Goal: Task Accomplishment & Management: Manage account settings

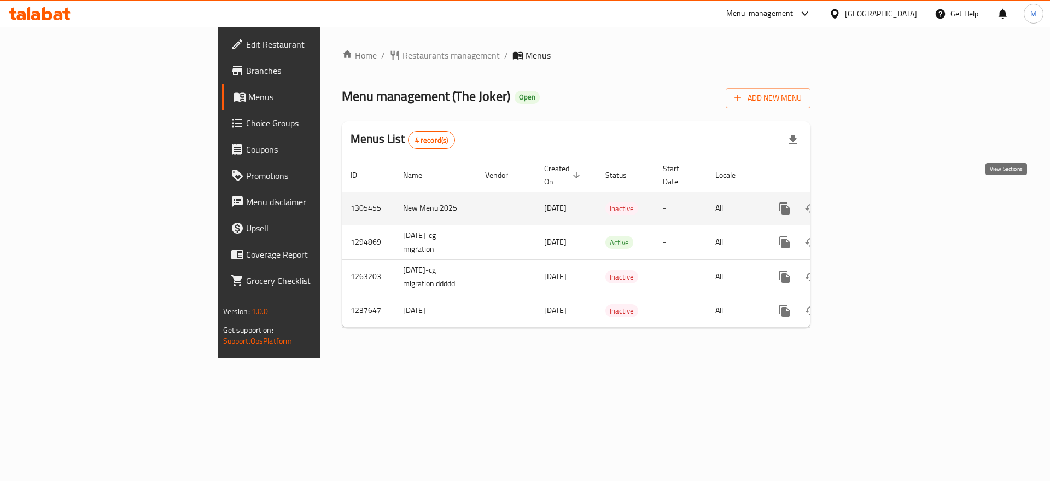
click at [870, 202] on icon "enhanced table" at bounding box center [863, 208] width 13 height 13
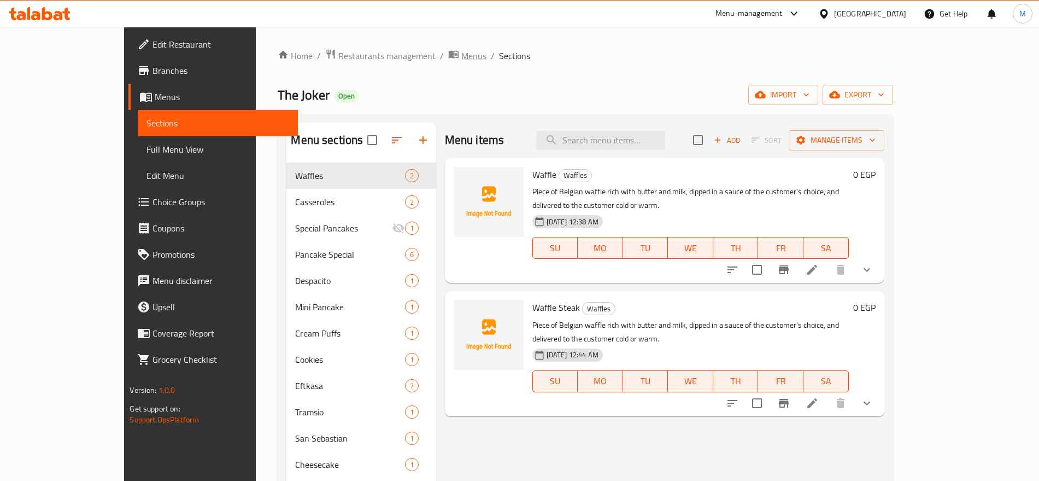
click at [461, 55] on span "Menus" at bounding box center [473, 55] width 25 height 13
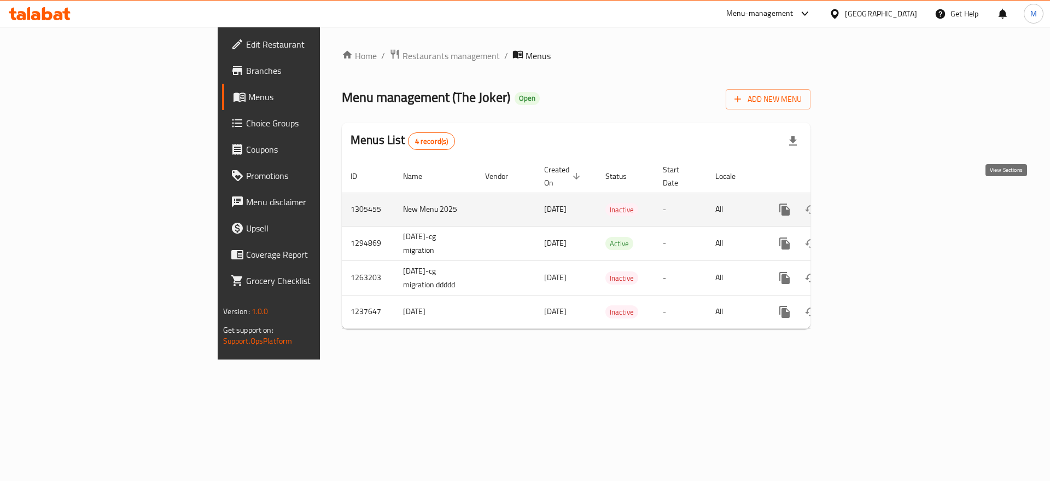
click at [870, 203] on icon "enhanced table" at bounding box center [863, 209] width 13 height 13
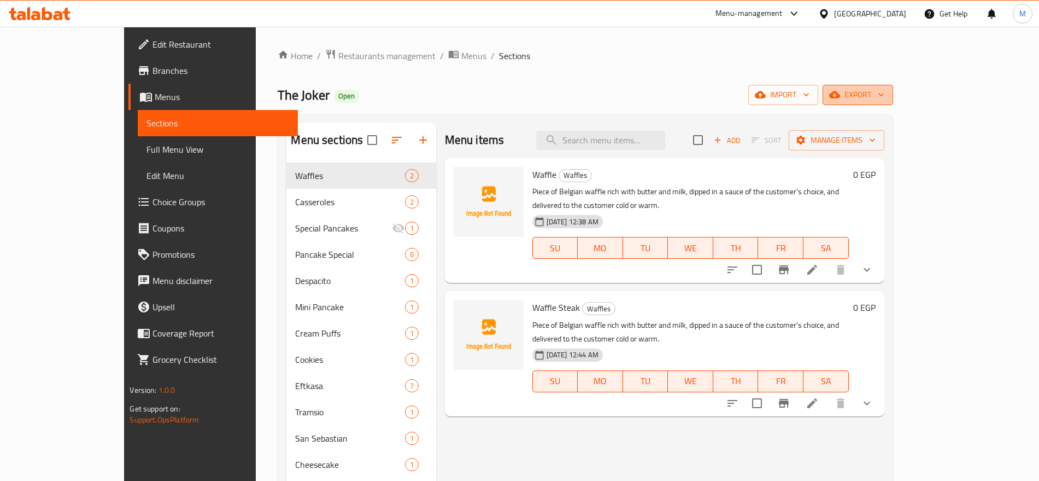
click at [885, 94] on span "export" at bounding box center [858, 95] width 53 height 14
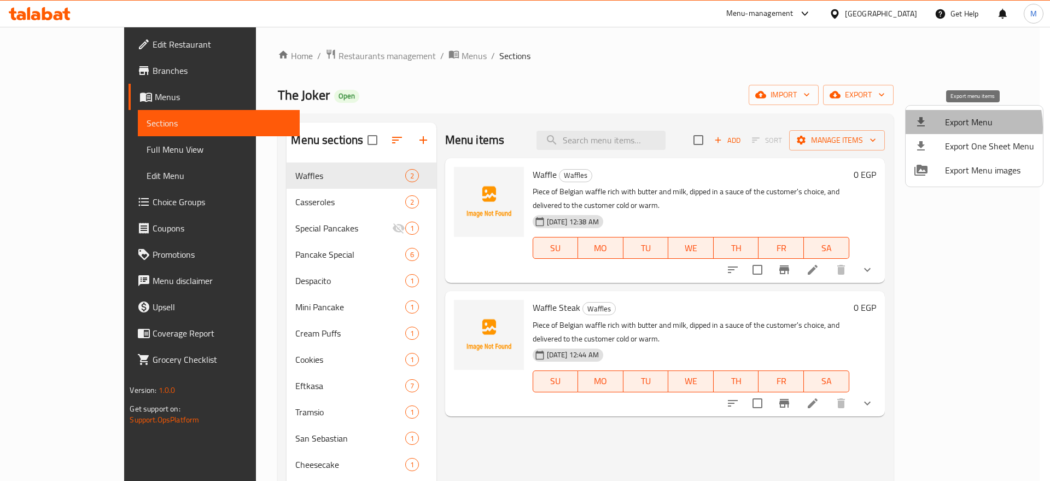
click at [950, 127] on span "Export Menu" at bounding box center [989, 121] width 89 height 13
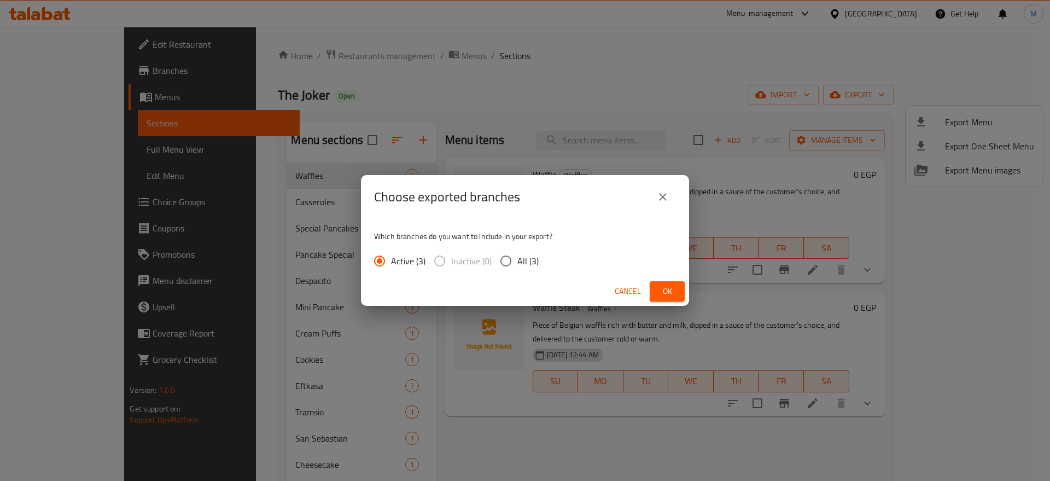
click at [518, 257] on span "All (3)" at bounding box center [527, 260] width 21 height 13
click at [517, 257] on input "All (3)" at bounding box center [505, 260] width 23 height 23
radio input "true"
click at [668, 288] on span "Ok" at bounding box center [666, 291] width 17 height 14
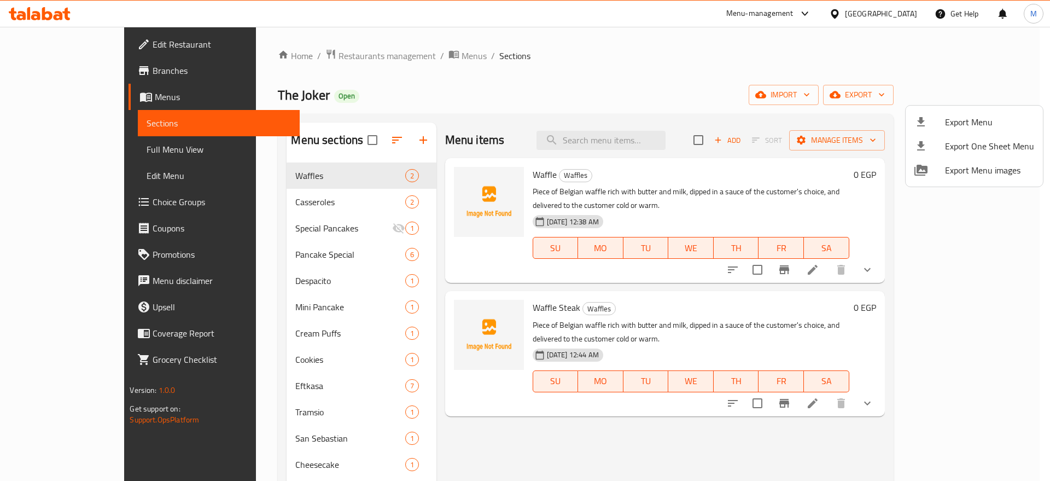
click at [271, 409] on div at bounding box center [525, 240] width 1050 height 481
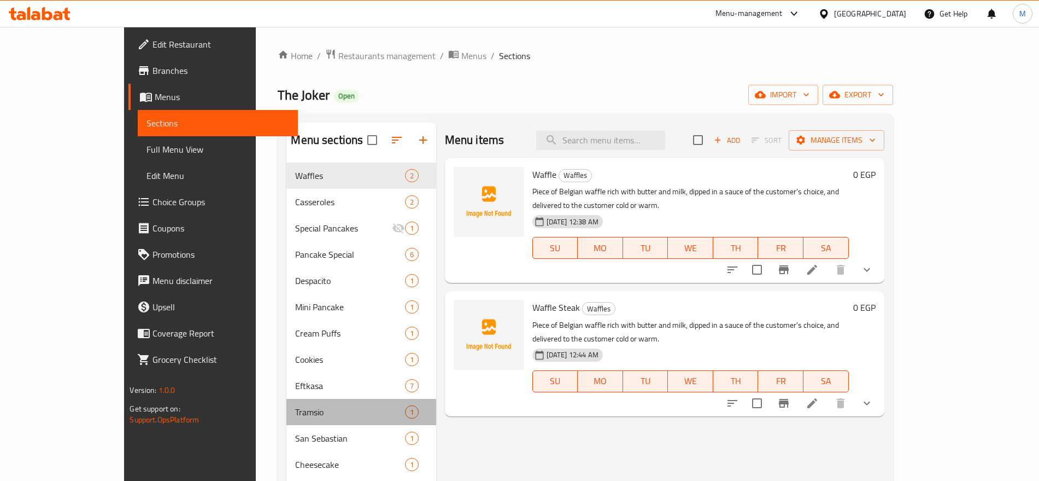
click at [295, 409] on span "Tramsio" at bounding box center [349, 411] width 109 height 13
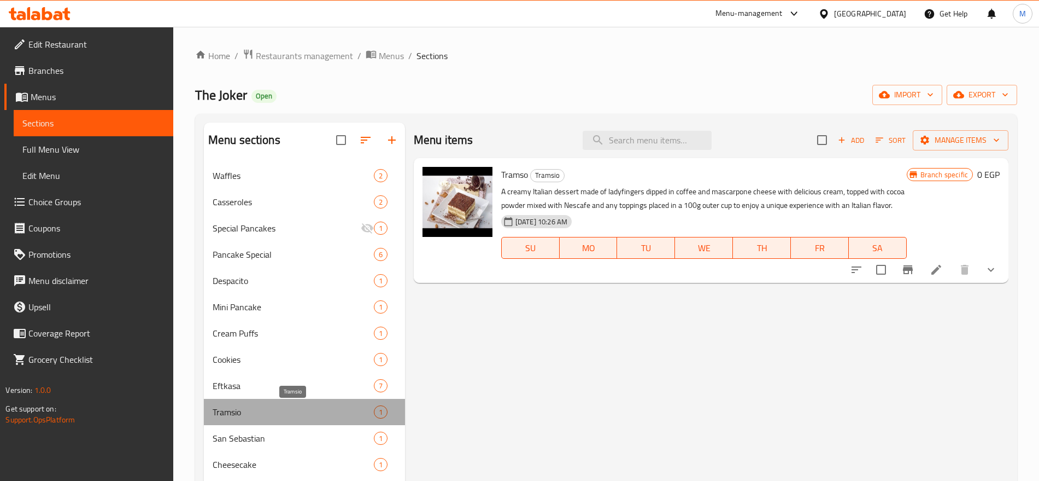
click at [271, 409] on span "Tramsio" at bounding box center [293, 411] width 161 height 13
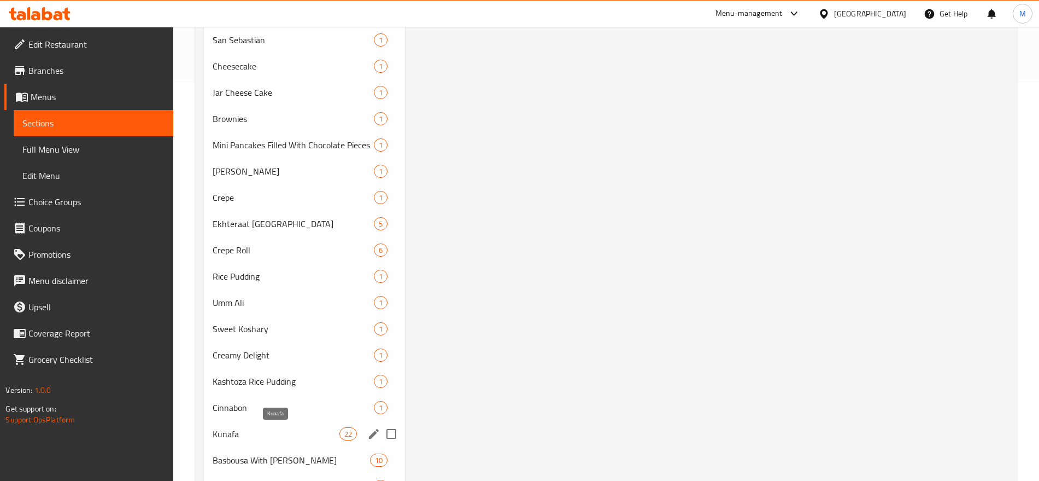
scroll to position [452, 0]
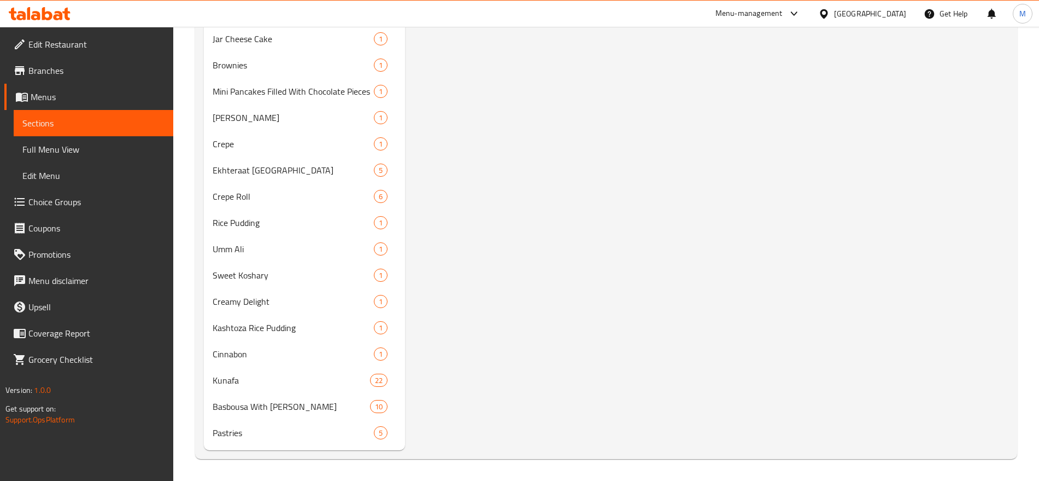
click at [255, 446] on nav "Waffles 2 Casseroles 2 Special Pancakes 1 Pancake Special 6 Despacito 1 Mini Pa…" at bounding box center [304, 78] width 201 height 744
click at [266, 441] on div "Pastries 5" at bounding box center [304, 432] width 201 height 26
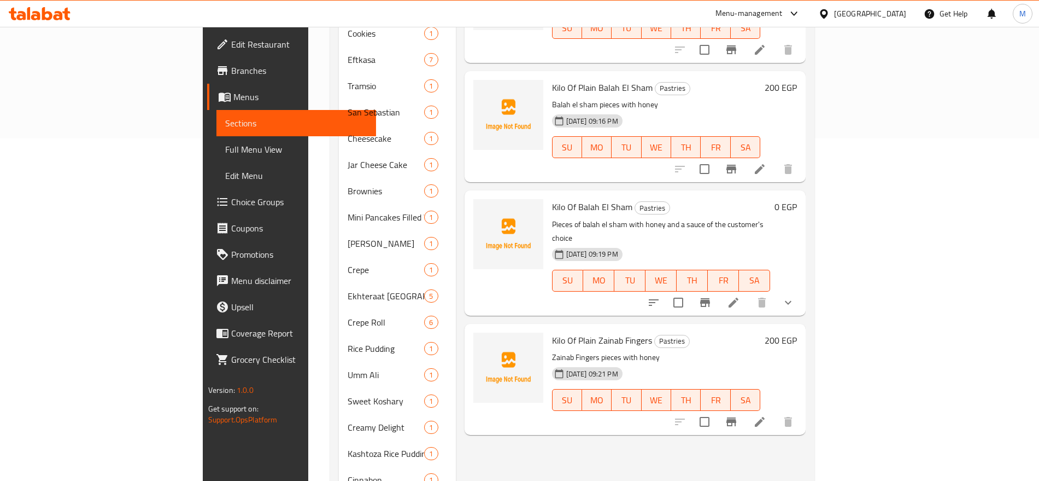
scroll to position [337, 0]
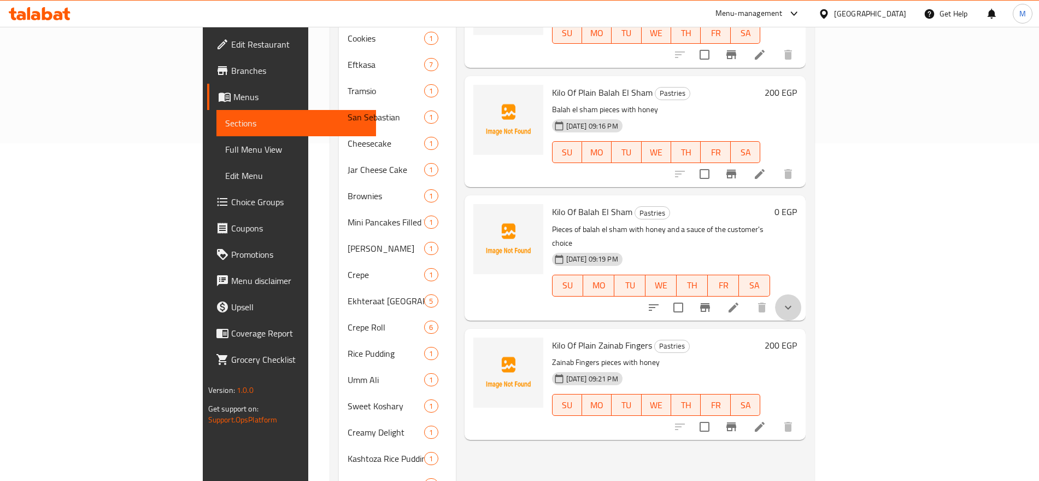
click at [801, 294] on button "show more" at bounding box center [788, 307] width 26 height 26
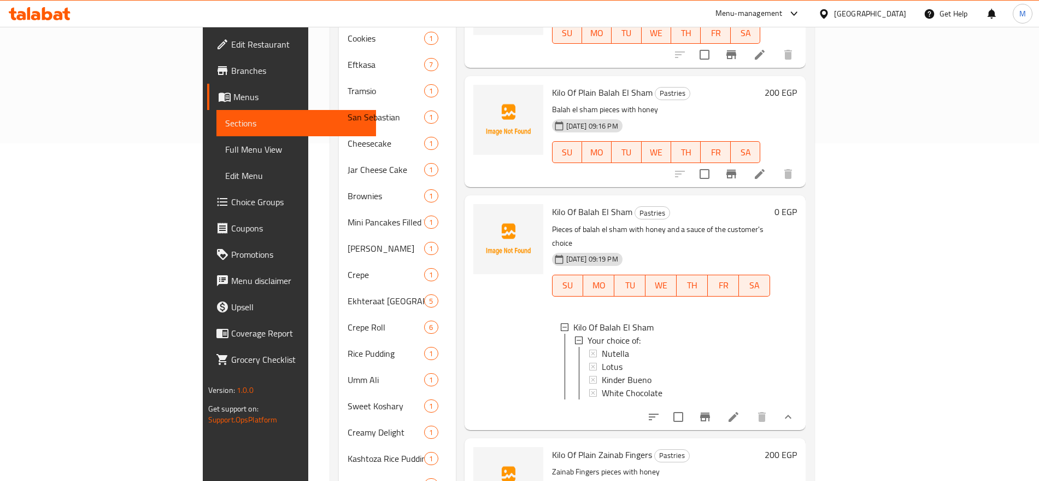
click at [749, 407] on li at bounding box center [733, 417] width 31 height 20
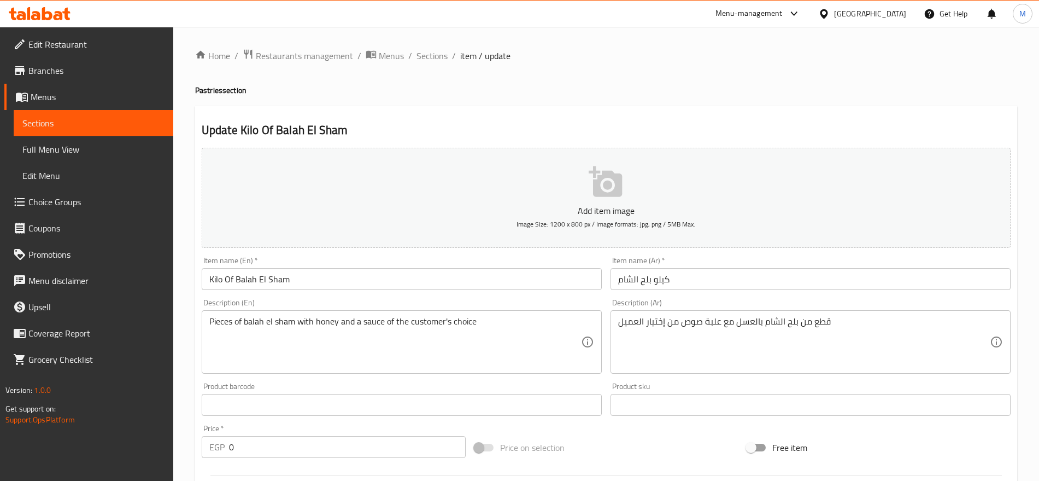
click at [329, 280] on input "Kilo Of Balah El Sham" at bounding box center [402, 279] width 400 height 22
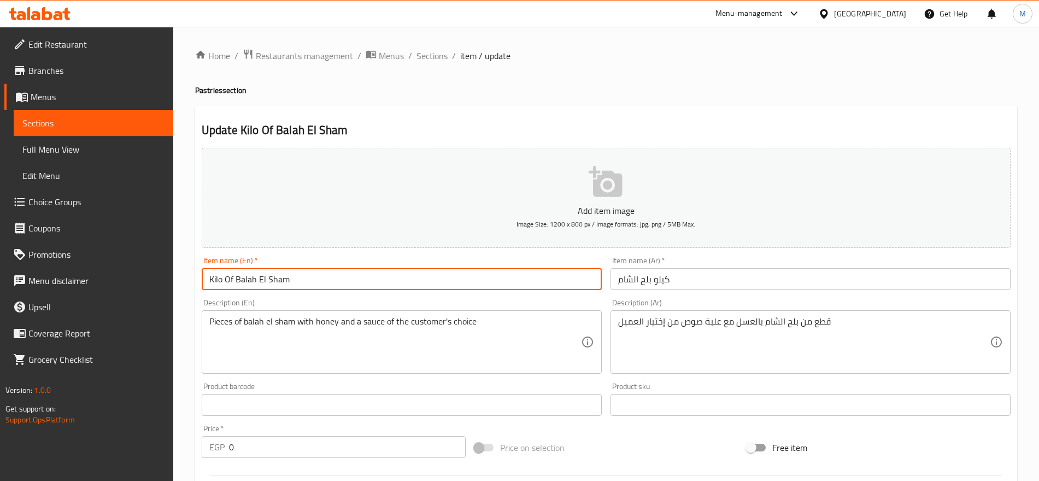
click at [329, 280] on input "Kilo Of Balah El Sham" at bounding box center [402, 279] width 400 height 22
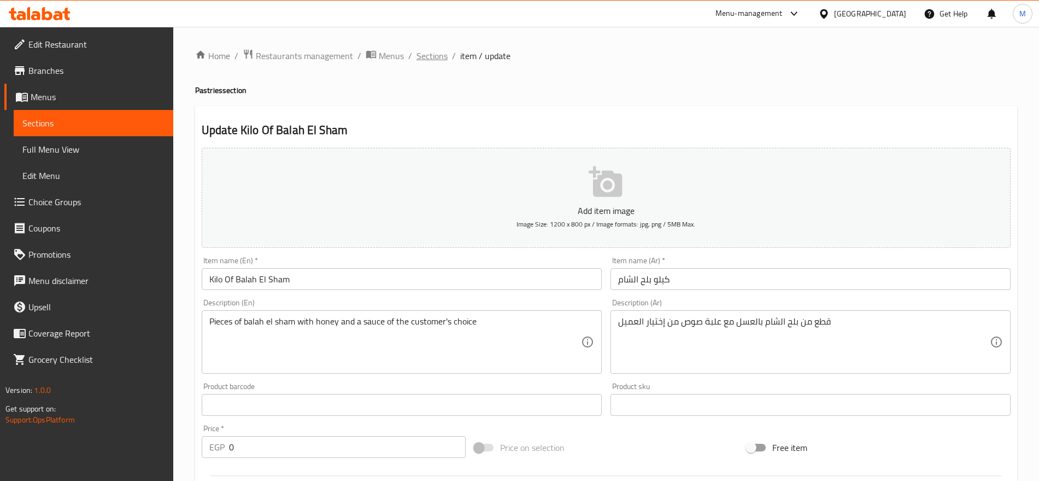
click at [434, 60] on span "Sections" at bounding box center [432, 55] width 31 height 13
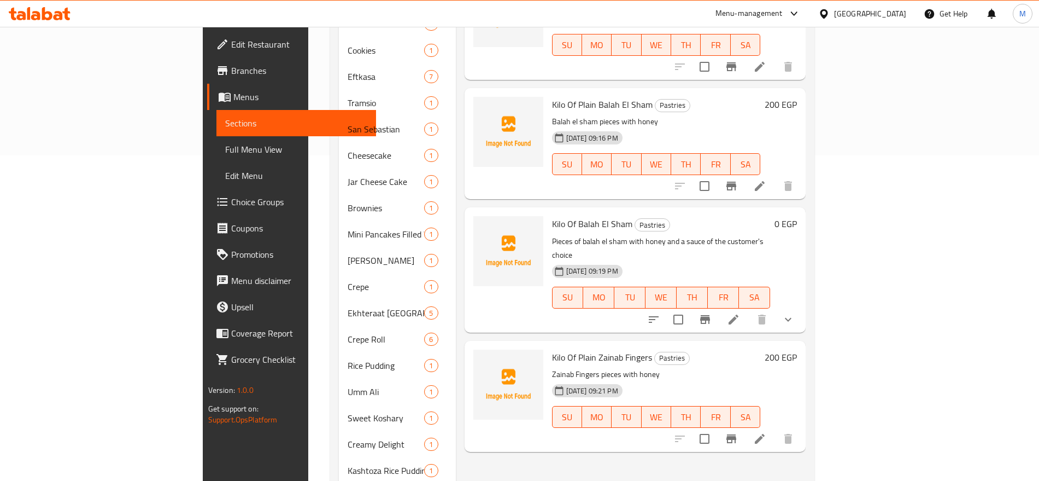
scroll to position [366, 0]
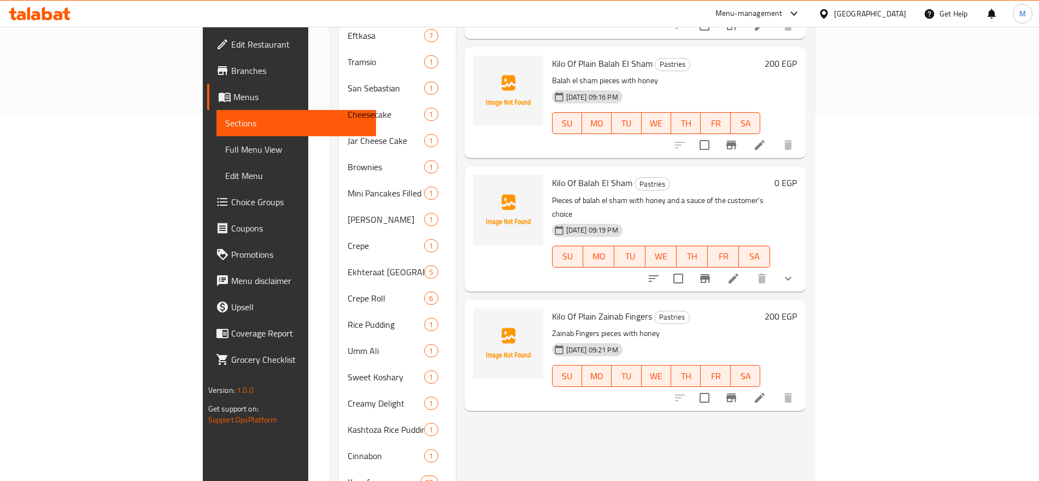
click at [797, 308] on h6 "200 EGP" at bounding box center [781, 315] width 32 height 15
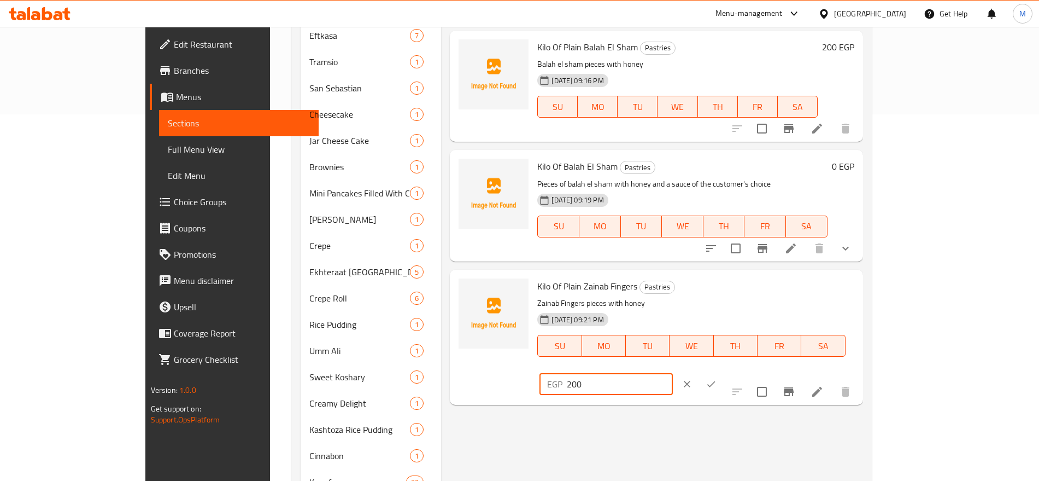
click at [672, 373] on input "200" at bounding box center [620, 384] width 106 height 22
type input "0"
click at [717, 378] on icon "ok" at bounding box center [711, 383] width 11 height 11
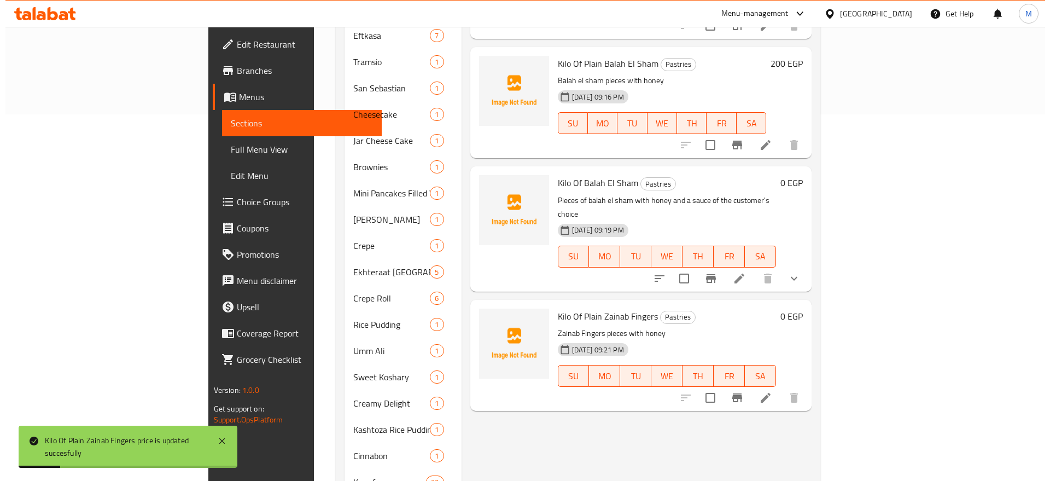
scroll to position [0, 0]
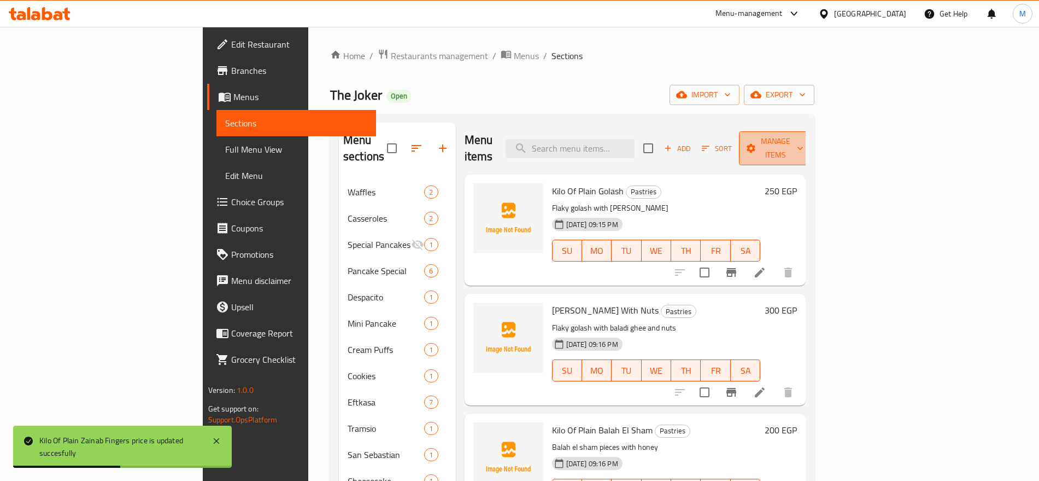
click at [812, 147] on button "Manage items" at bounding box center [775, 148] width 73 height 34
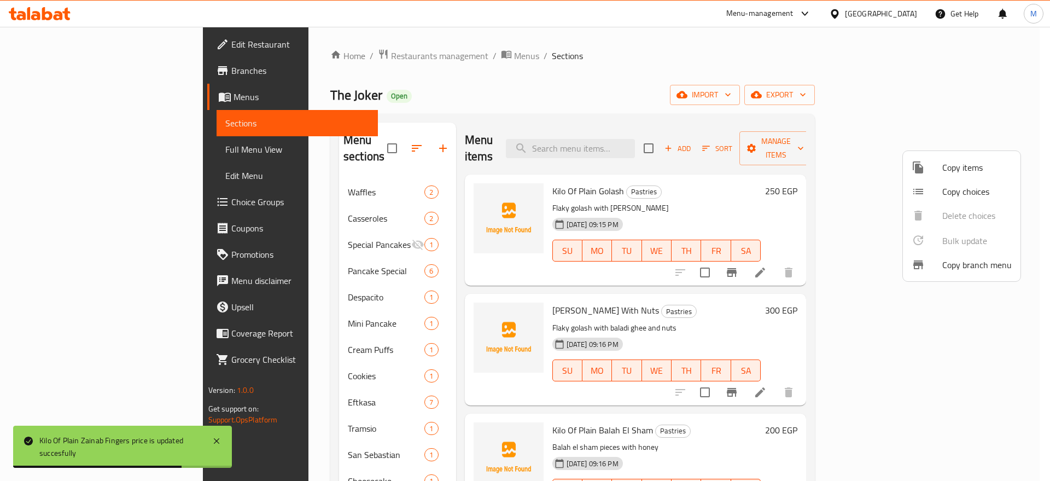
click at [973, 192] on span "Copy choices" at bounding box center [976, 191] width 69 height 13
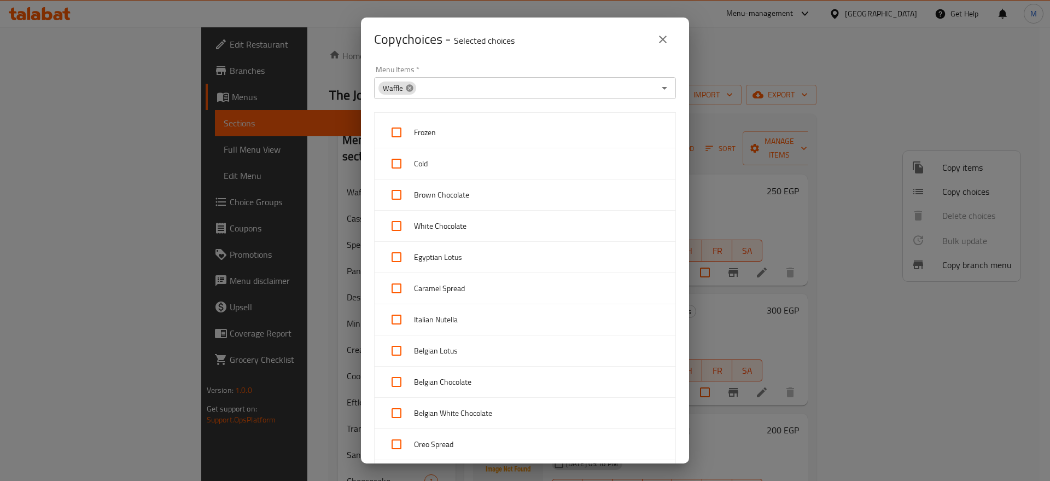
click at [409, 91] on icon at bounding box center [409, 88] width 9 height 9
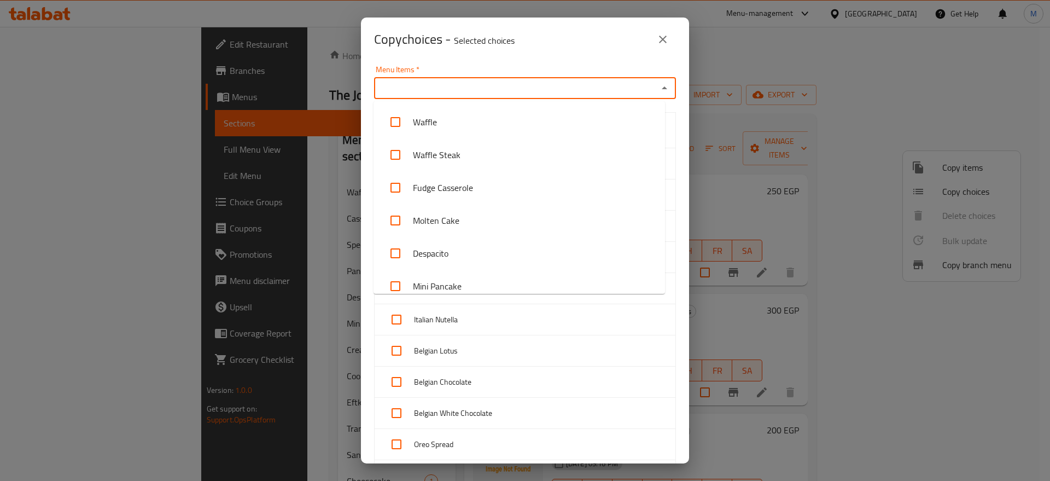
click at [409, 91] on input "Menu Items   *" at bounding box center [515, 87] width 277 height 15
paste input "Kilo Of Balah El Sham"
type input "Kilo Of Balah El Sham"
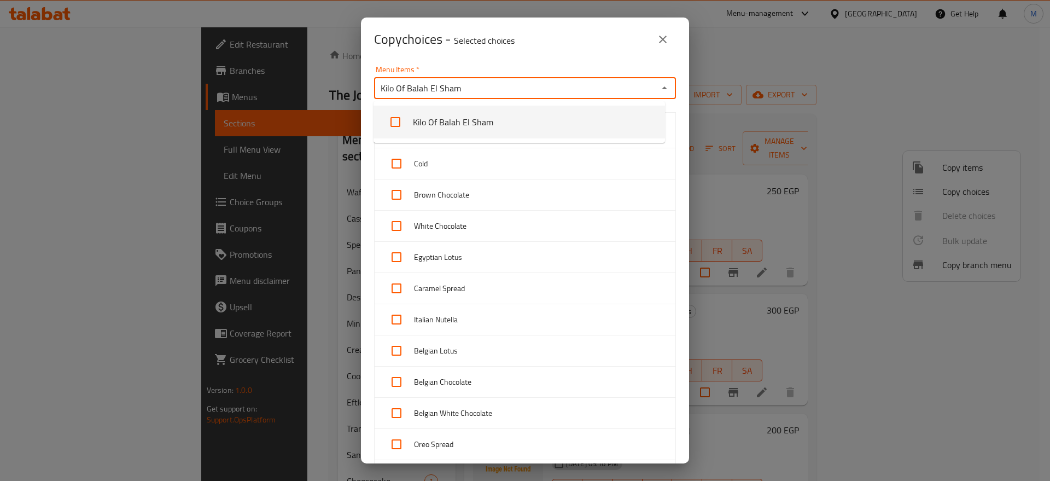
click at [437, 123] on li "Kilo Of Balah El Sham" at bounding box center [518, 122] width 291 height 33
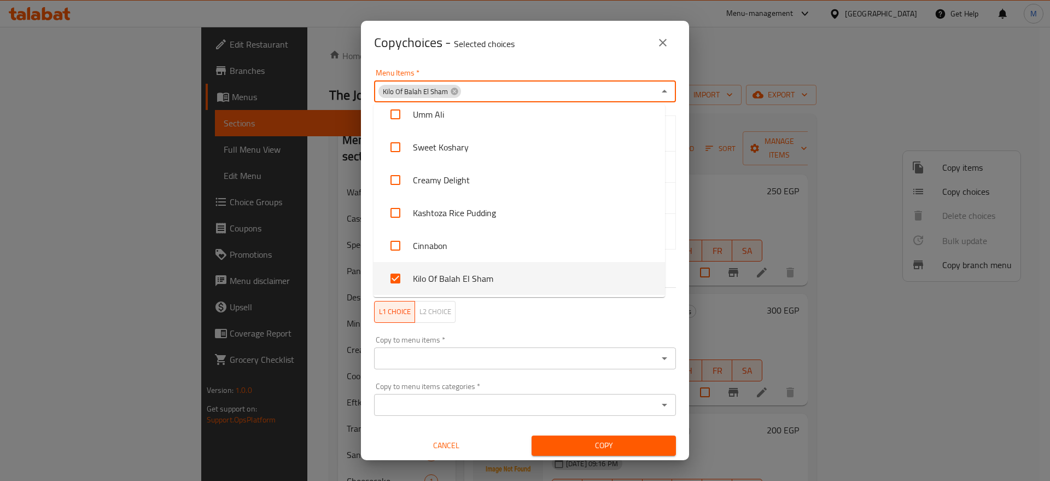
scroll to position [571, 0]
click at [619, 347] on div "Copy to menu items *" at bounding box center [525, 358] width 302 height 22
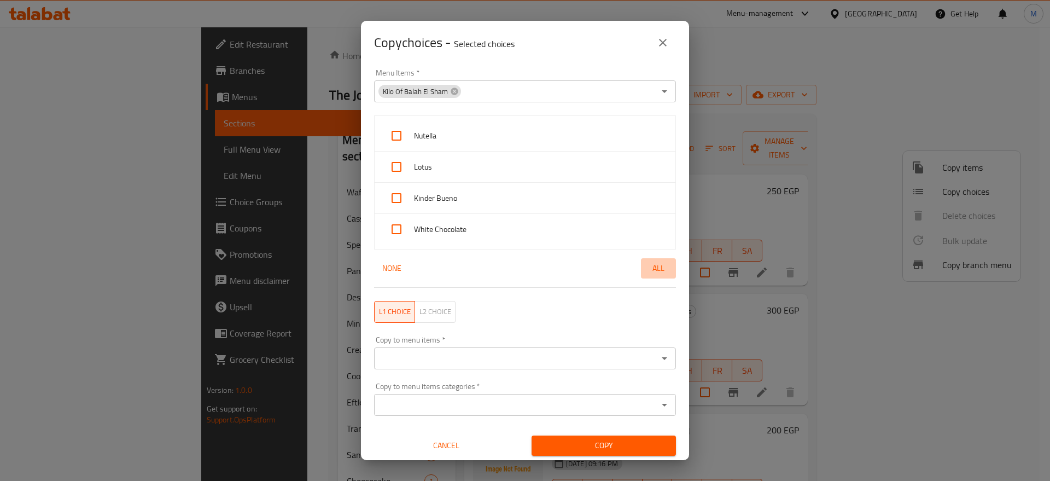
click at [649, 268] on span "All" at bounding box center [658, 268] width 26 height 14
checkbox input "true"
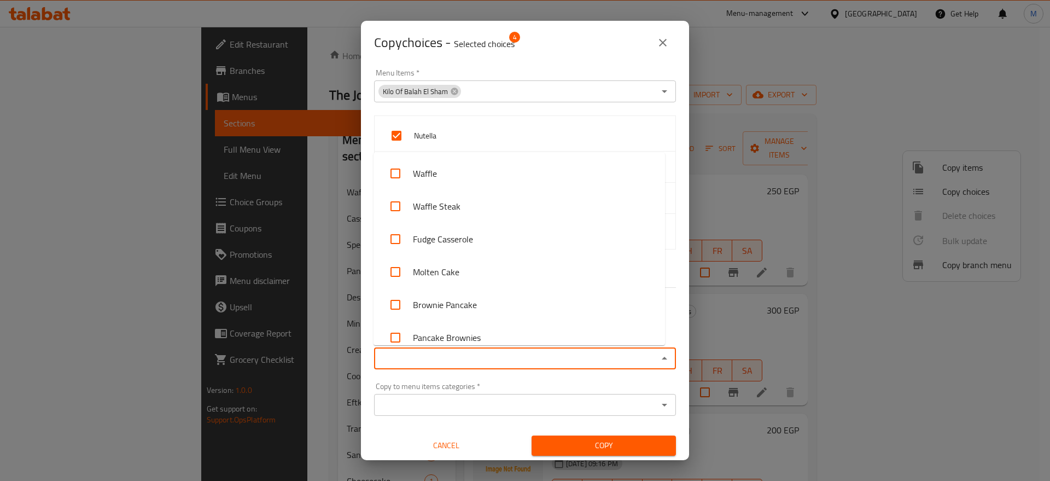
click at [540, 358] on input "Copy to menu items   *" at bounding box center [515, 357] width 277 height 15
paste input "Kilo Of Balah El Sham"
type input "Kilo Of Balah El Sham"
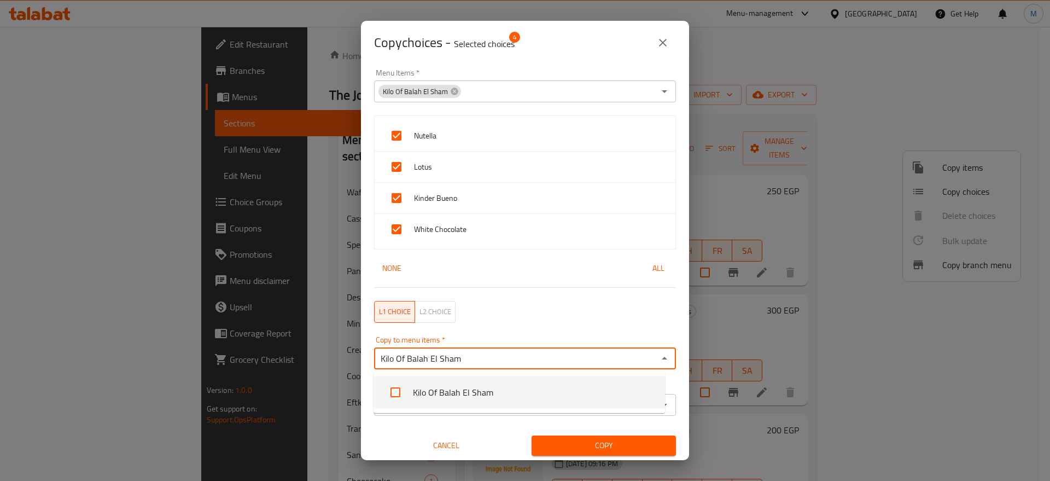
click at [465, 391] on li "Kilo Of Balah El Sham" at bounding box center [518, 392] width 291 height 33
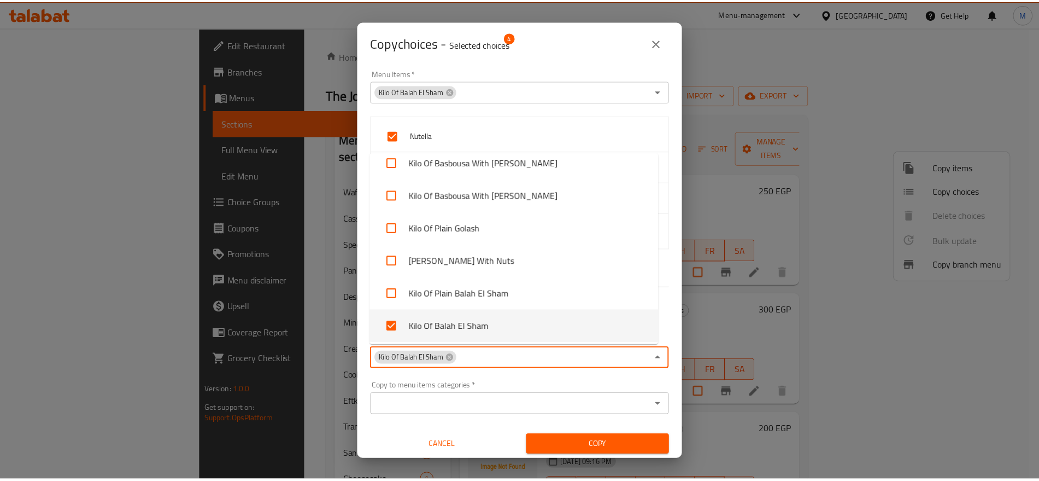
scroll to position [2572, 0]
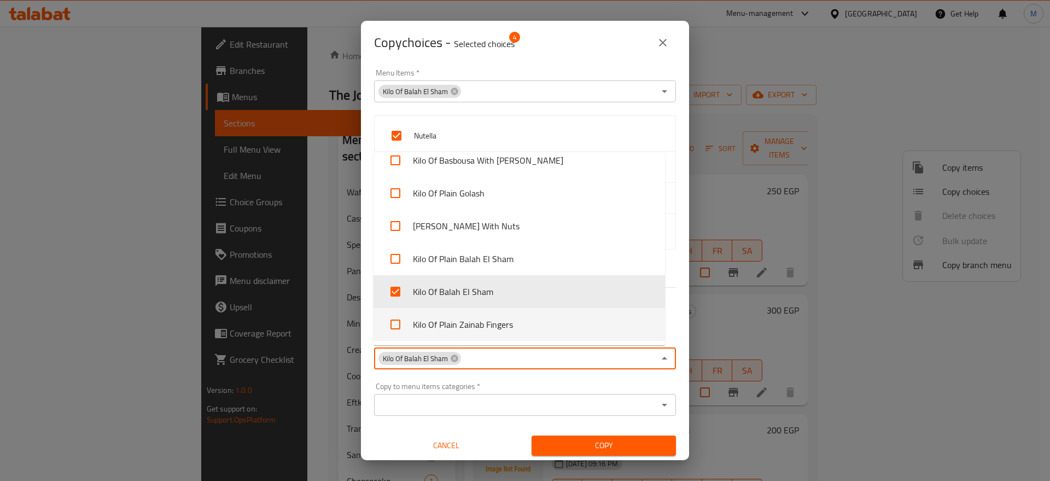
click at [424, 326] on li "Kilo Of Plain Zainab Fingers" at bounding box center [518, 324] width 291 height 33
checkbox input "true"
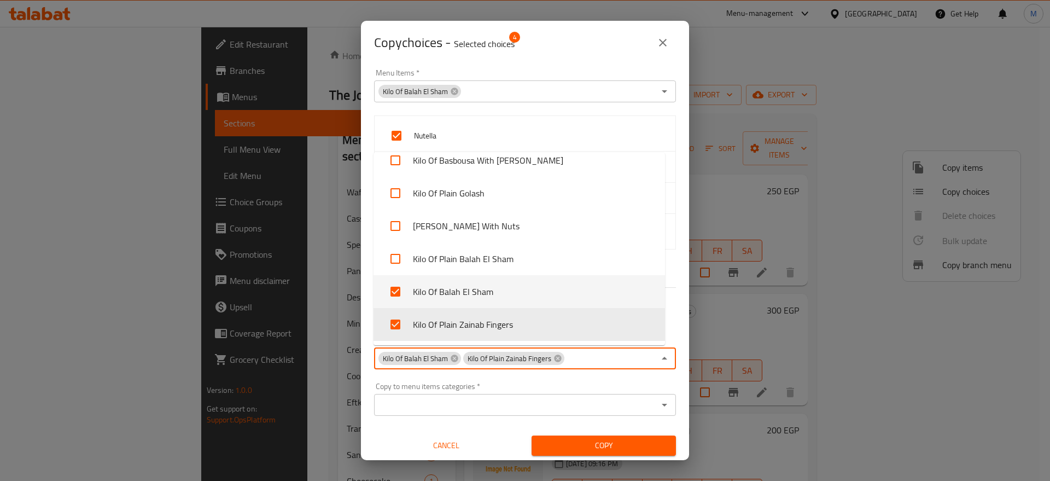
click at [439, 294] on li "Kilo Of Balah El Sham" at bounding box center [518, 291] width 291 height 33
checkbox input "false"
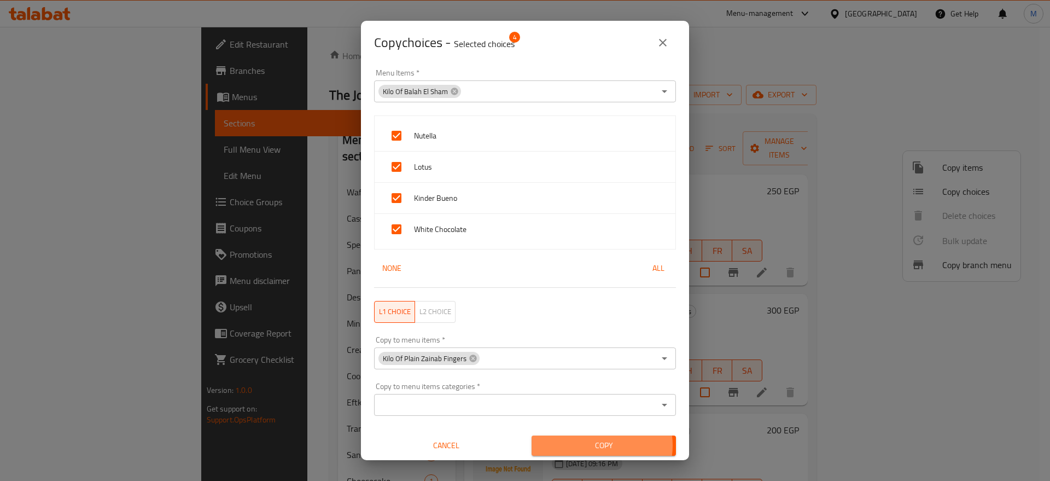
click at [594, 445] on span "Copy" at bounding box center [603, 445] width 127 height 14
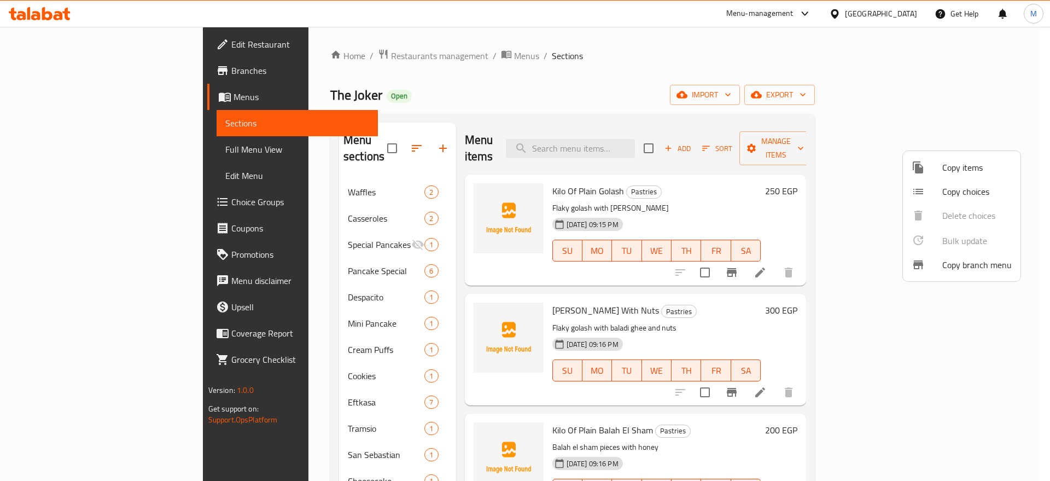
click at [616, 320] on div at bounding box center [525, 240] width 1050 height 481
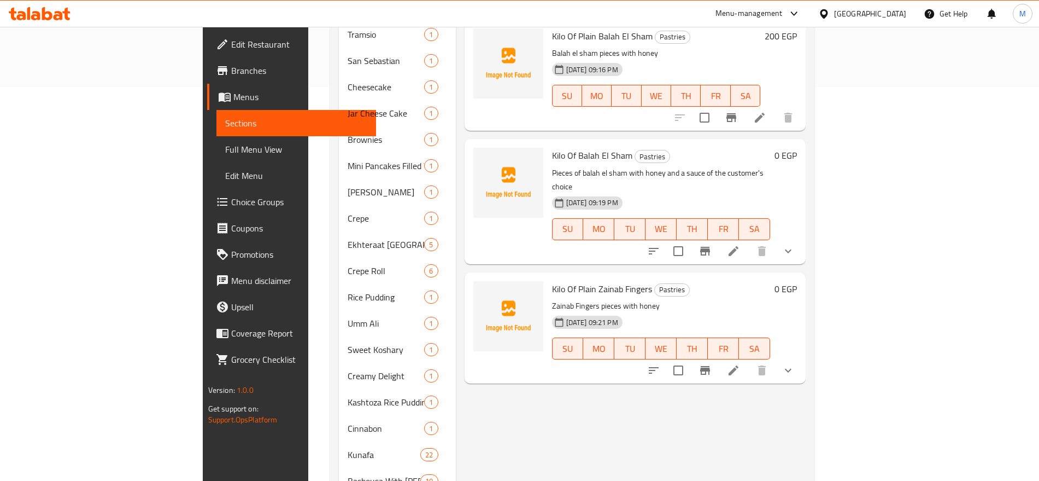
scroll to position [452, 0]
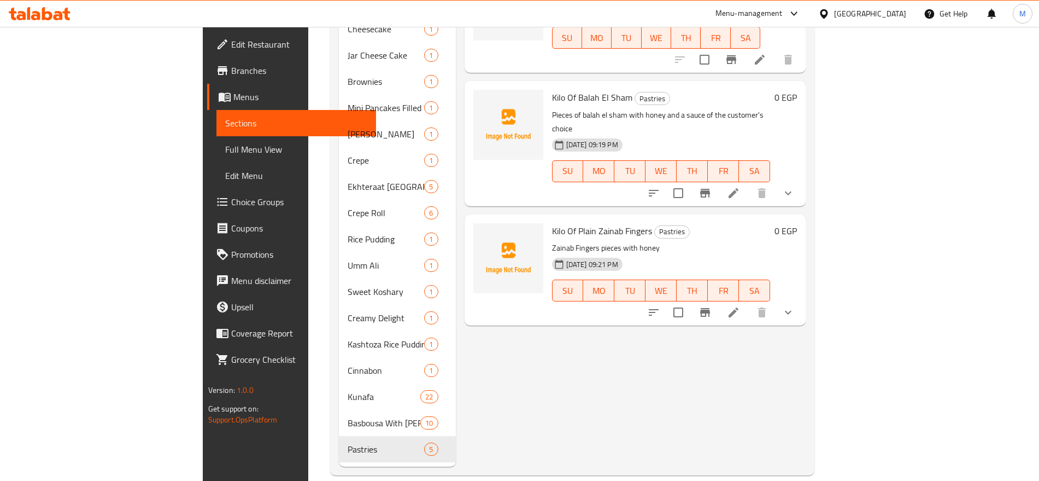
click at [729, 283] on div "Kilo Of Plain Zainab Fingers Pastries Zainab Fingers pieces with honey [DATE] 0…" at bounding box center [661, 270] width 227 height 102
click at [749, 302] on li at bounding box center [733, 312] width 31 height 20
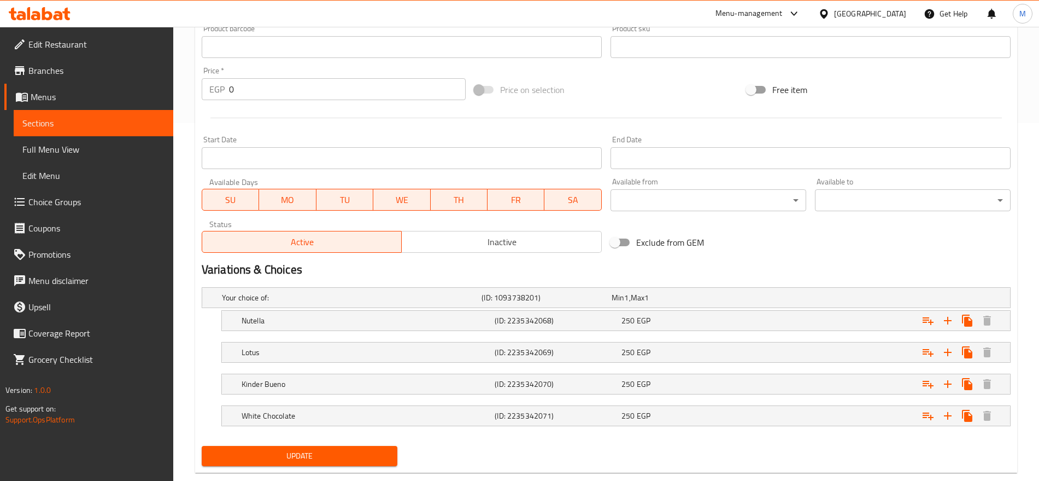
scroll to position [380, 0]
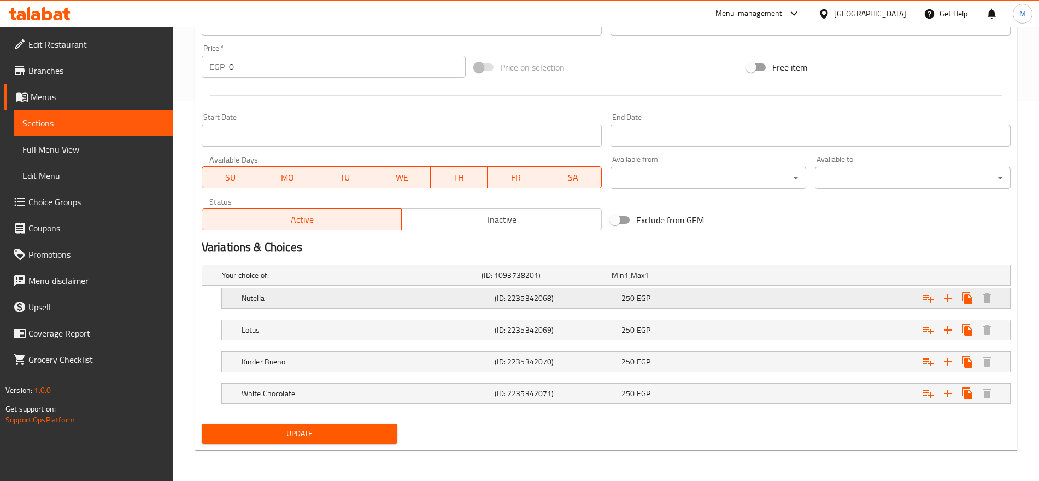
click at [841, 277] on div "Expand" at bounding box center [870, 275] width 260 height 4
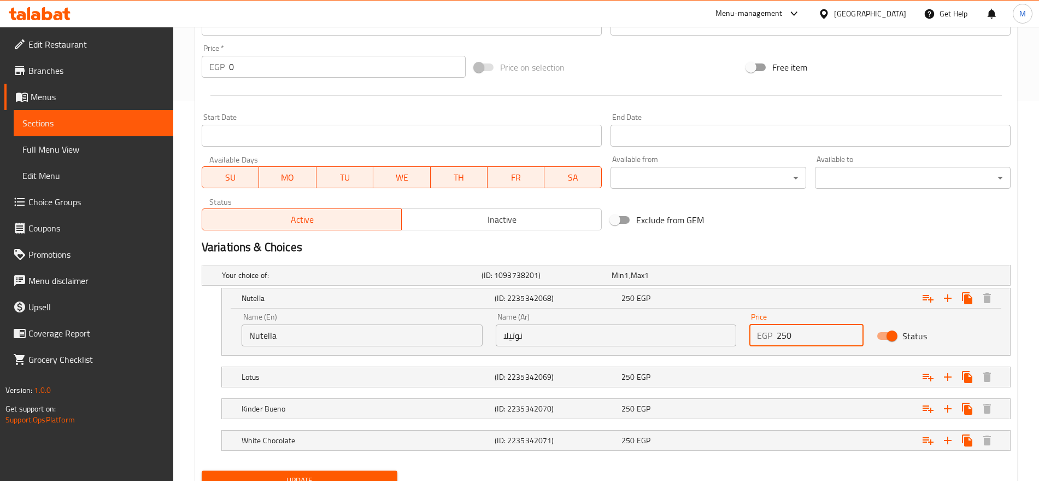
click at [810, 333] on input "250" at bounding box center [820, 335] width 86 height 22
click at [810, 333] on input "200" at bounding box center [820, 335] width 86 height 22
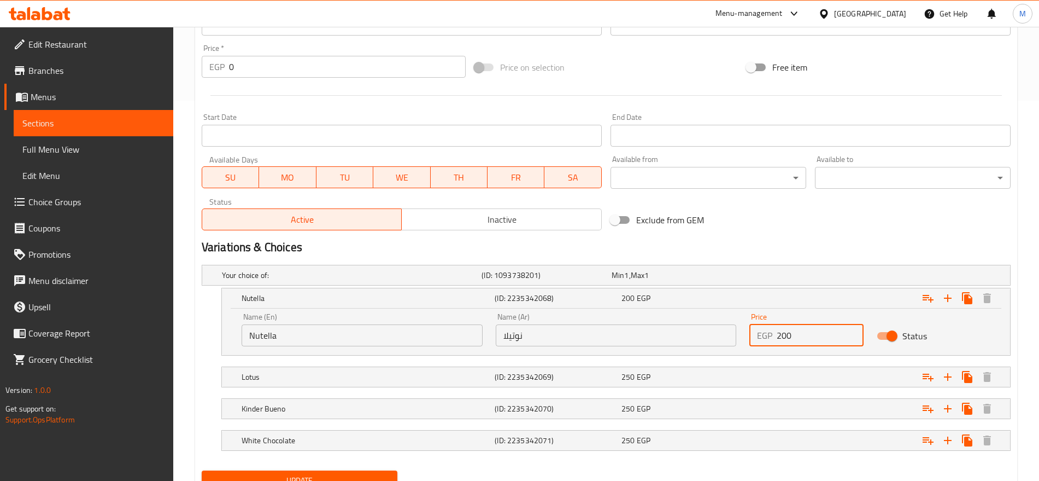
click at [810, 333] on input "200" at bounding box center [820, 335] width 86 height 22
type input "200"
click at [822, 277] on div "Expand" at bounding box center [870, 275] width 260 height 4
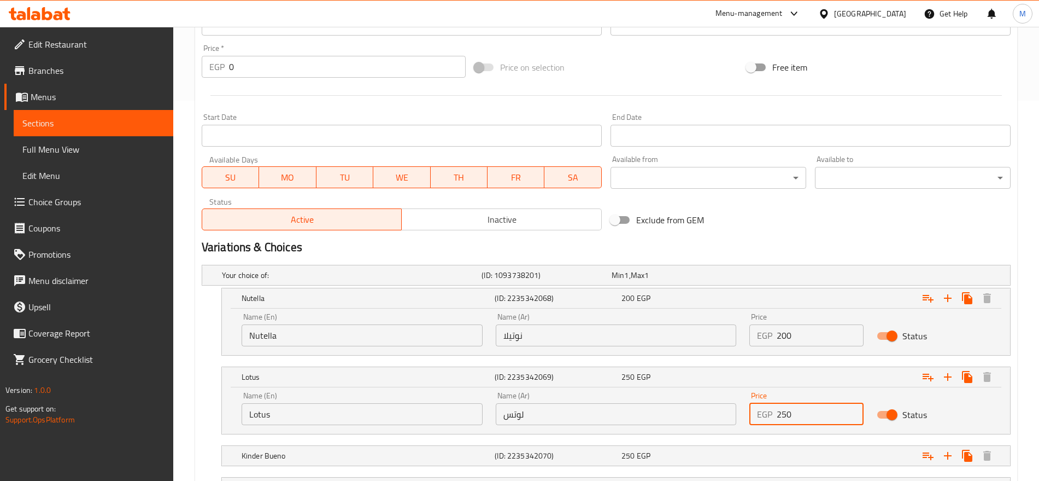
click at [826, 406] on input "250" at bounding box center [820, 414] width 86 height 22
paste input "0"
type input "200"
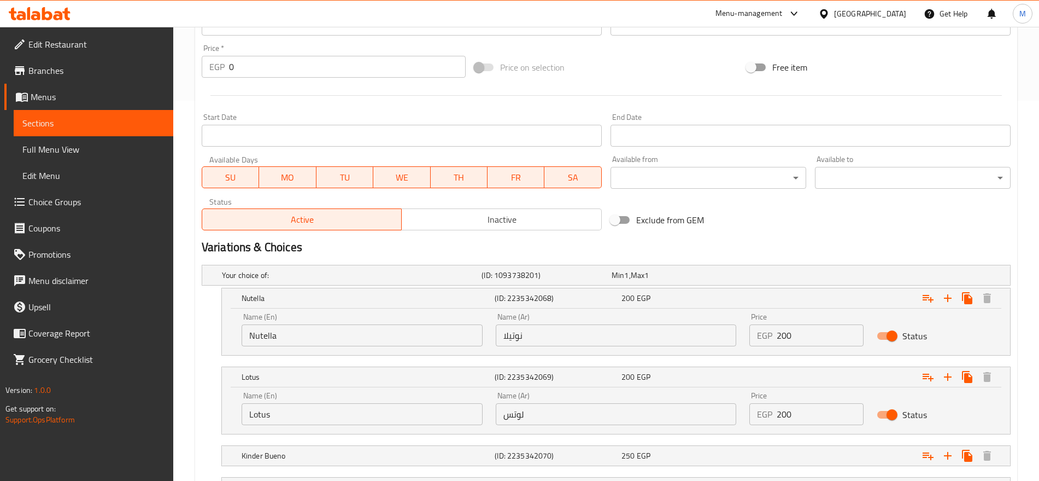
click at [811, 439] on nav at bounding box center [606, 440] width 809 height 9
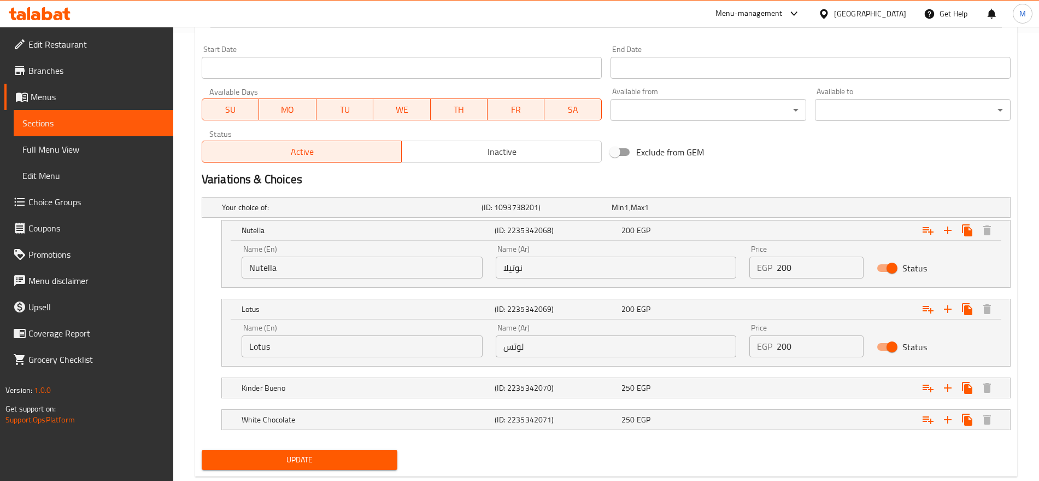
scroll to position [460, 0]
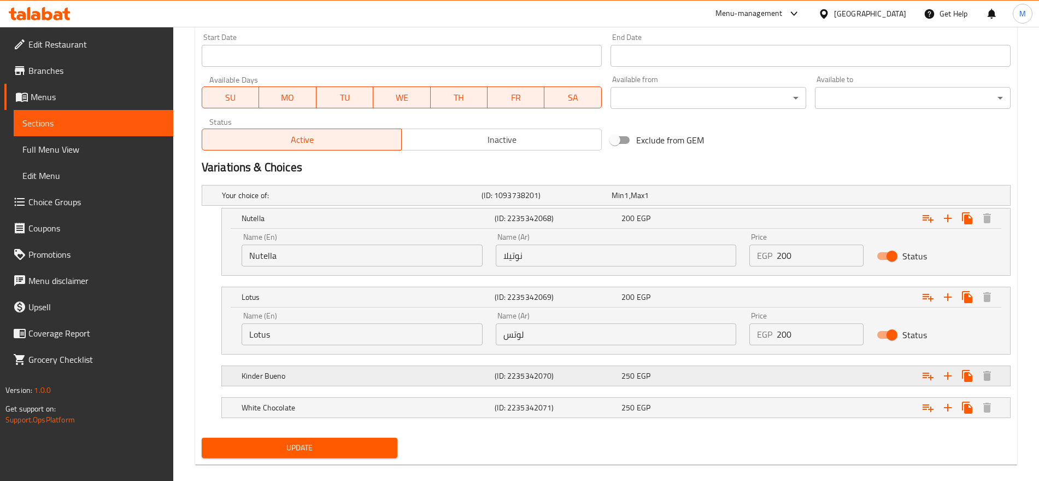
click at [819, 197] on div "Expand" at bounding box center [870, 195] width 260 height 4
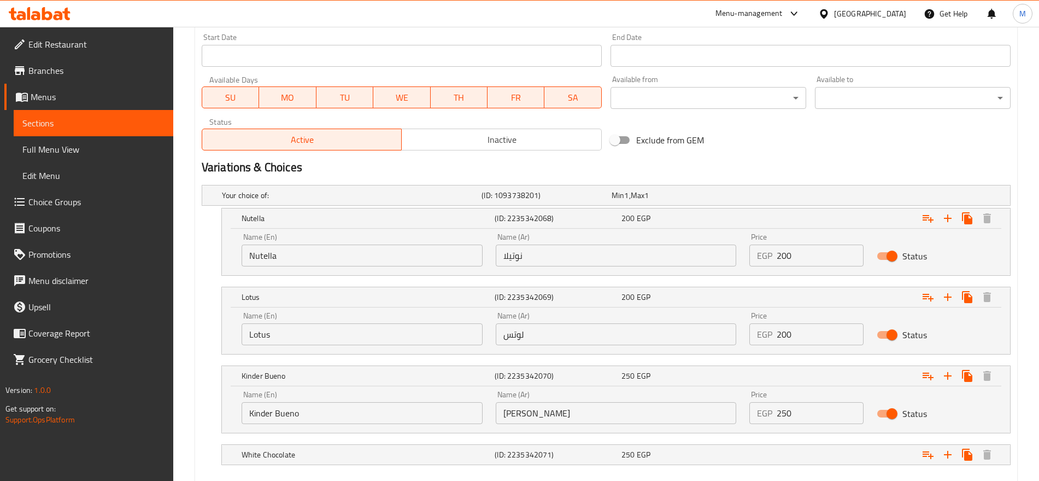
click at [807, 400] on div "Price EGP 250 Price" at bounding box center [807, 406] width 114 height 33
drag, startPoint x: 807, startPoint y: 400, endPoint x: 798, endPoint y: 420, distance: 21.5
click at [798, 420] on div "Price EGP 250 Price" at bounding box center [807, 406] width 114 height 33
click at [798, 420] on input "250" at bounding box center [820, 413] width 86 height 22
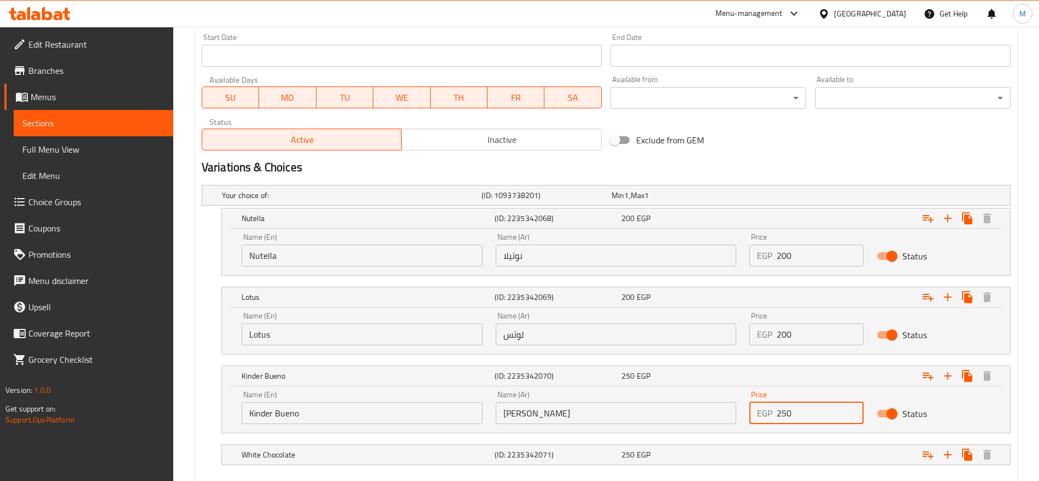
click at [798, 420] on input "250" at bounding box center [820, 413] width 86 height 22
paste input "0"
type input "200"
click at [803, 337] on input "200" at bounding box center [820, 334] width 86 height 22
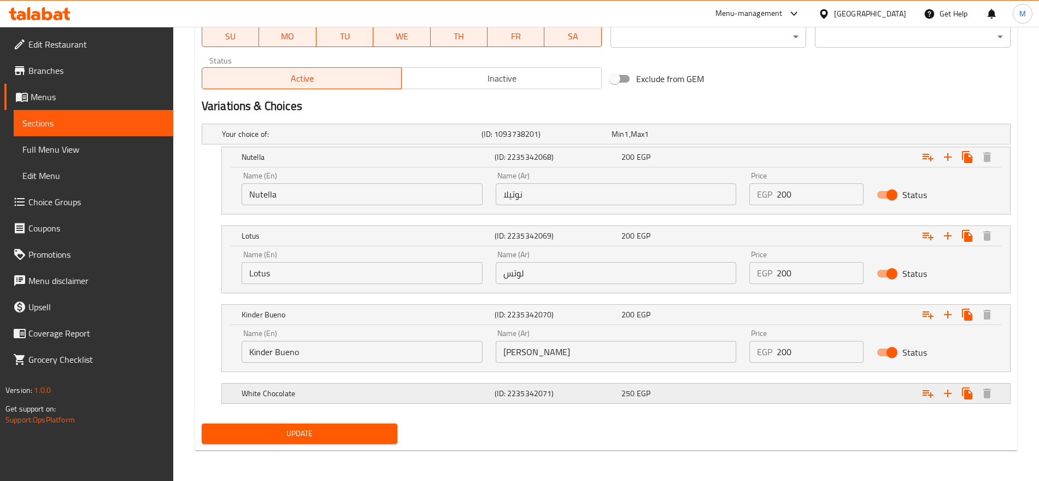
click at [789, 136] on div "Expand" at bounding box center [870, 134] width 260 height 4
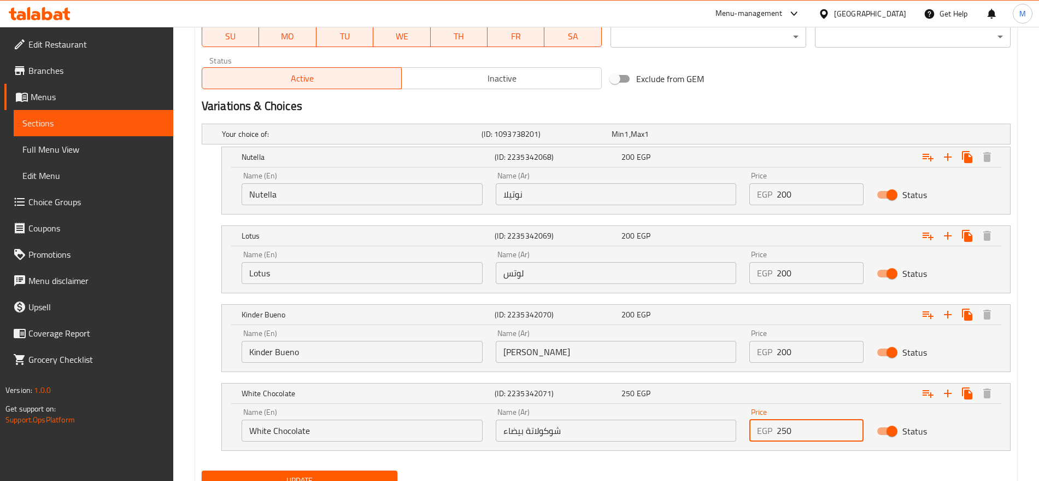
click at [792, 428] on input "250" at bounding box center [820, 430] width 86 height 22
paste input "0"
type input "200"
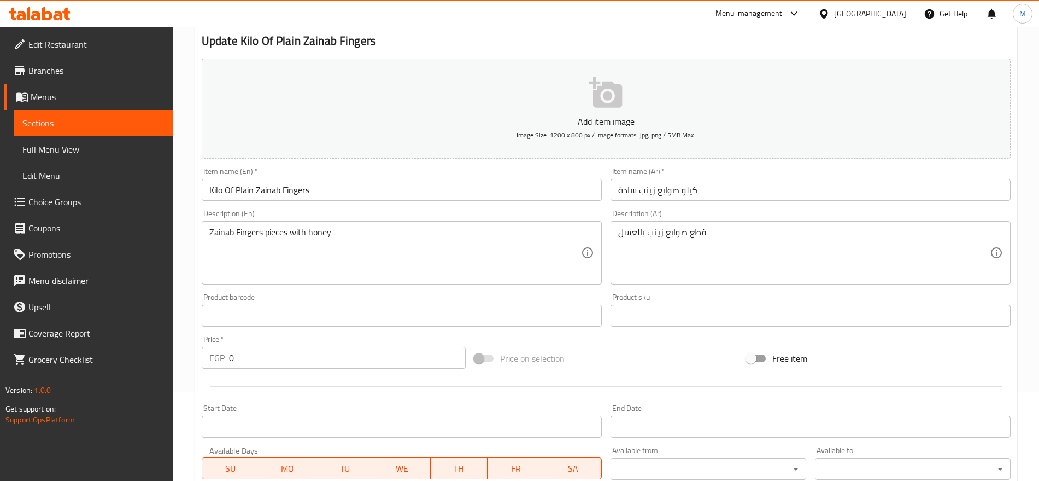
scroll to position [90, 0]
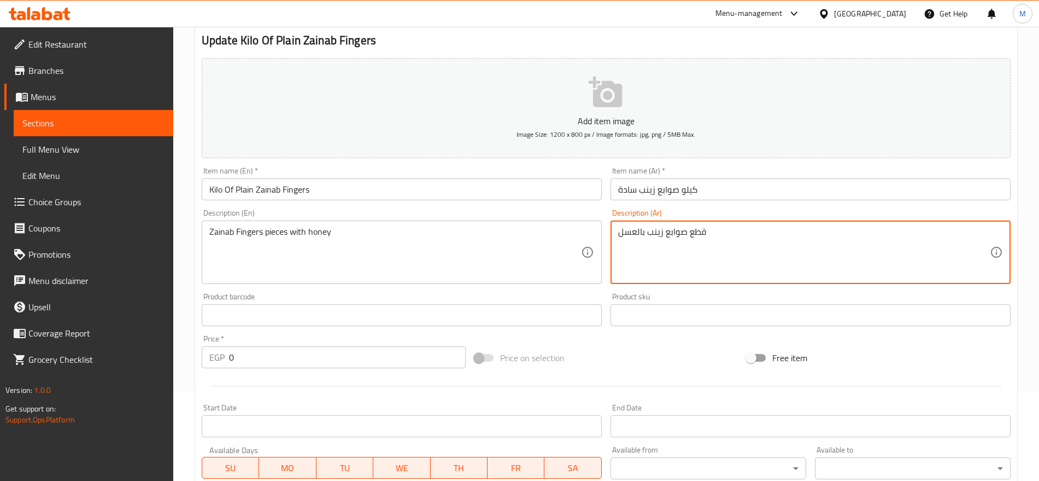
click at [766, 237] on textarea "قطع صوابع زينب بالعسل" at bounding box center [804, 252] width 372 height 52
paste textarea "قطع من صوابع زينب بالعسل مع علبة صوص من إختيار العمي"
type textarea "قطع من صوابع زينب بالعسل مع علبة صوص من إختيار العميل"
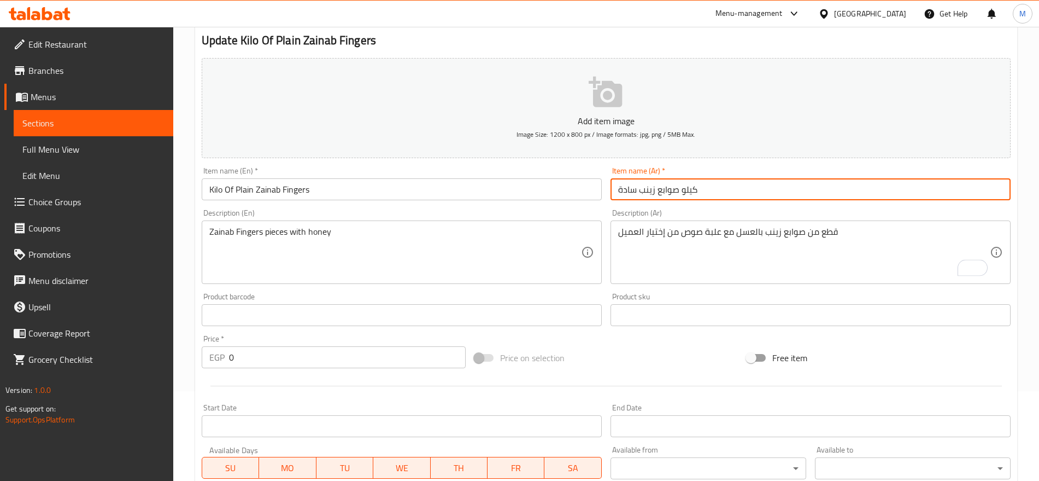
drag, startPoint x: 640, startPoint y: 191, endPoint x: 577, endPoint y: 194, distance: 63.0
click at [577, 194] on div "Add item image Image Size: 1200 x 800 px / Image formats: jpg, png / 5MB Max. I…" at bounding box center [606, 289] width 818 height 471
type input "كيلو صوابع زينب"
click at [412, 197] on input "Kilo Of Plain Zainab Fingers" at bounding box center [402, 189] width 400 height 22
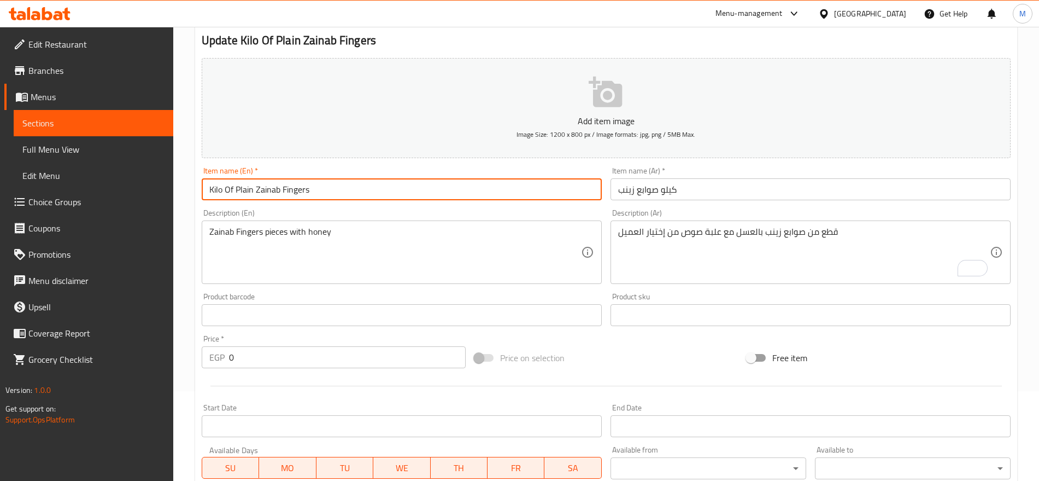
click at [412, 197] on input "Kilo Of Plain Zainab Fingers" at bounding box center [402, 189] width 400 height 22
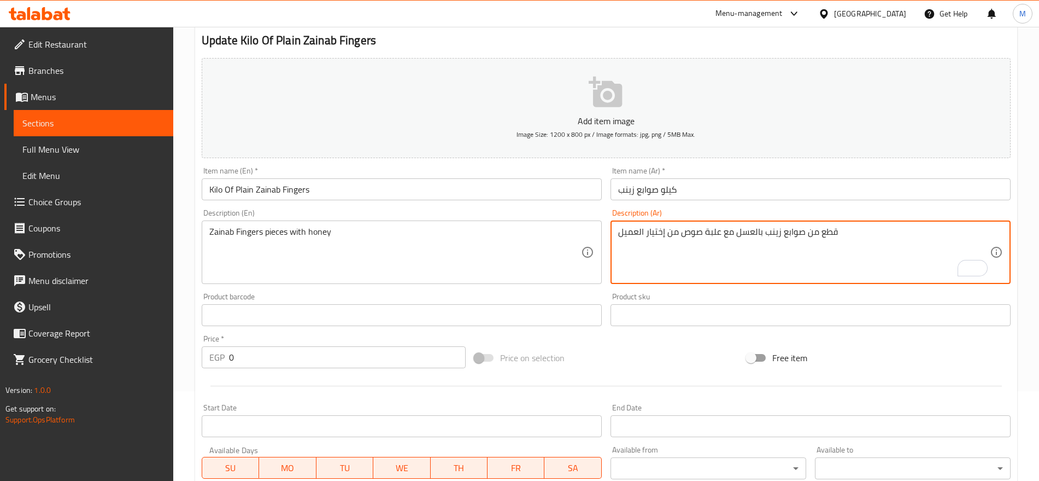
click at [801, 239] on textarea "قطع من صوابع زينب بالعسل مع علبة صوص من إختيار العميل" at bounding box center [804, 252] width 372 height 52
click at [695, 232] on textarea "قطع من صوابع زينب بالعسل مع علبة صوص من إختيار العميل" at bounding box center [804, 252] width 372 height 52
click at [800, 233] on textarea "قطع من صوابع زينب بالعسل مع علبة صوص من إختيار العميل" at bounding box center [804, 252] width 372 height 52
drag, startPoint x: 800, startPoint y: 233, endPoint x: 753, endPoint y: 232, distance: 47.0
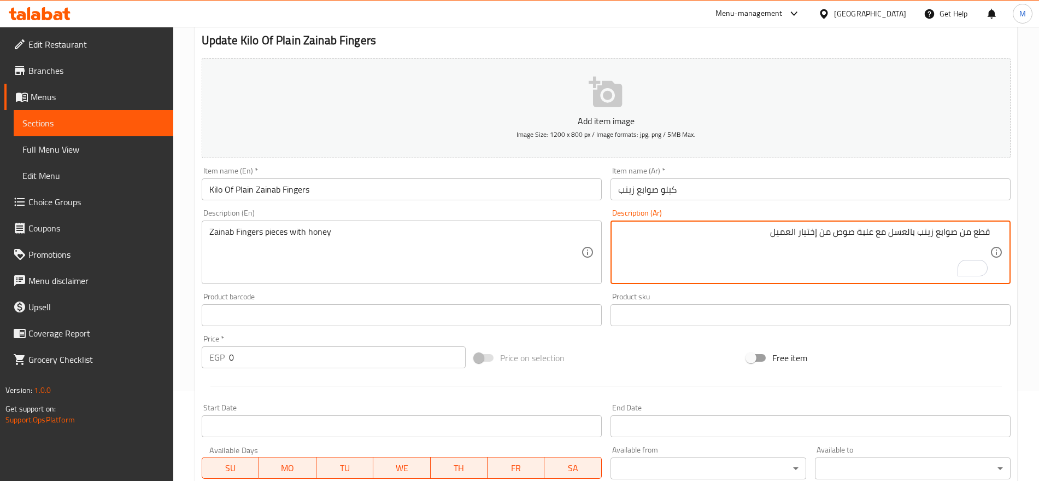
click at [753, 232] on textarea "قطع من صوابع زينب بالعسل مع علبة صوص من إختيار العميل" at bounding box center [804, 252] width 372 height 52
click at [827, 229] on textarea "قطع من صوابع زينب بالعسل مع علبة صوص من إختيارك" at bounding box center [804, 252] width 372 height 52
type textarea "قطع من صوابع زينب بالعسل مع علبة صوص من إختيارك"
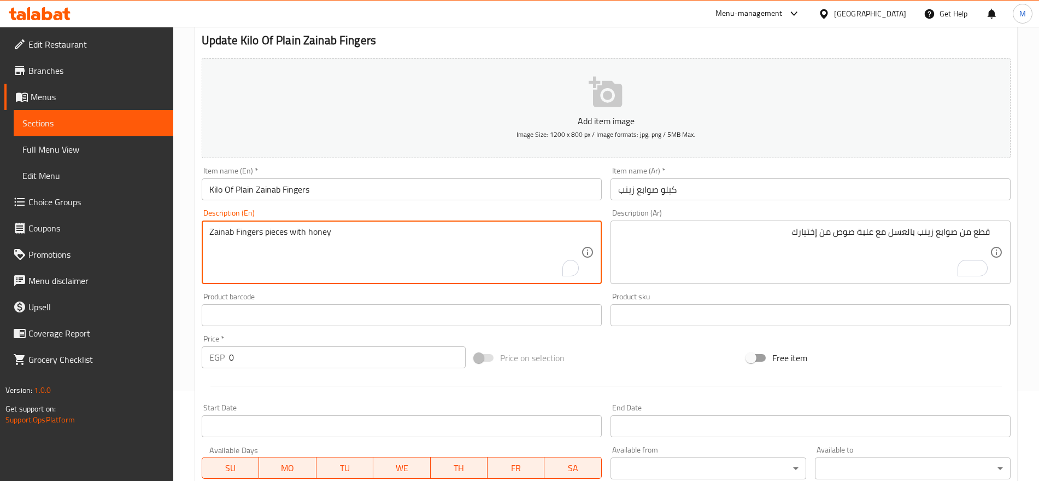
click at [343, 233] on textarea "Zainab Fingers pieces with honey" at bounding box center [395, 252] width 372 height 52
paste textarea "Pieces of [PERSON_NAME] fingers with honey and a sauce of your choice"
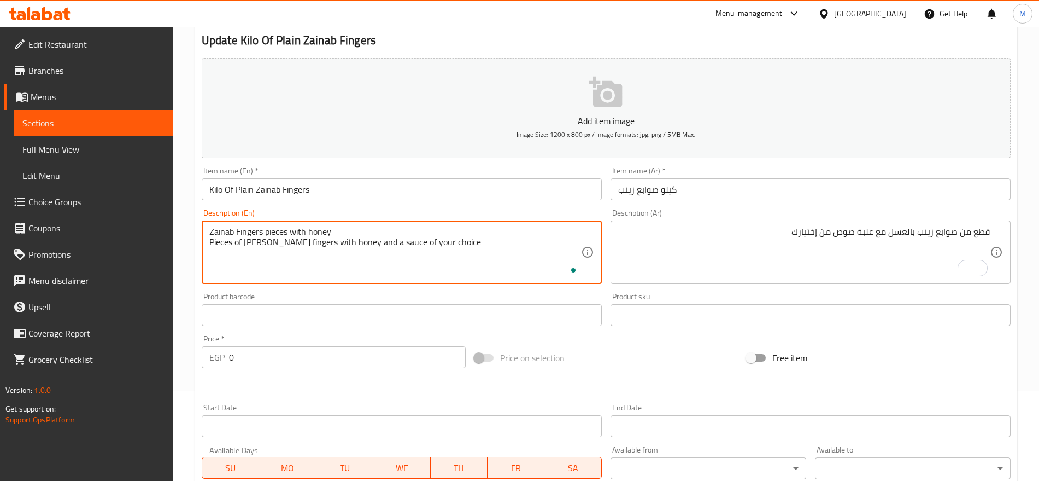
click at [343, 233] on textarea "Zainab Fingers pieces with honey Pieces of [PERSON_NAME] fingers with honey and…" at bounding box center [395, 252] width 372 height 52
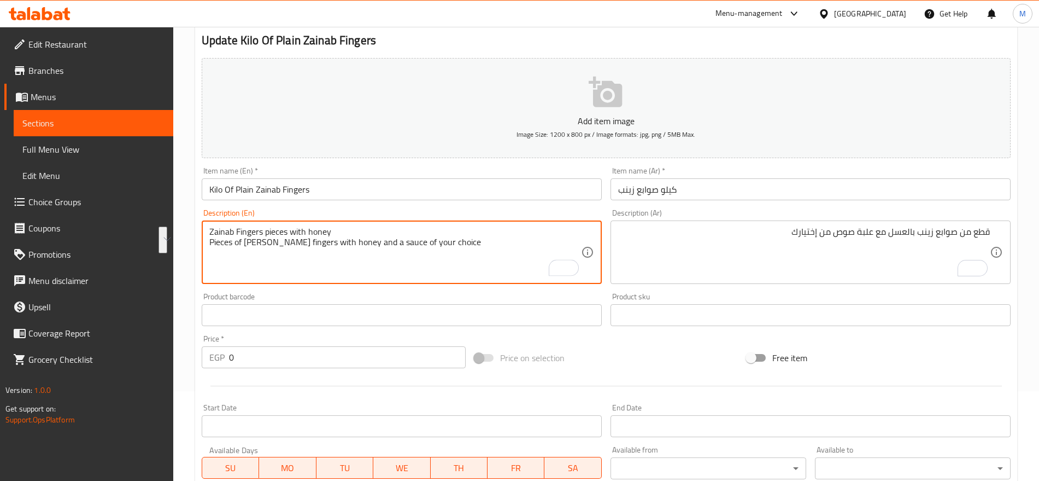
click at [343, 233] on textarea "Zainab Fingers pieces with honey Pieces of [PERSON_NAME] fingers with honey and…" at bounding box center [395, 252] width 372 height 52
click at [340, 227] on textarea "Zainab Fingers pieces with honey Pieces of [PERSON_NAME] fingers with honey and…" at bounding box center [395, 252] width 372 height 52
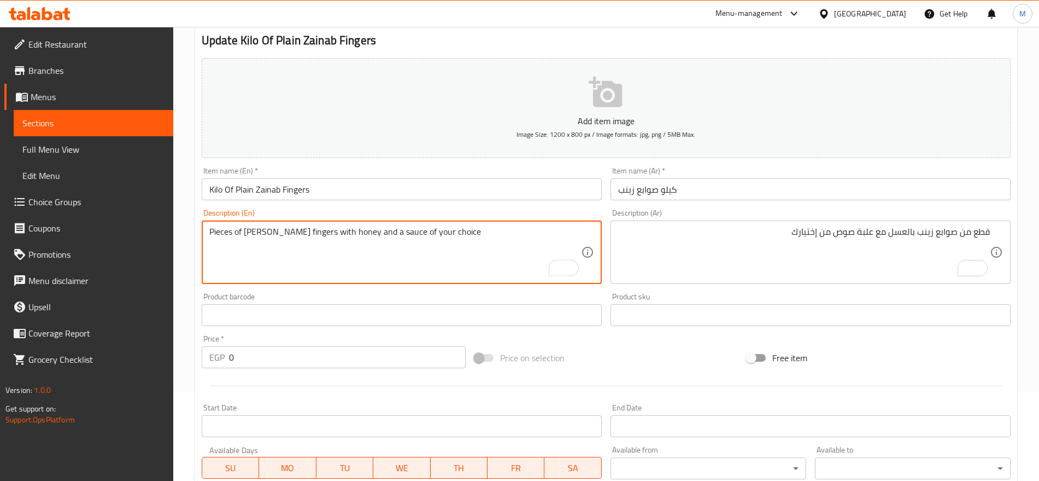
type textarea "Pieces of [PERSON_NAME] fingers with honey and a sauce of your choice"
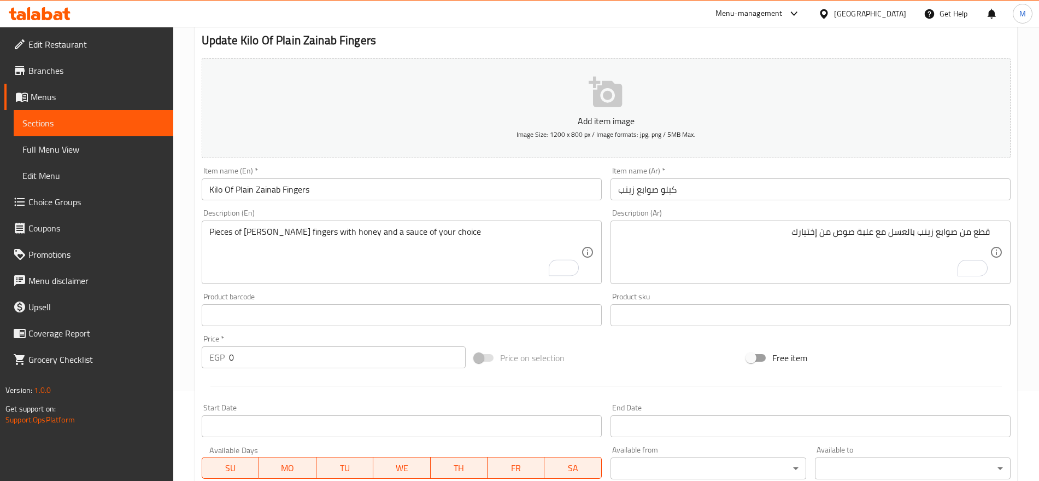
click at [379, 177] on div "Item name (En)   * Kilo Of Plain Zainab Fingers Item name (En) *" at bounding box center [402, 183] width 400 height 33
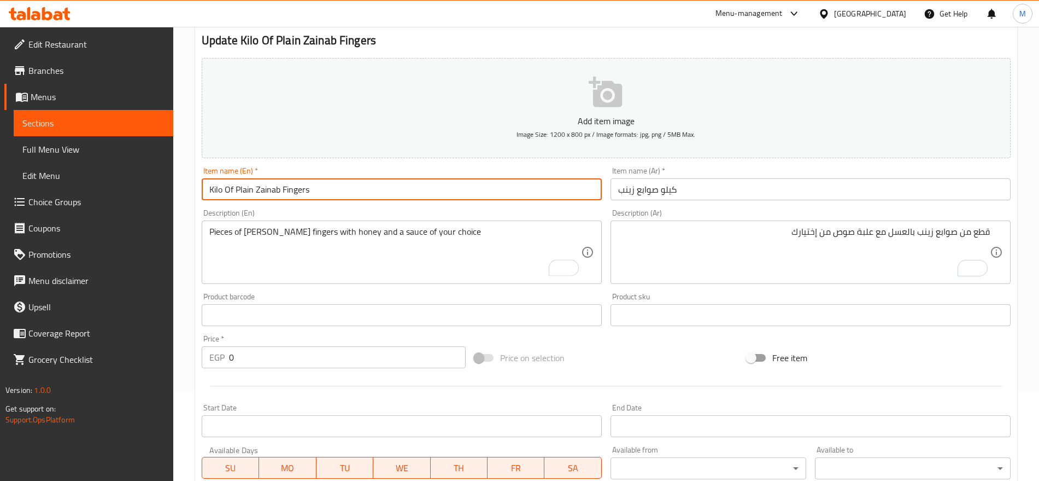
click at [355, 185] on input "Kilo Of Plain Zainab Fingers" at bounding box center [402, 189] width 400 height 22
paste input "Zainab Fingers pieces with honey"
click at [355, 185] on input "Kilo Of Plain Zainab Fingers Zainab Fingers pieces with honey" at bounding box center [402, 189] width 400 height 22
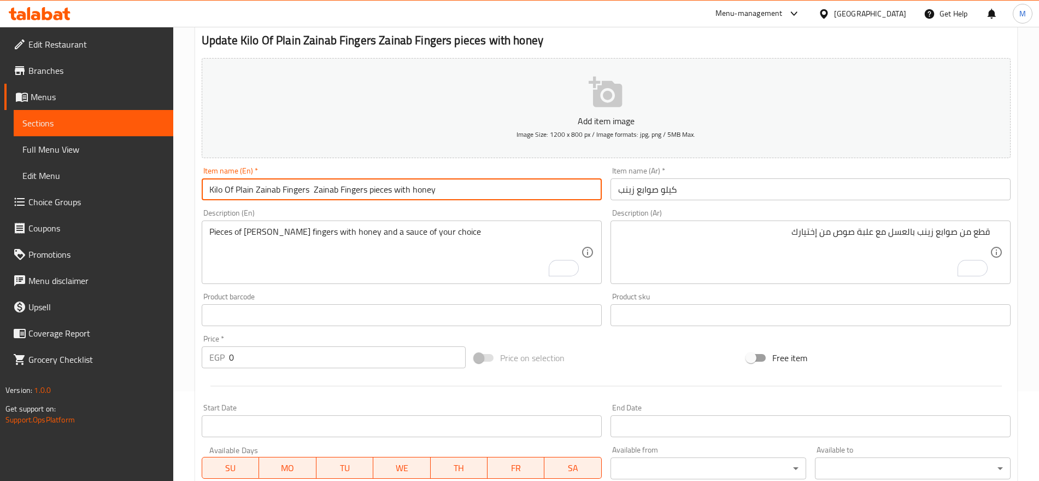
click at [355, 185] on input "Kilo Of Plain Zainab Fingers Zainab Fingers pieces with honey" at bounding box center [402, 189] width 400 height 22
click at [443, 184] on input "Kilo Of Plain Zainab Fingers Zainab Fingers pieces with honey" at bounding box center [402, 189] width 400 height 22
drag, startPoint x: 443, startPoint y: 184, endPoint x: 311, endPoint y: 186, distance: 131.8
click at [311, 186] on input "Kilo Of Plain Zainab Fingers Zainab Fingers pieces with honey" at bounding box center [402, 189] width 400 height 22
click at [247, 192] on input "Kilo Of Plain Zainab Fingers" at bounding box center [402, 189] width 400 height 22
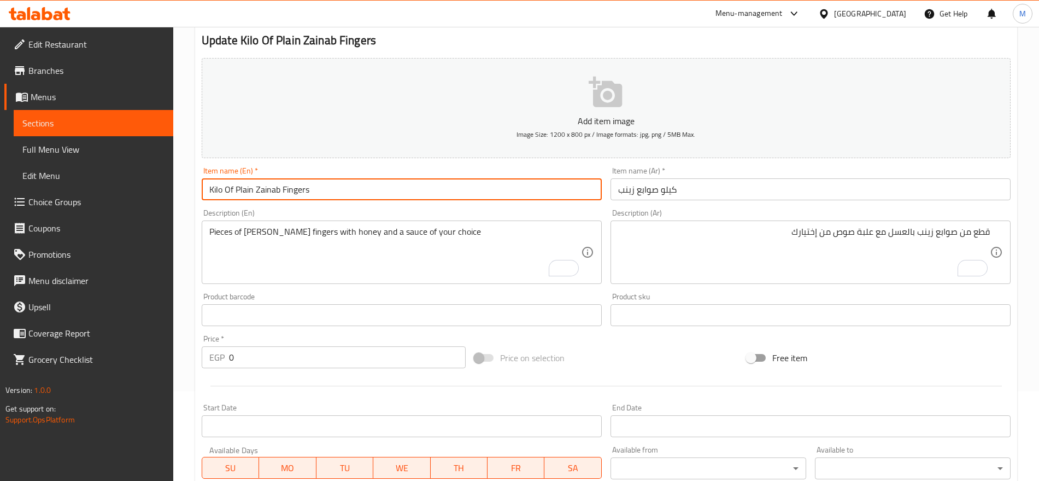
click at [247, 192] on input "Kilo Of Plain Zainab Fingers" at bounding box center [402, 189] width 400 height 22
click at [336, 186] on input "Kilo Of Zainab Fingers" at bounding box center [402, 189] width 400 height 22
type input "Kilo Of Zainab Fingers"
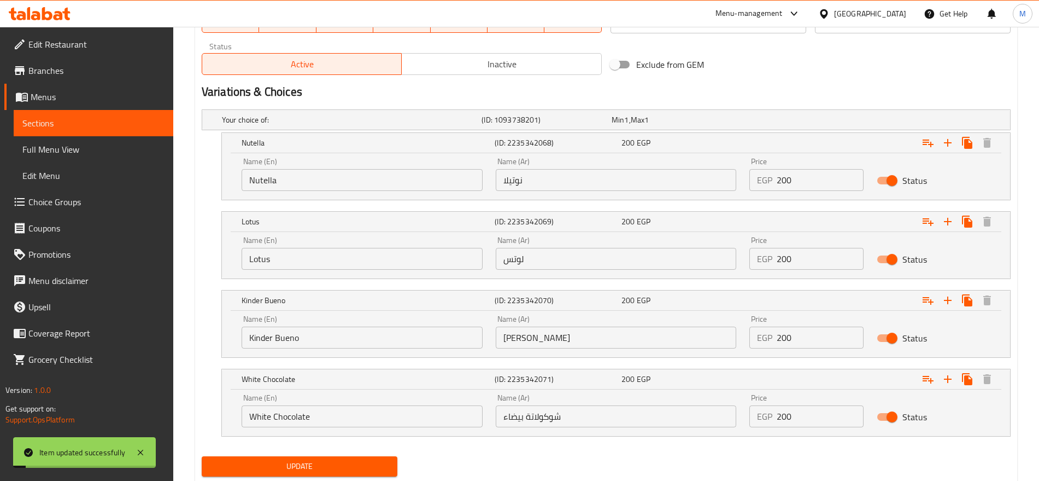
scroll to position [568, 0]
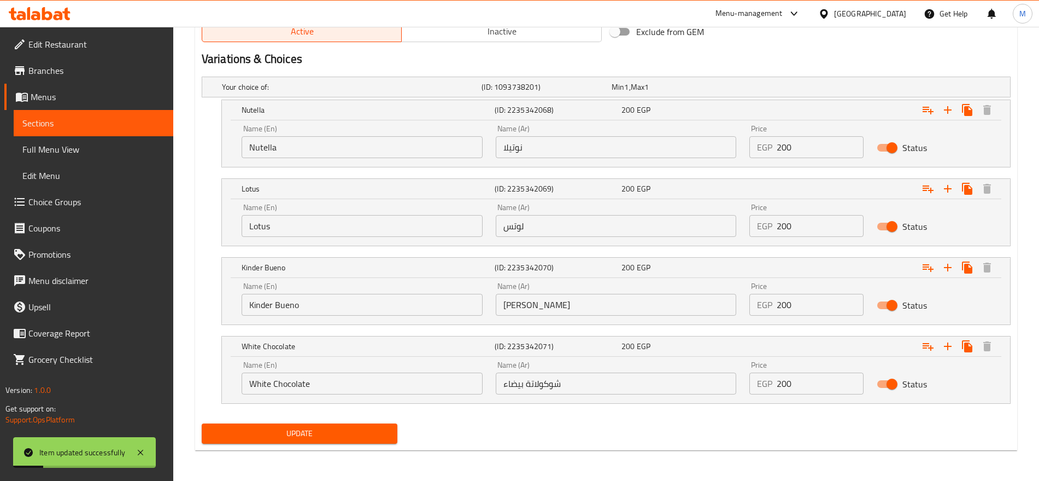
click at [801, 143] on input "200" at bounding box center [820, 147] width 86 height 22
type input "250"
click at [811, 216] on input "200" at bounding box center [820, 226] width 86 height 22
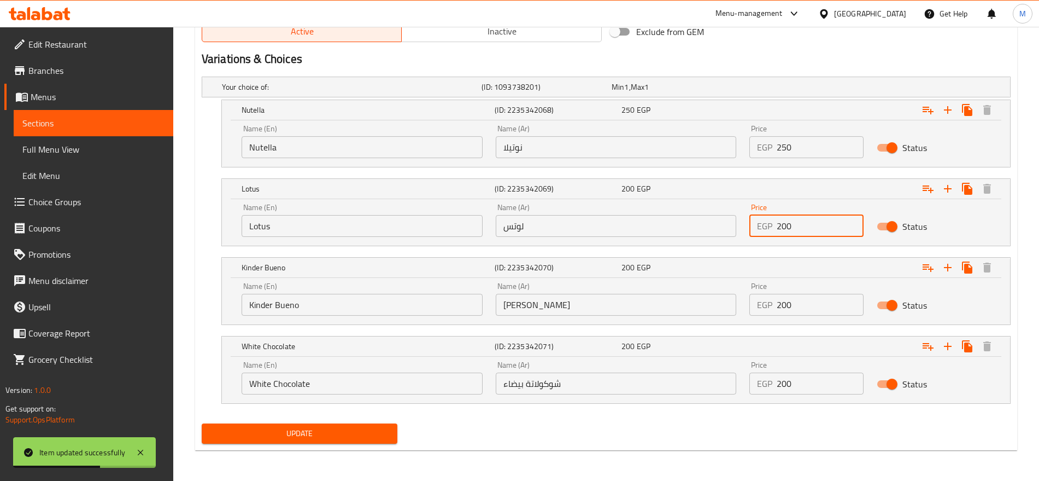
click at [811, 216] on input "200" at bounding box center [820, 226] width 86 height 22
type input "250"
click at [811, 309] on input "200" at bounding box center [820, 305] width 86 height 22
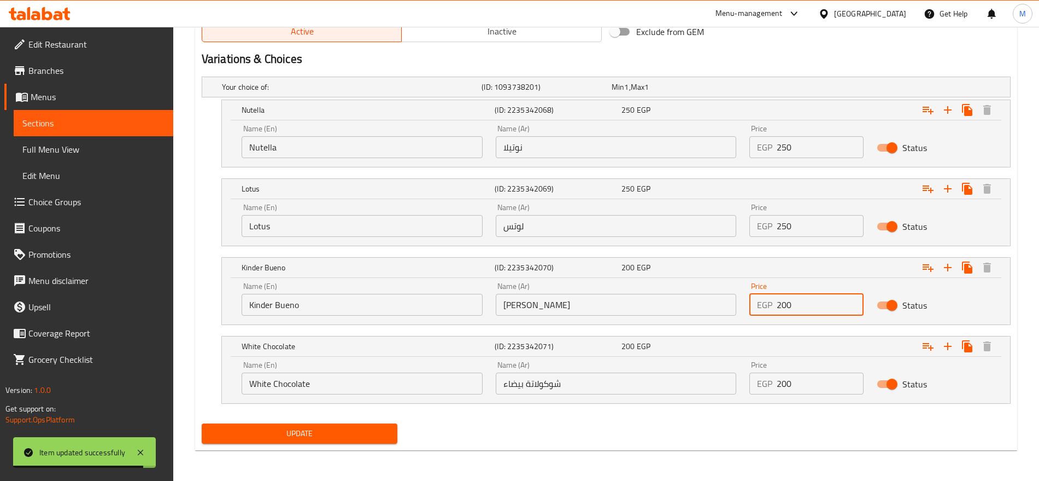
click at [811, 309] on input "200" at bounding box center [820, 305] width 86 height 22
type input "250"
click at [800, 386] on input "200" at bounding box center [820, 383] width 86 height 22
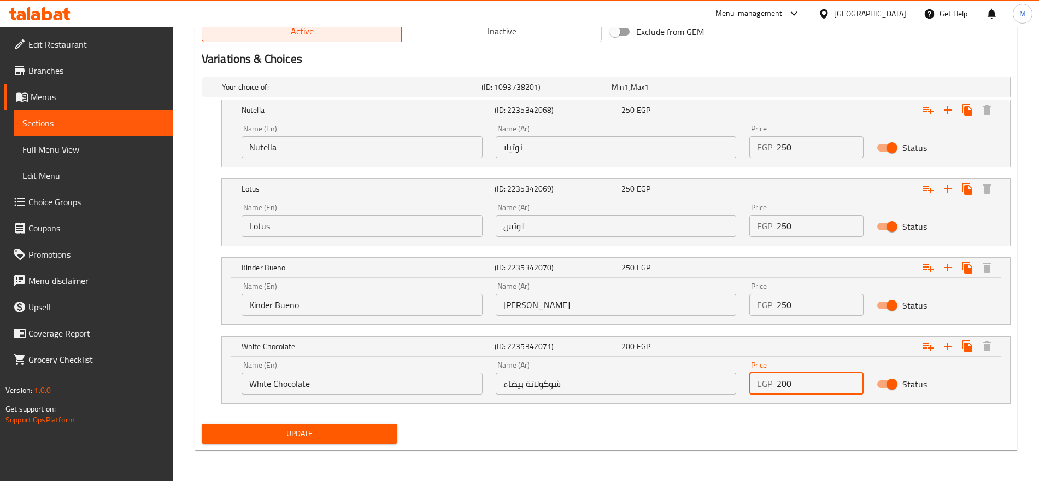
click at [800, 386] on input "200" at bounding box center [820, 383] width 86 height 22
type input "250"
click at [202, 423] on button "Update" at bounding box center [300, 433] width 196 height 20
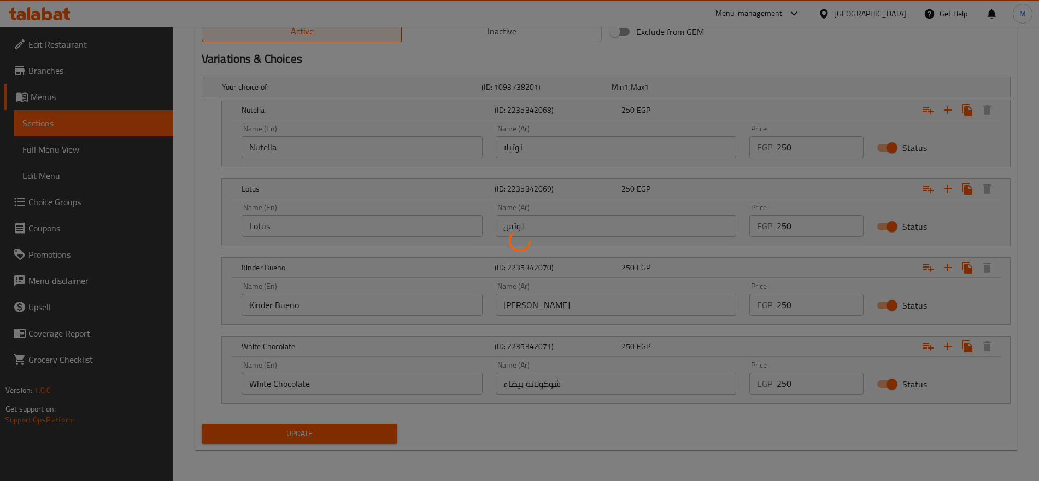
click at [740, 449] on div at bounding box center [519, 240] width 1039 height 481
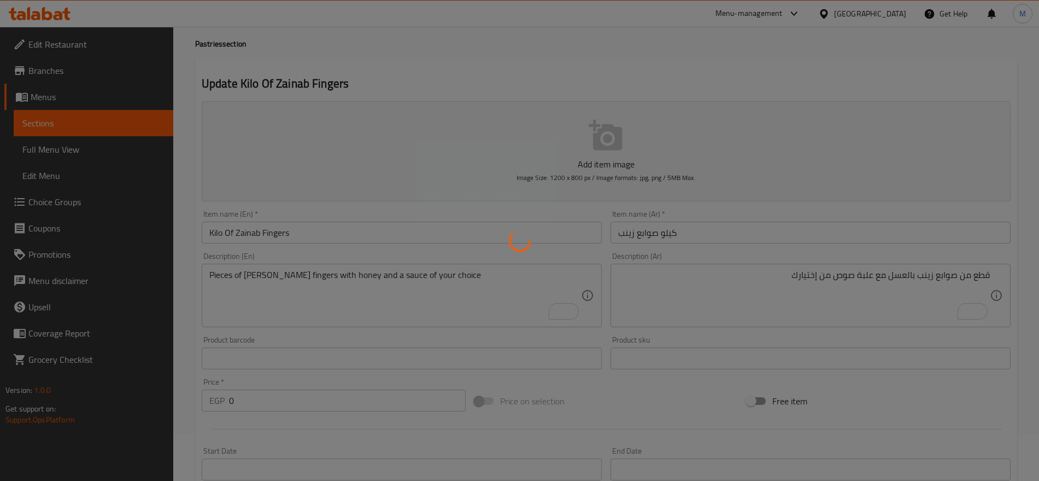
scroll to position [14, 0]
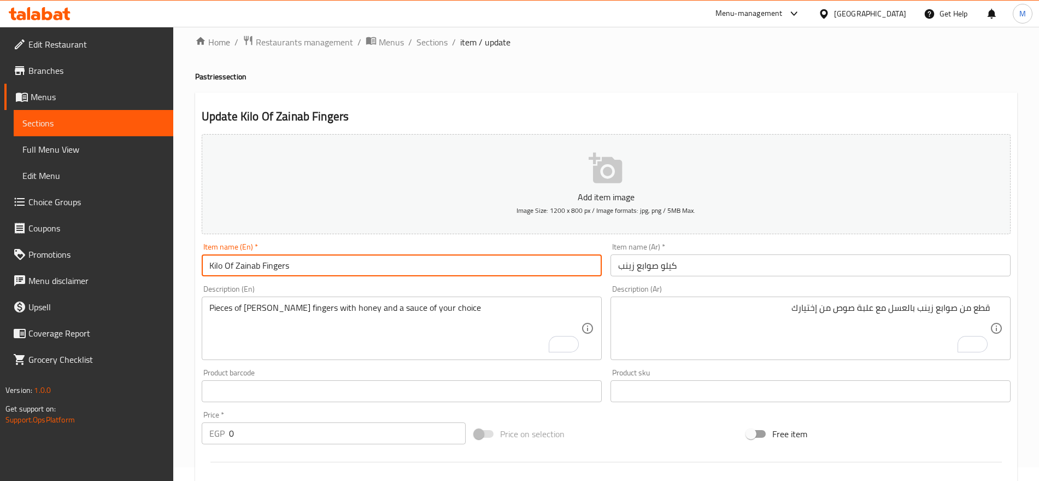
click at [315, 260] on input "Kilo Of Zainab Fingers" at bounding box center [402, 265] width 400 height 22
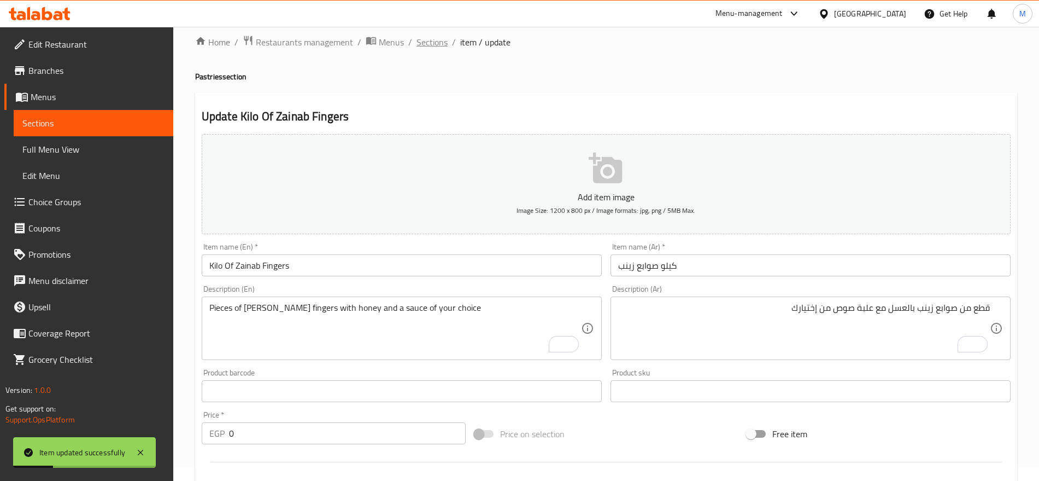
click at [434, 40] on span "Sections" at bounding box center [432, 42] width 31 height 13
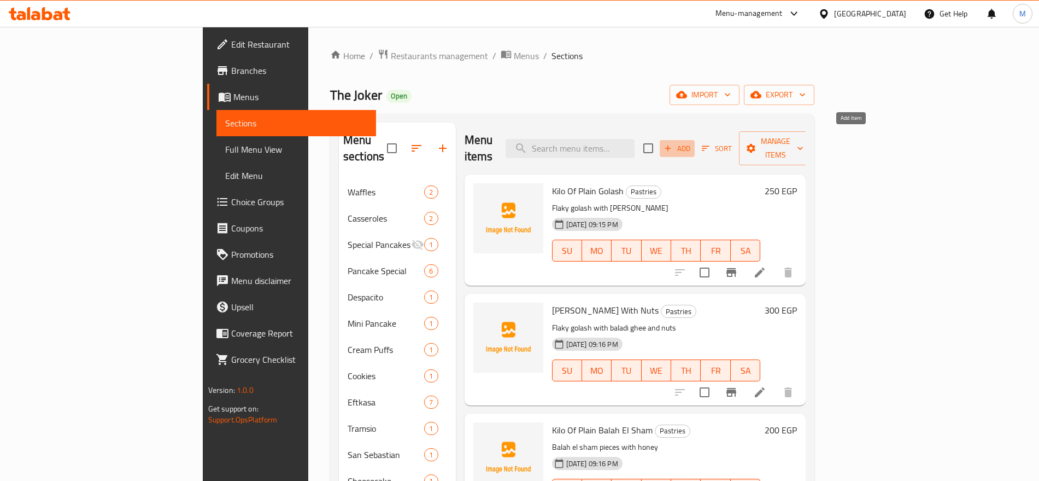
click at [692, 143] on span "Add" at bounding box center [678, 148] width 30 height 13
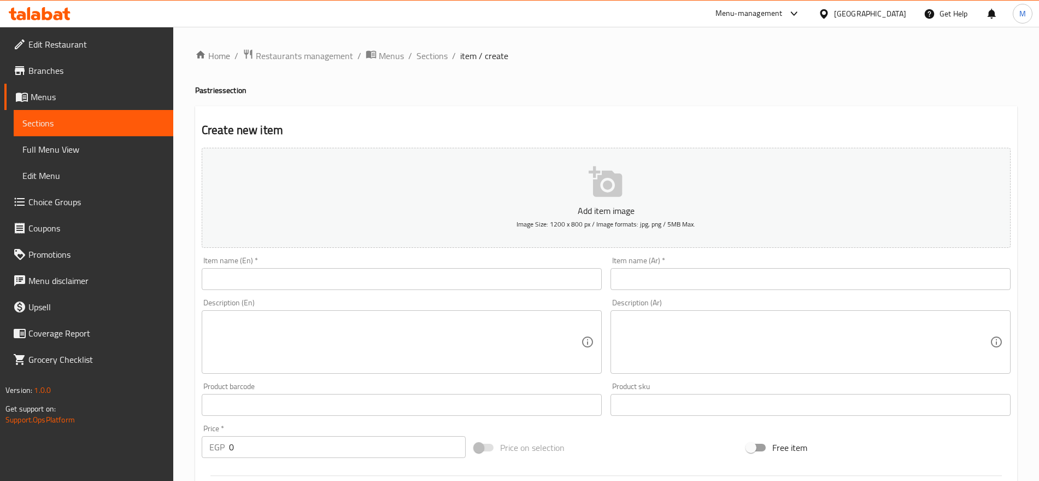
click at [537, 277] on input "text" at bounding box center [402, 279] width 400 height 22
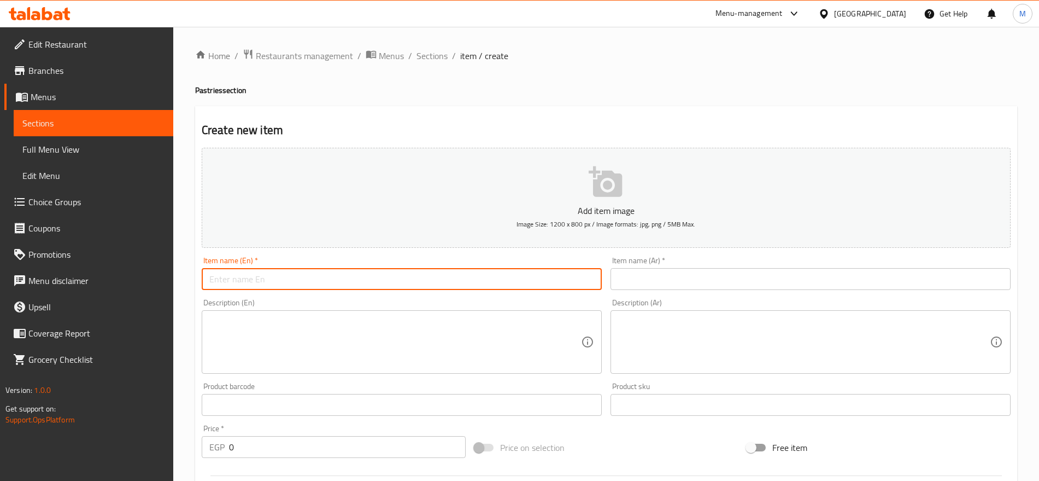
paste input "Kilo Of Plain Zainab Fingers Zainab Fingers pieces with honey"
click at [537, 277] on input "Kilo Of Plain Zainab Fingers Zainab Fingers pieces with honey" at bounding box center [402, 279] width 400 height 22
drag, startPoint x: 537, startPoint y: 277, endPoint x: 313, endPoint y: 288, distance: 223.9
click at [313, 288] on input "Kilo Of Plain Zainab Fingers Zainab Fingers pieces with honey" at bounding box center [402, 279] width 400 height 22
type input "Kilo Of Plain Zainab Fingers"
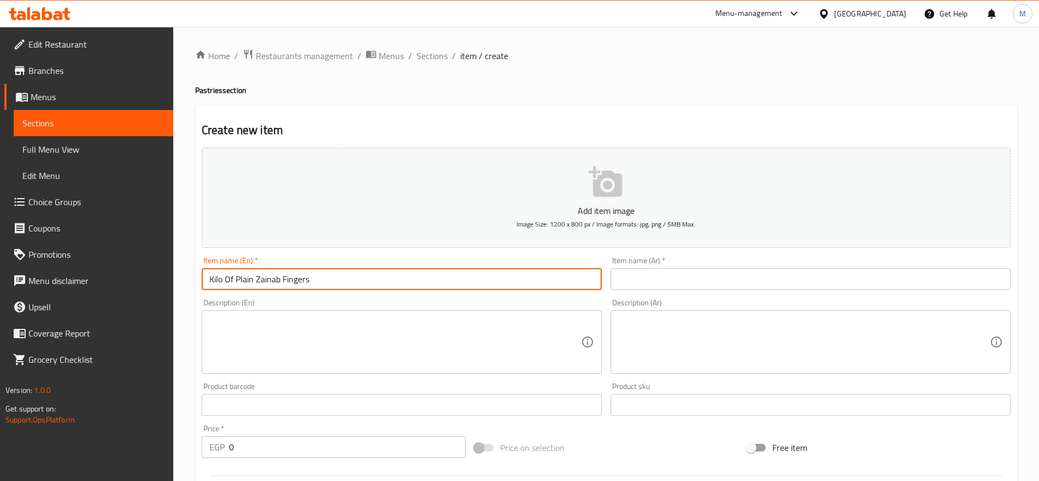
click at [260, 344] on textarea at bounding box center [395, 342] width 372 height 52
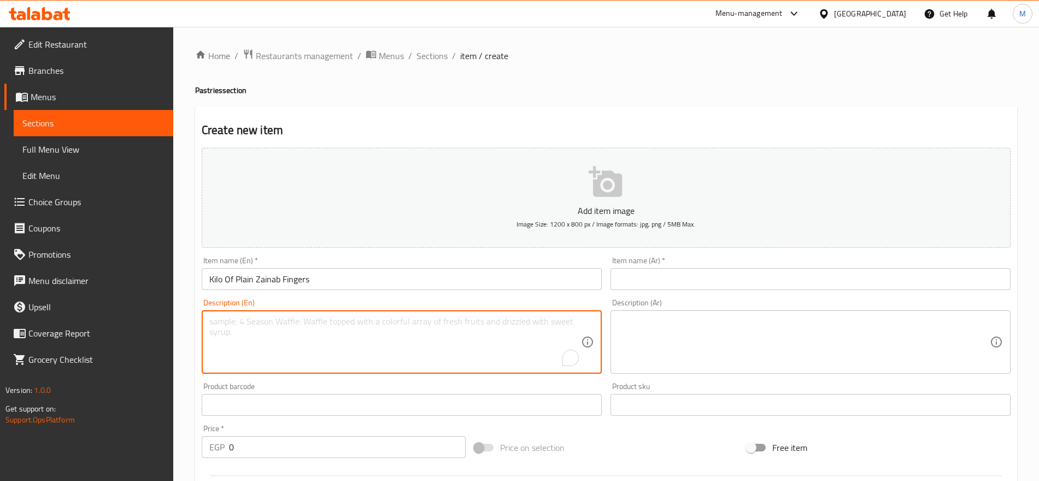
paste textarea "Zainab Fingers pieces with honey"
type textarea "Zainab Fingers pieces with honey"
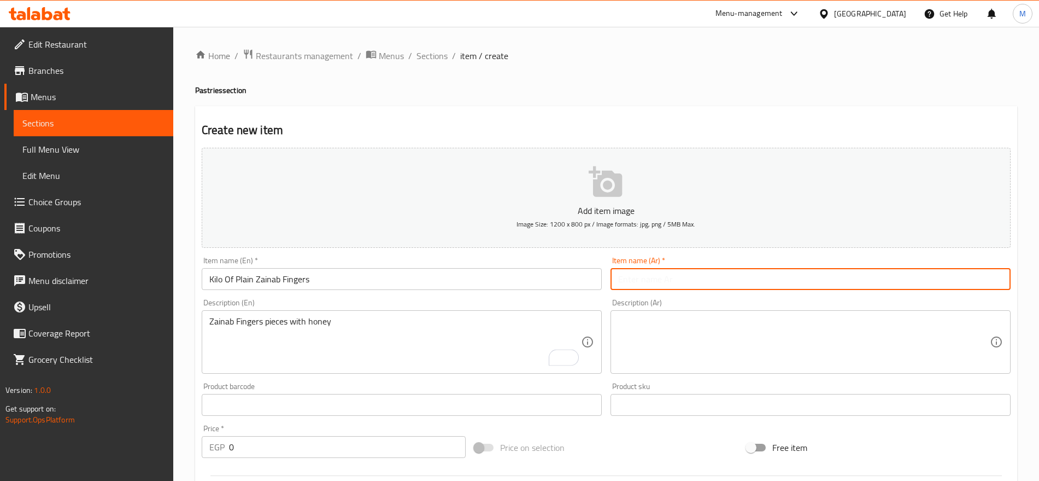
click at [872, 270] on input "text" at bounding box center [811, 279] width 400 height 22
paste input "صوابع زينب سادة قطع صوابع زينب بالعسل"
drag, startPoint x: 940, startPoint y: 278, endPoint x: 833, endPoint y: 278, distance: 107.7
click at [833, 278] on input "صوابع زينب سادة قطع صوابع زينب بالعسل" at bounding box center [811, 279] width 400 height 22
type input "صوابع زينب سادة"
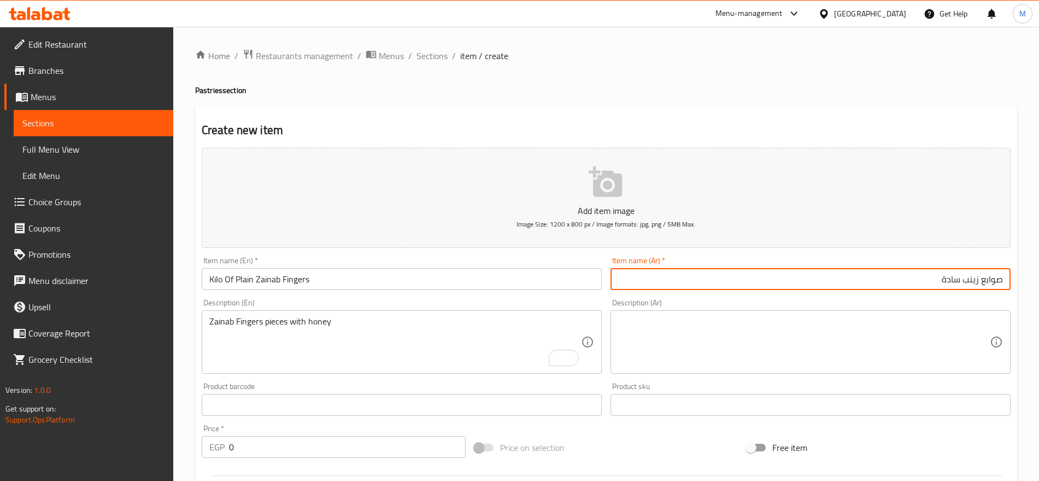
click at [983, 332] on textarea at bounding box center [804, 342] width 372 height 52
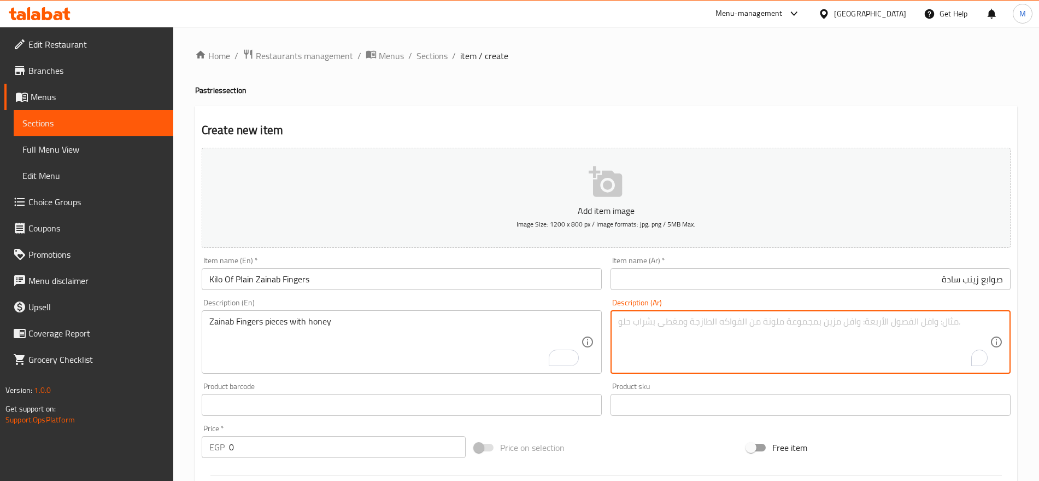
paste textarea "قطع صوابع زينب بالعسل"
type textarea "قطع صوابع زينب بالعسل"
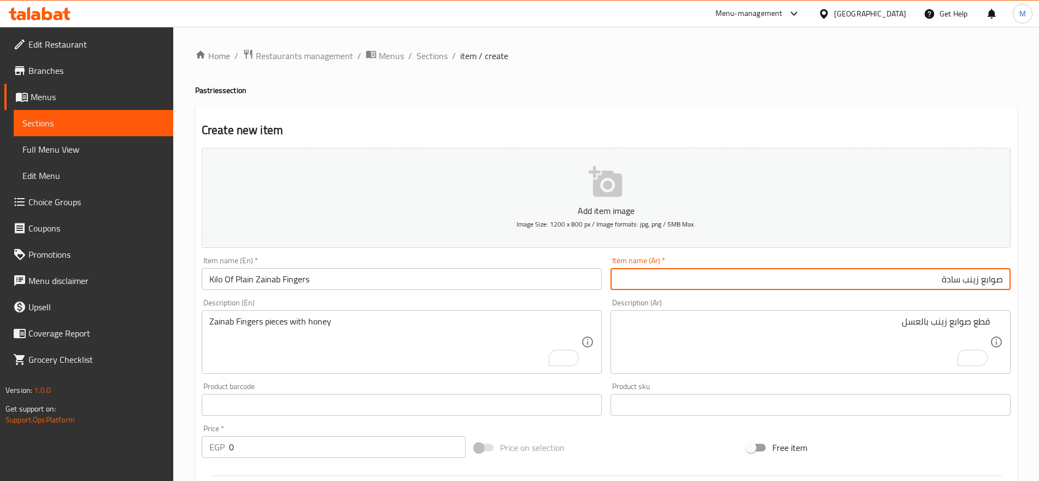
click at [1001, 276] on input "صوابع زينب سادة" at bounding box center [811, 279] width 400 height 22
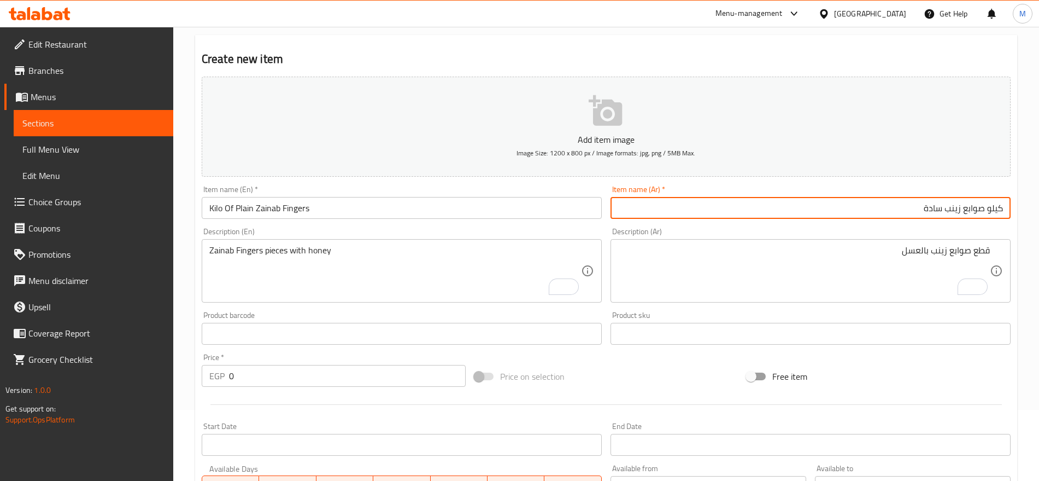
type input "كيلو صوابع زينب سادة"
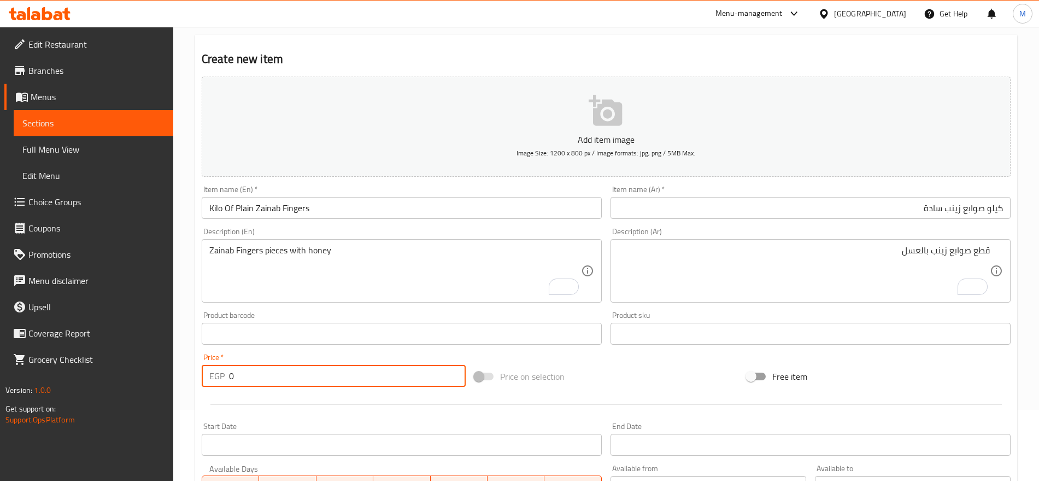
click at [317, 373] on input "0" at bounding box center [347, 376] width 237 height 22
type input "200"
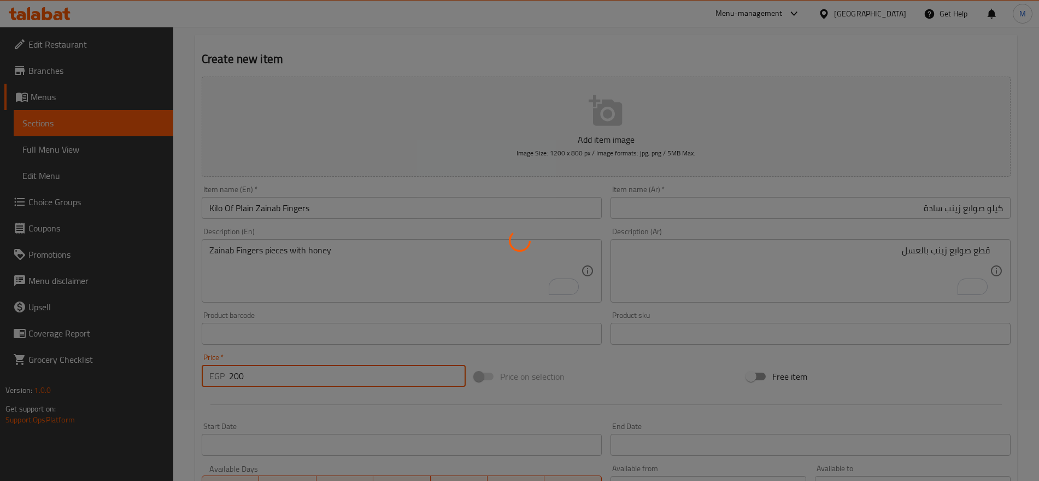
type input "0"
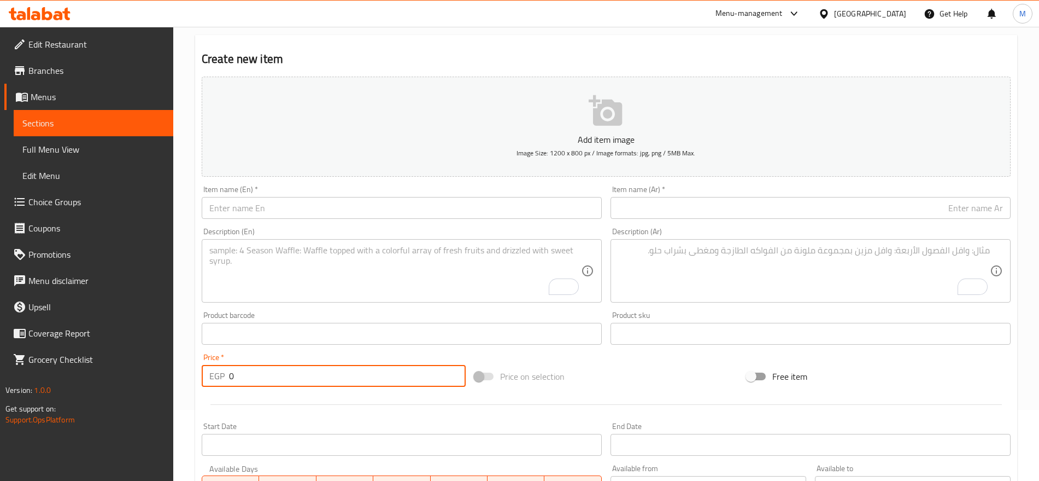
scroll to position [0, 0]
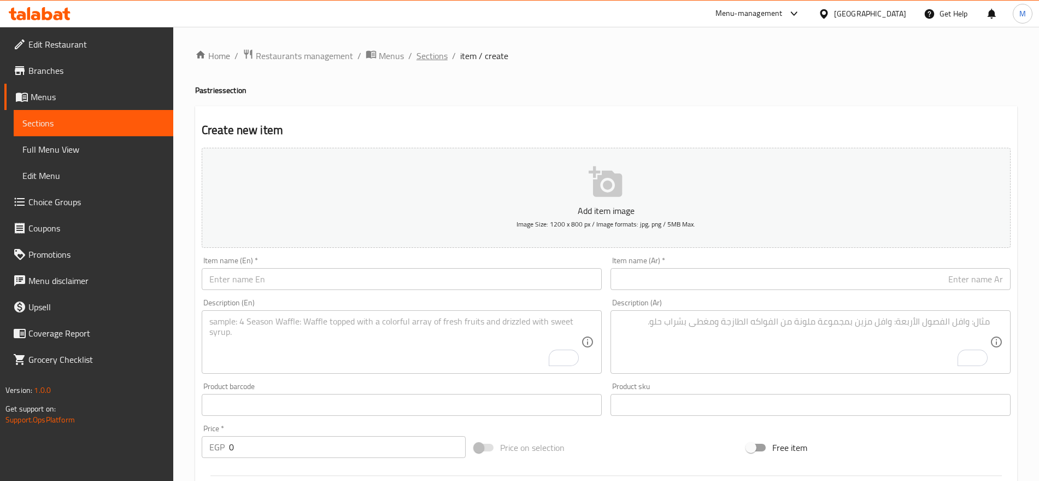
click at [437, 57] on span "Sections" at bounding box center [432, 55] width 31 height 13
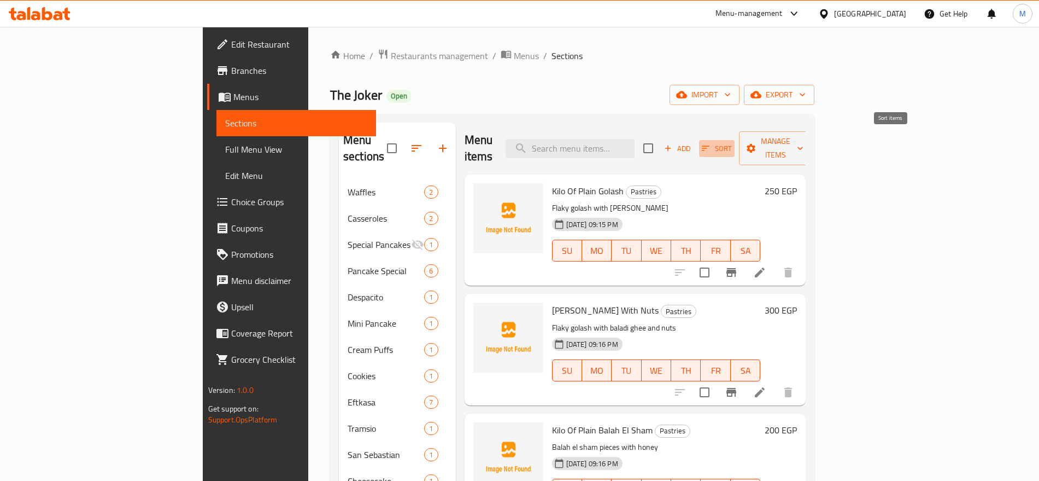
click at [711, 143] on icon "button" at bounding box center [706, 148] width 10 height 10
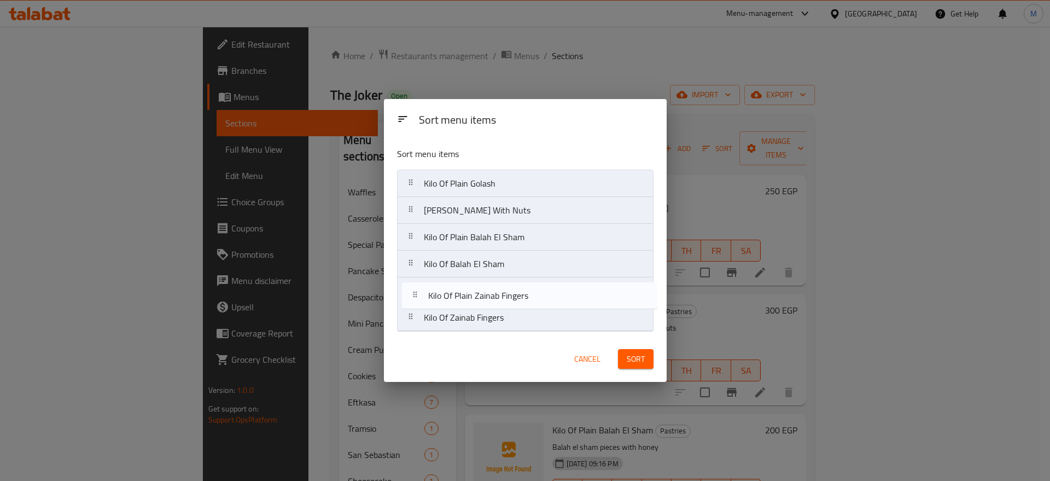
drag, startPoint x: 494, startPoint y: 314, endPoint x: 498, endPoint y: 291, distance: 23.4
click at [498, 291] on nav "Kilo Of Plain Golash Kilo Golash With Nuts Kilo Of Plain Balah El Sham Kilo Of …" at bounding box center [525, 250] width 256 height 162
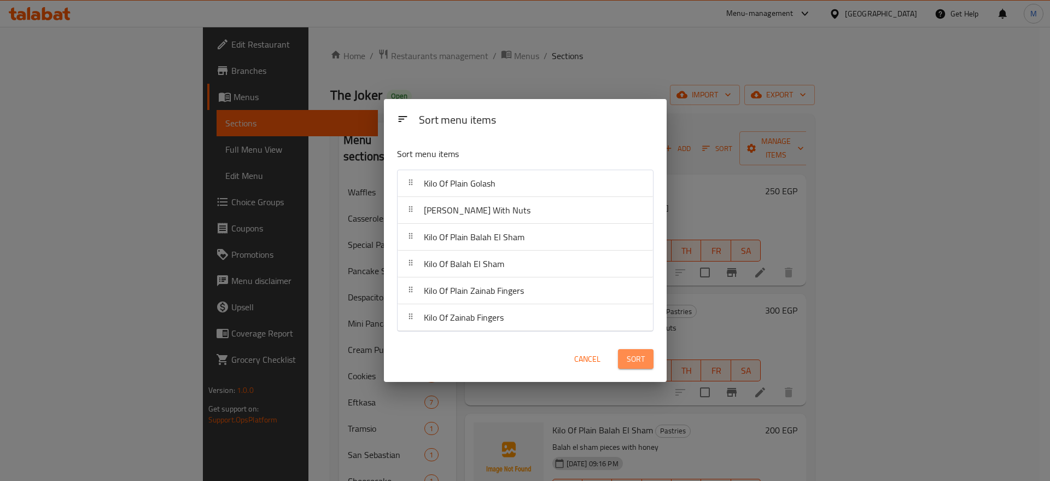
click at [629, 354] on span "Sort" at bounding box center [636, 359] width 18 height 14
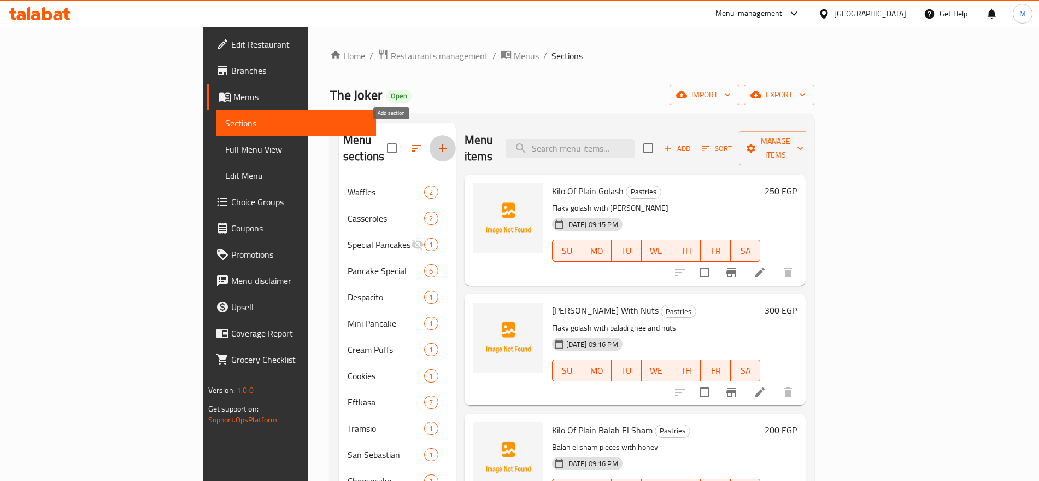
click at [430, 148] on button "button" at bounding box center [443, 148] width 26 height 26
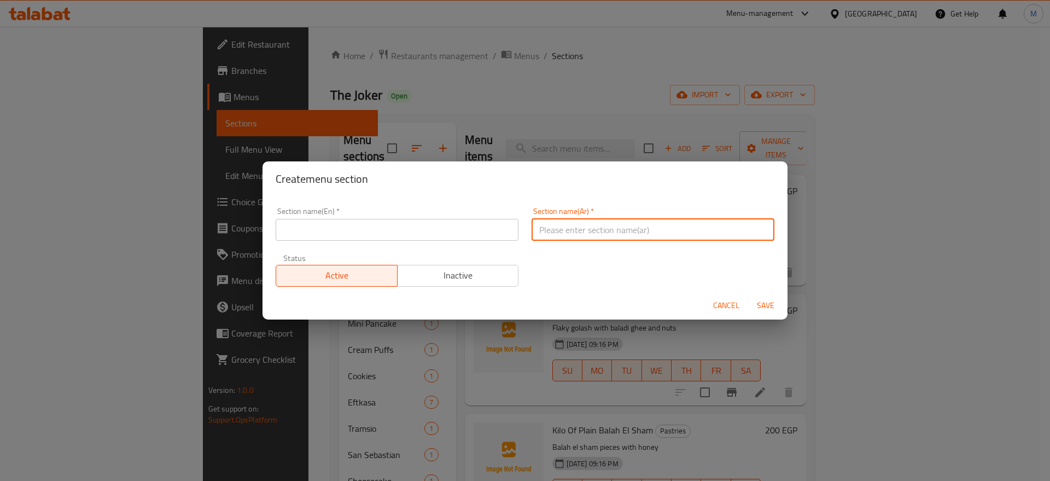
click at [556, 230] on input "text" at bounding box center [652, 230] width 243 height 22
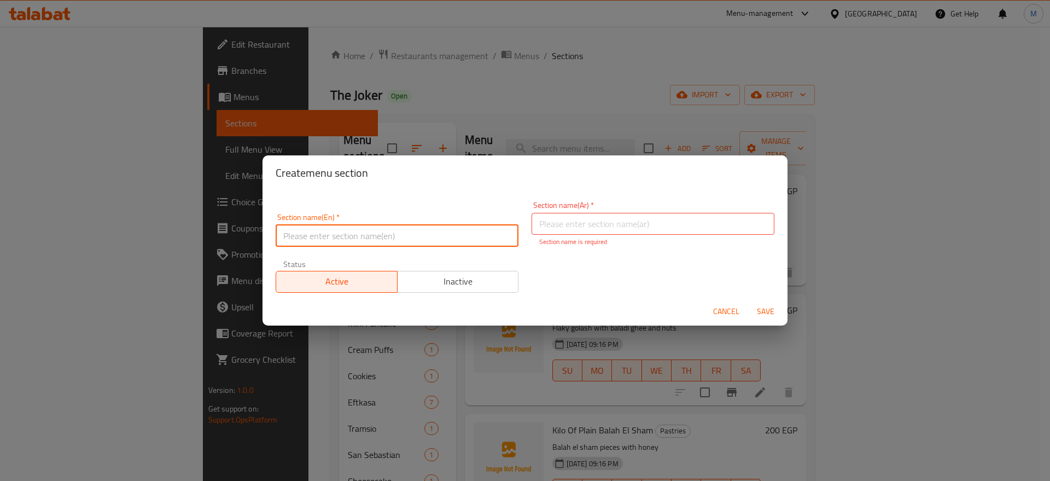
paste input "juice"
click at [483, 232] on input "text" at bounding box center [397, 236] width 243 height 22
type input "Juice"
click at [598, 237] on p "Section name is required" at bounding box center [652, 242] width 227 height 10
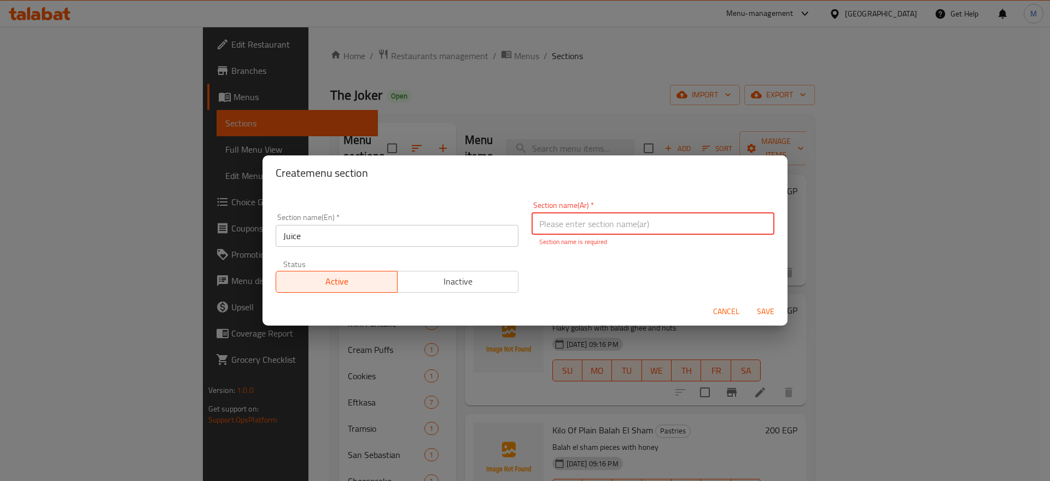
click at [625, 215] on input "text" at bounding box center [652, 224] width 243 height 22
type input "عصير"
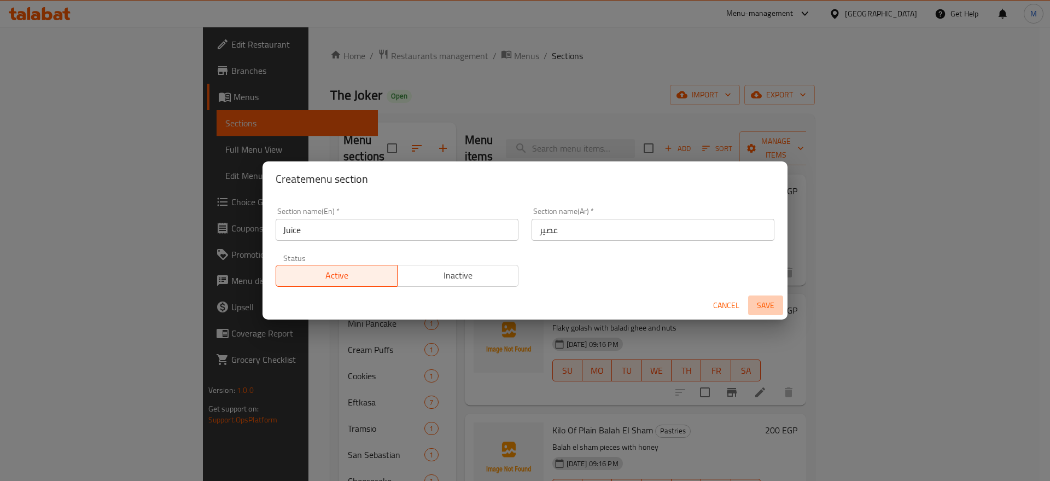
click at [774, 310] on span "Save" at bounding box center [765, 306] width 26 height 14
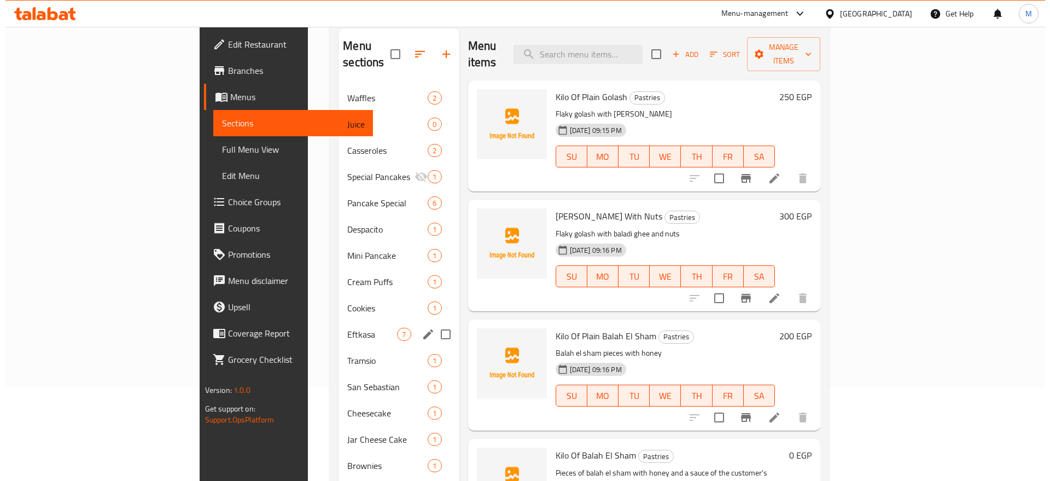
scroll to position [61, 0]
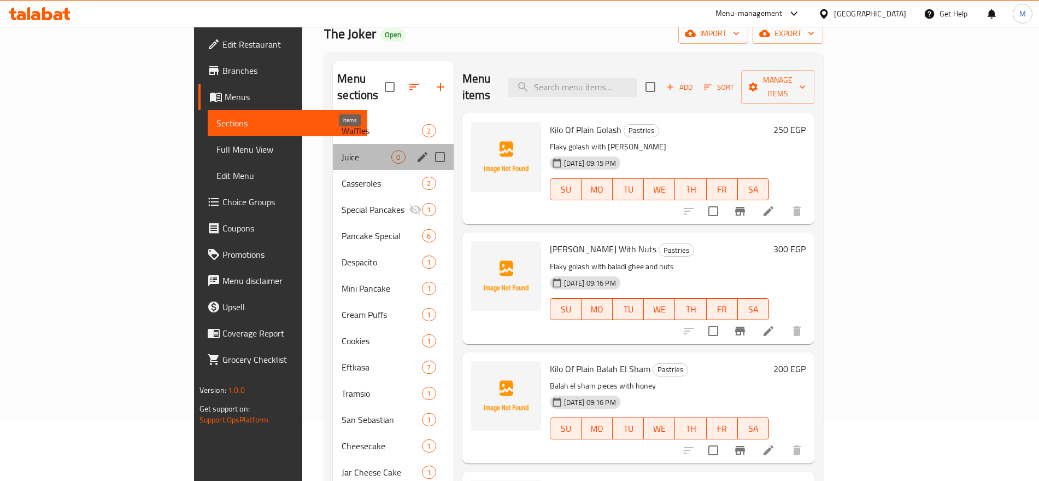
click at [392, 152] on span "0" at bounding box center [398, 157] width 13 height 10
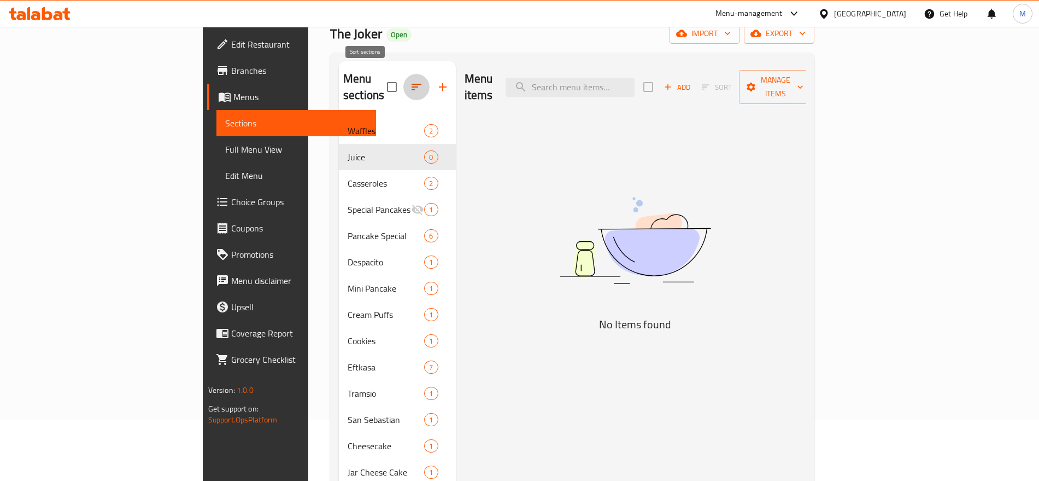
click at [403, 90] on button "button" at bounding box center [416, 87] width 26 height 26
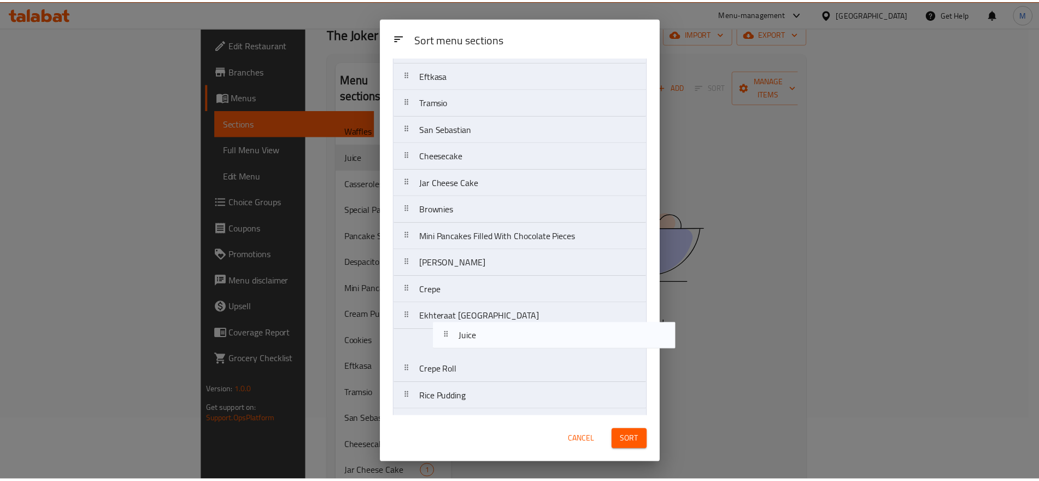
scroll to position [243, 0]
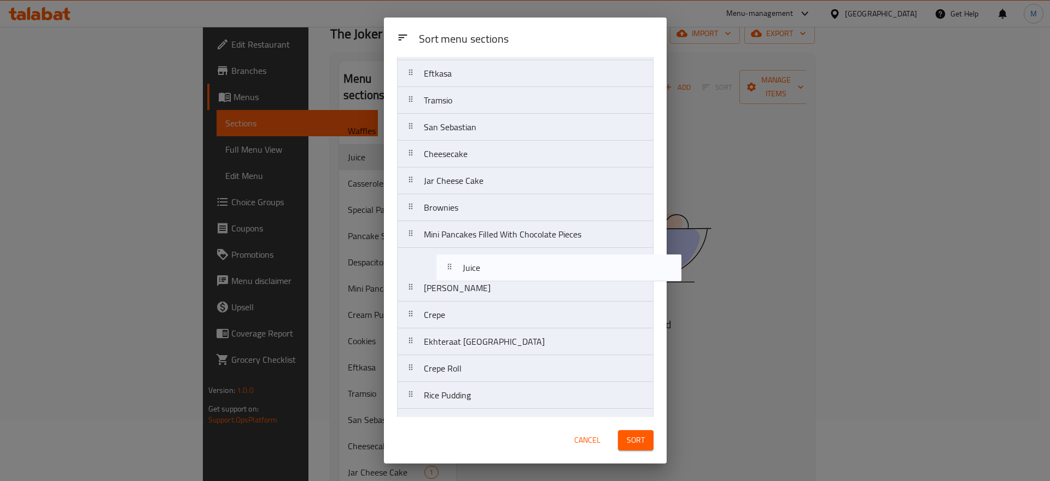
drag, startPoint x: 445, startPoint y: 129, endPoint x: 472, endPoint y: 324, distance: 196.5
click at [472, 324] on nav "Waffles Juice Casseroles Special Pancakes Pancake Special Despacito Mini Pancak…" at bounding box center [525, 234] width 256 height 778
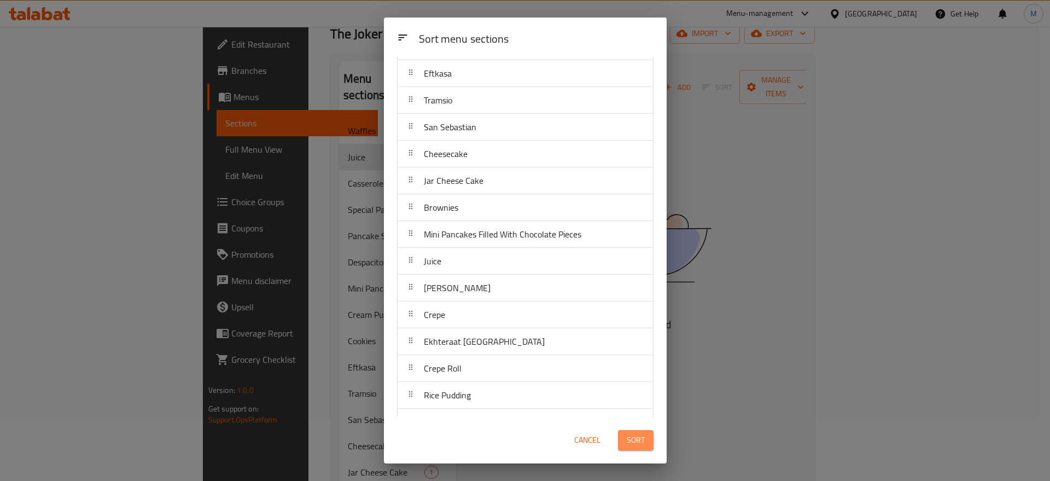
click at [635, 440] on span "Sort" at bounding box center [636, 440] width 18 height 14
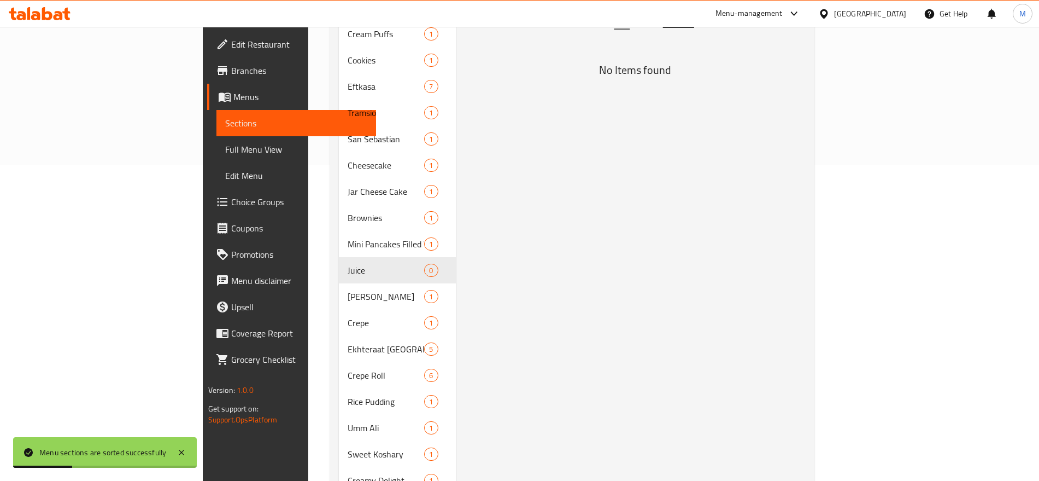
scroll to position [0, 0]
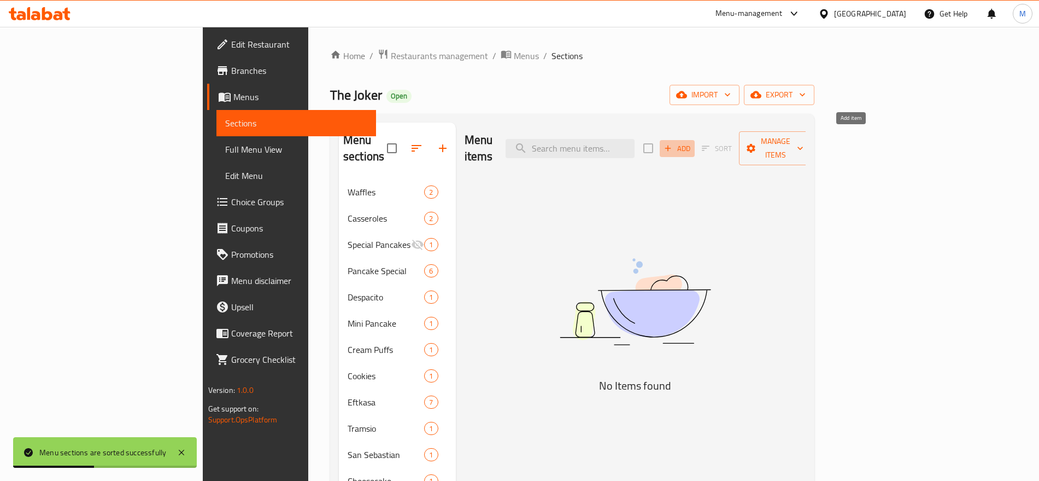
click at [692, 142] on span "Add" at bounding box center [678, 148] width 30 height 13
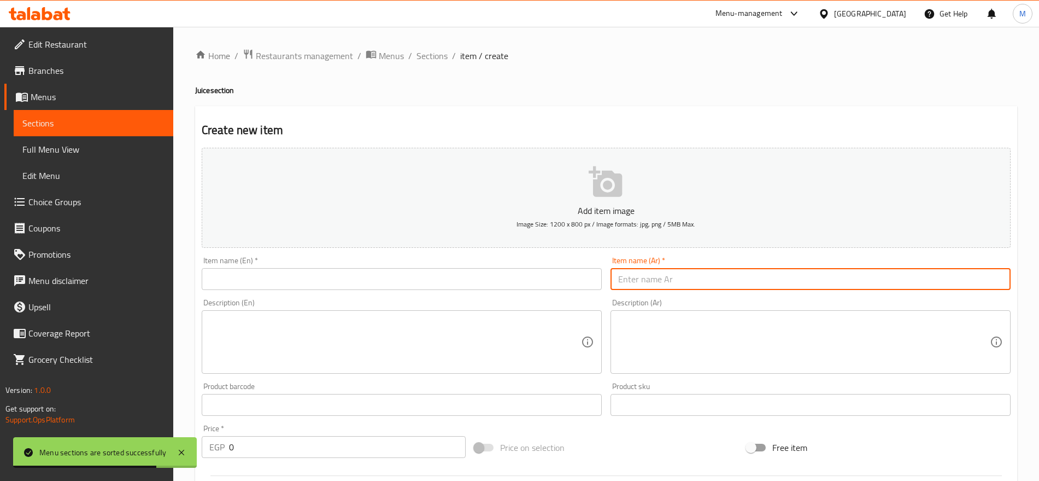
click at [894, 274] on input "text" at bounding box center [811, 279] width 400 height 22
paste input "عصير"
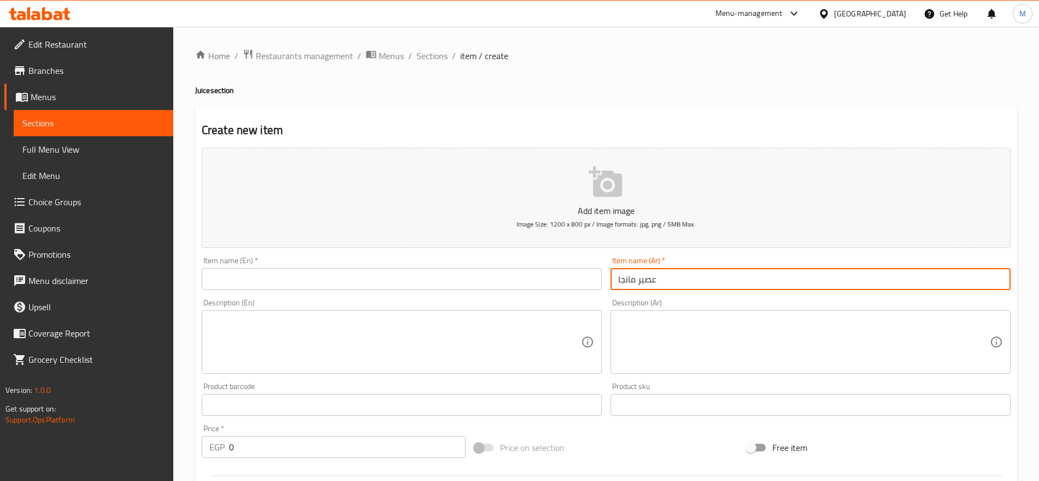
type input "عصير مانجا"
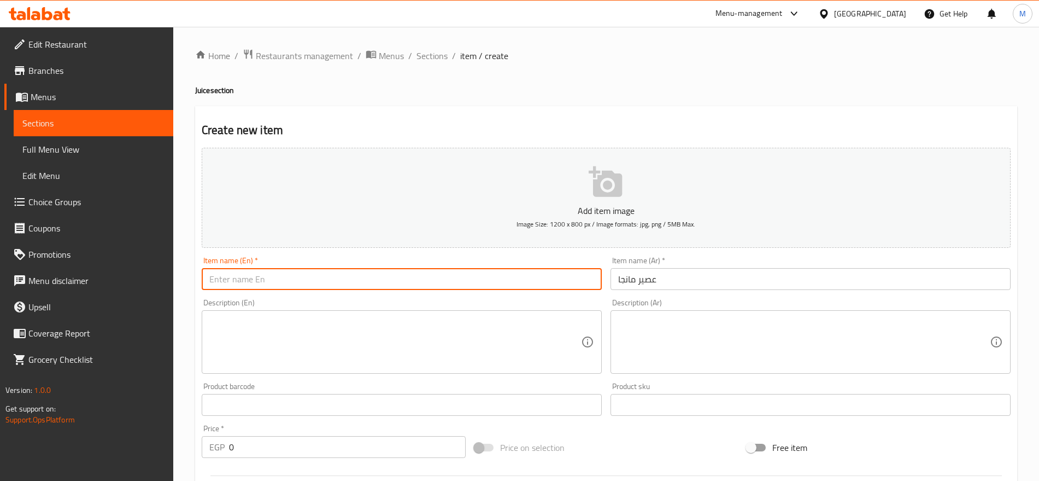
click at [467, 282] on input "text" at bounding box center [402, 279] width 400 height 22
type input "Mango Juice"
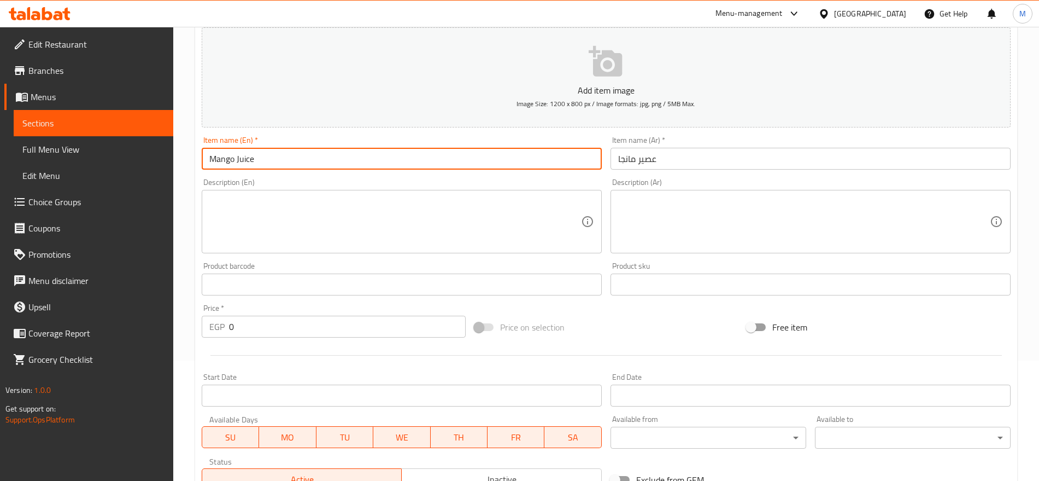
scroll to position [131, 0]
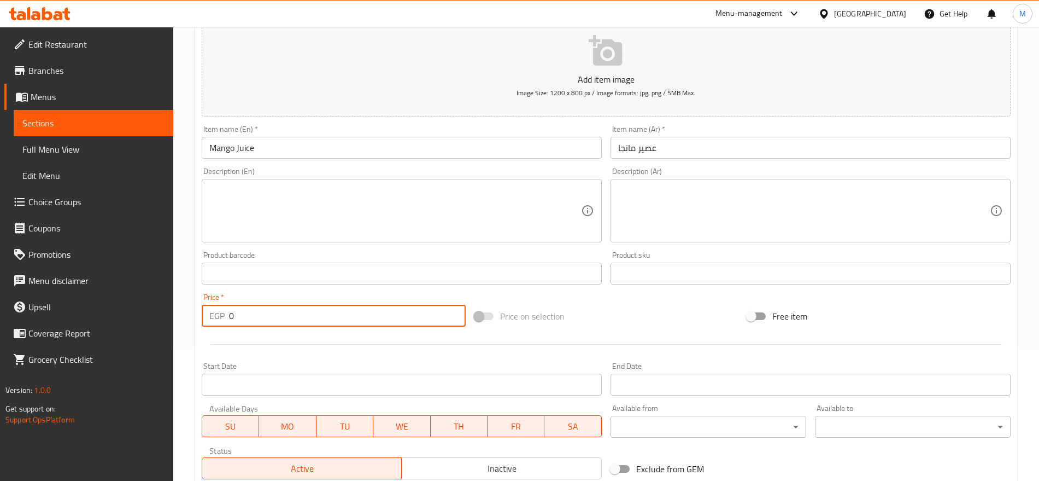
click at [313, 326] on input "0" at bounding box center [347, 316] width 237 height 22
paste input "7"
type input "70"
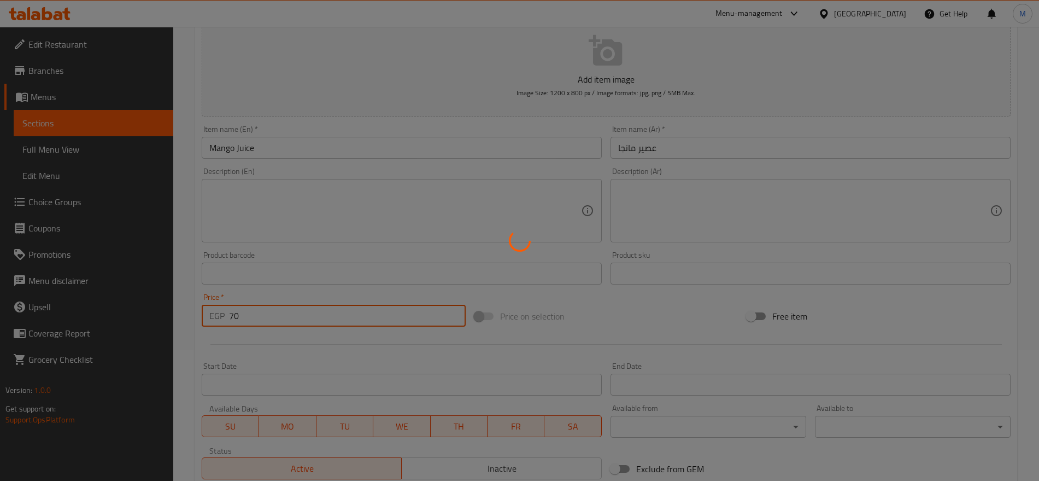
type input "0"
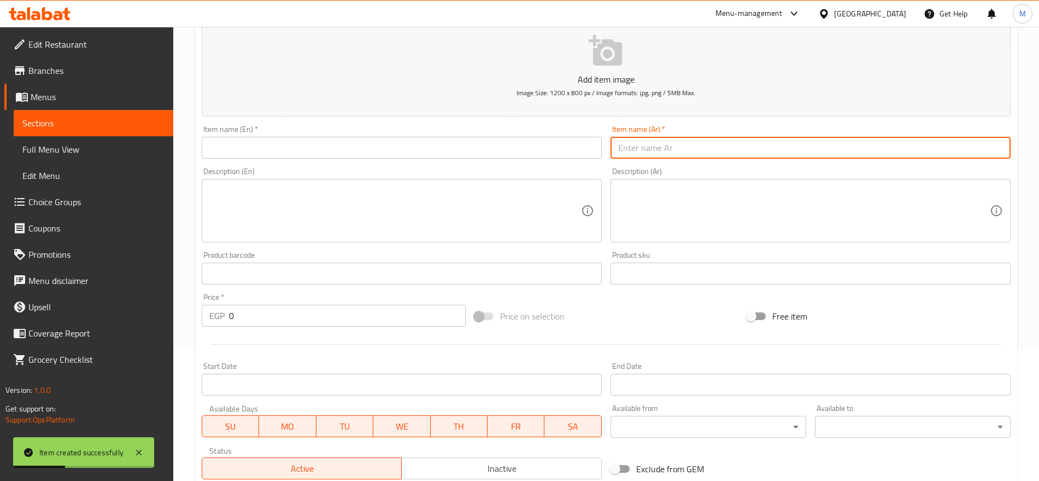
click at [896, 146] on input "text" at bounding box center [811, 148] width 400 height 22
paste input "فراولة"
type input "فراولة"
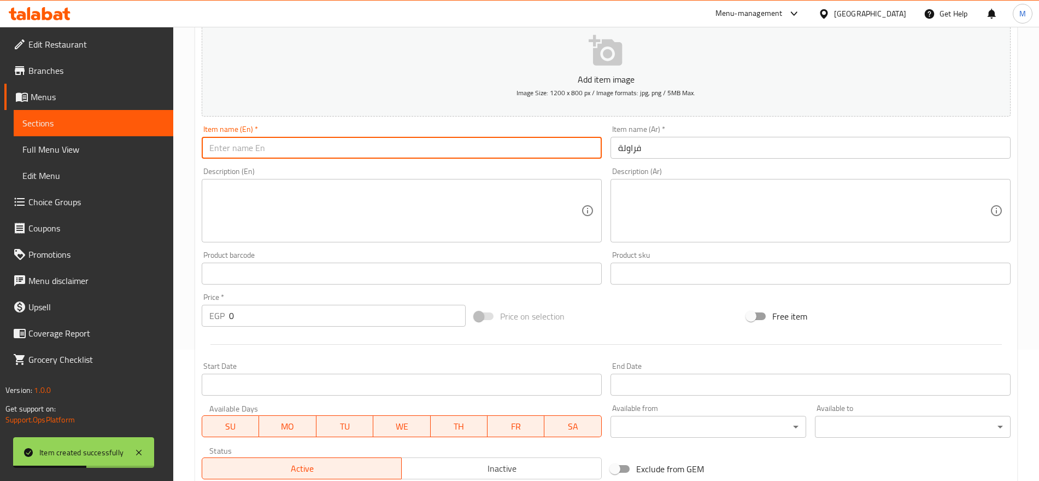
click at [407, 148] on input "text" at bounding box center [402, 148] width 400 height 22
type input "Strawberry"
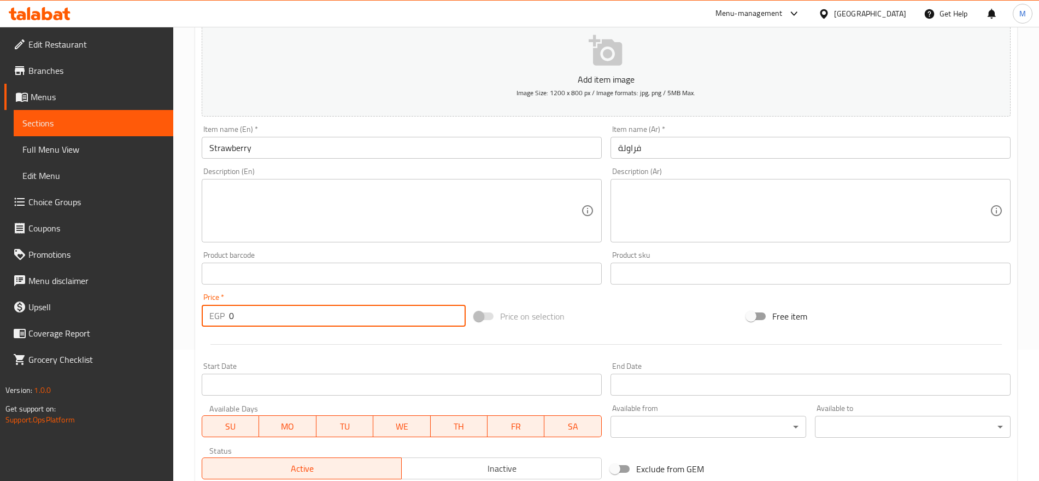
click at [332, 325] on input "0" at bounding box center [347, 316] width 237 height 22
paste input "7"
type input "70"
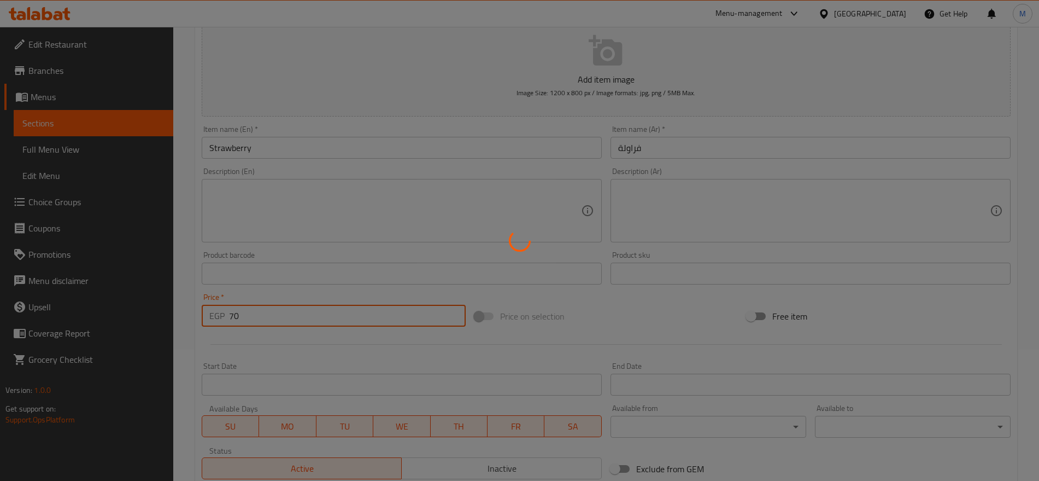
type input "0"
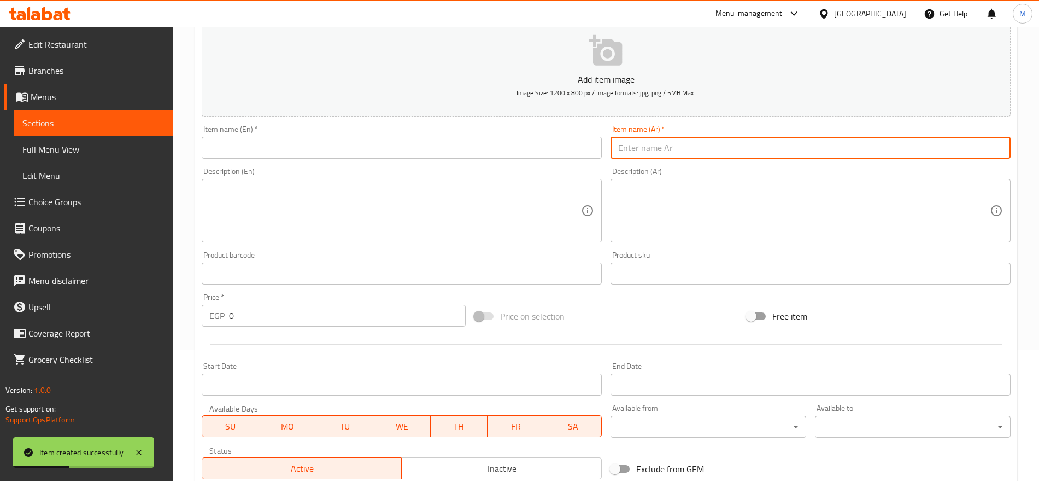
click at [921, 137] on input "text" at bounding box center [811, 148] width 400 height 22
paste input "جوافة"
click at [921, 137] on input "جوافة" at bounding box center [811, 148] width 400 height 22
type input "جوافة"
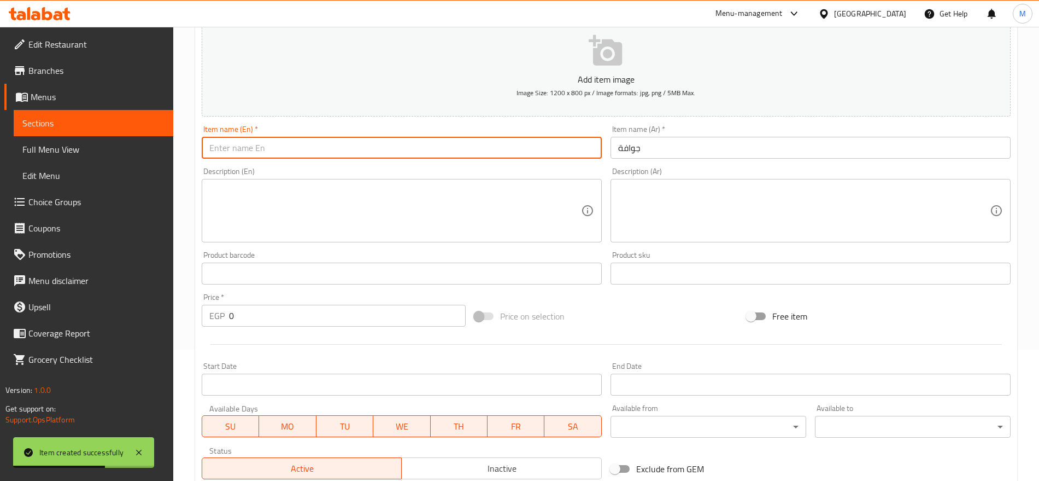
click at [413, 142] on input "text" at bounding box center [402, 148] width 400 height 22
type input "Guava"
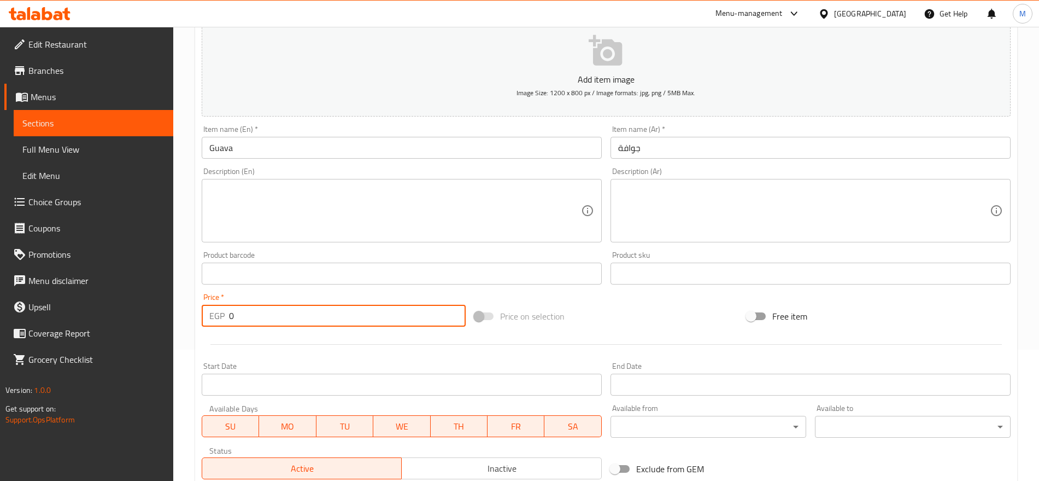
click at [294, 306] on input "0" at bounding box center [347, 316] width 237 height 22
paste input "7"
type input "70"
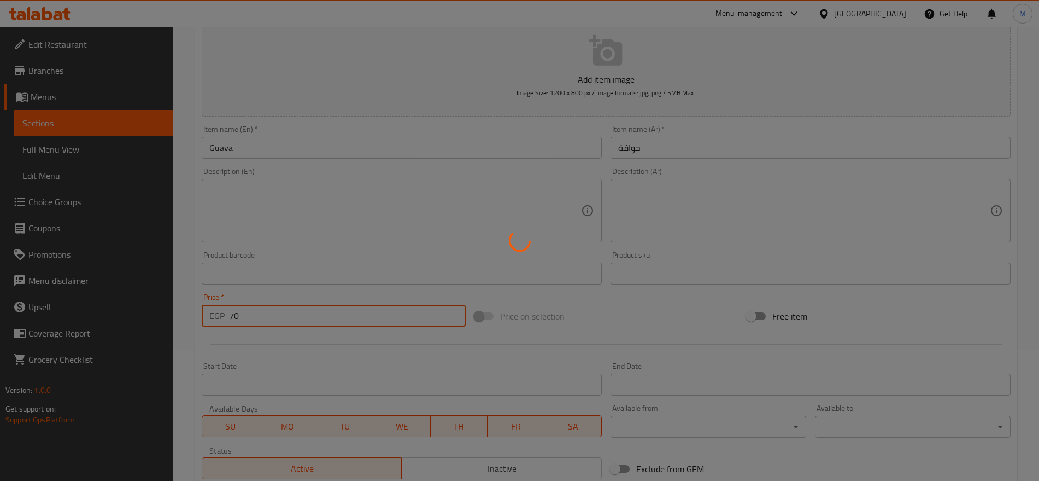
type input "0"
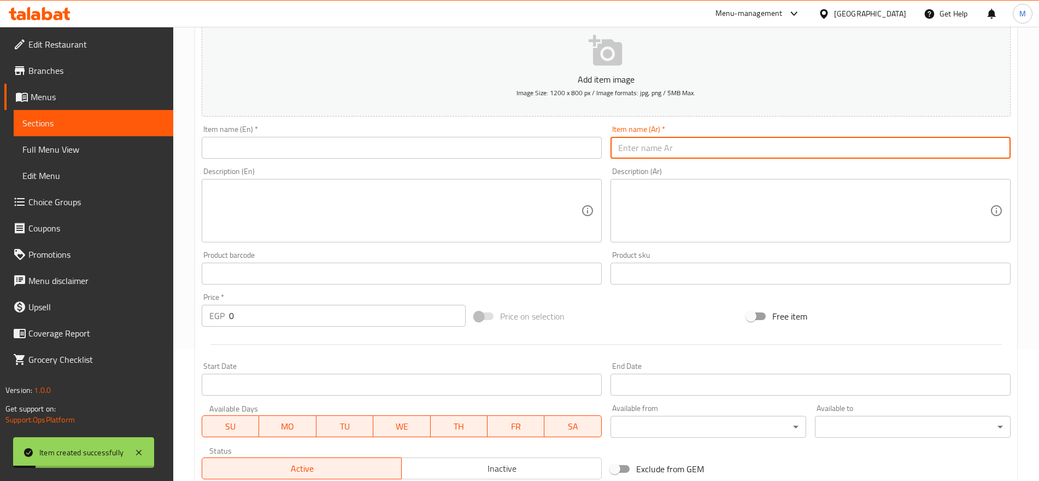
click at [966, 139] on input "text" at bounding box center [811, 148] width 400 height 22
paste input "ميكس فراولة و[PERSON_NAME]"
type input "ميكس فراولة و[PERSON_NAME]"
click at [449, 150] on input "text" at bounding box center [402, 148] width 400 height 22
paste input "Strawberry and mango mix"
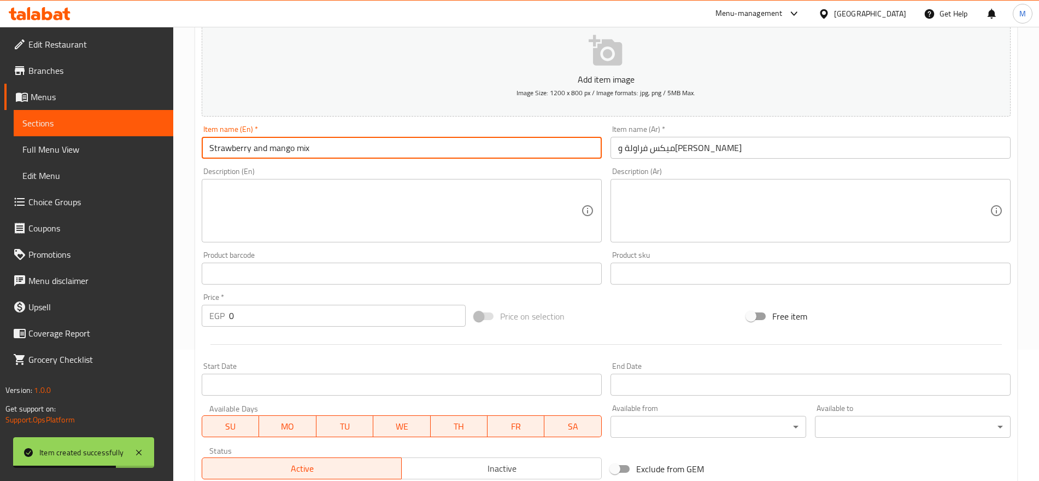
click at [449, 150] on input "Strawberry and mango mix" at bounding box center [402, 148] width 400 height 22
click at [265, 149] on input "Strawberry and Mango Mix" at bounding box center [402, 148] width 400 height 22
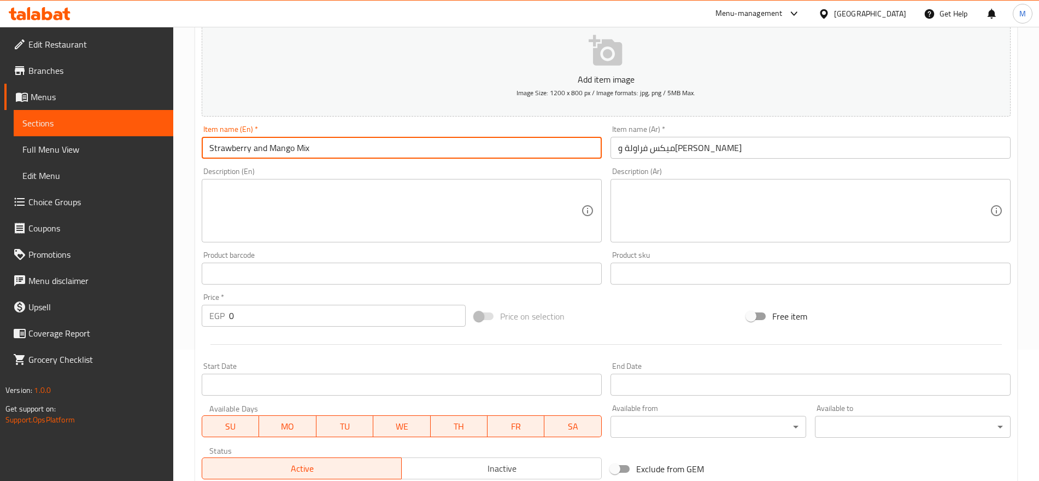
click at [257, 147] on input "Strawberry and Mango Mix" at bounding box center [402, 148] width 400 height 22
type input "Strawberry And Mango Mix"
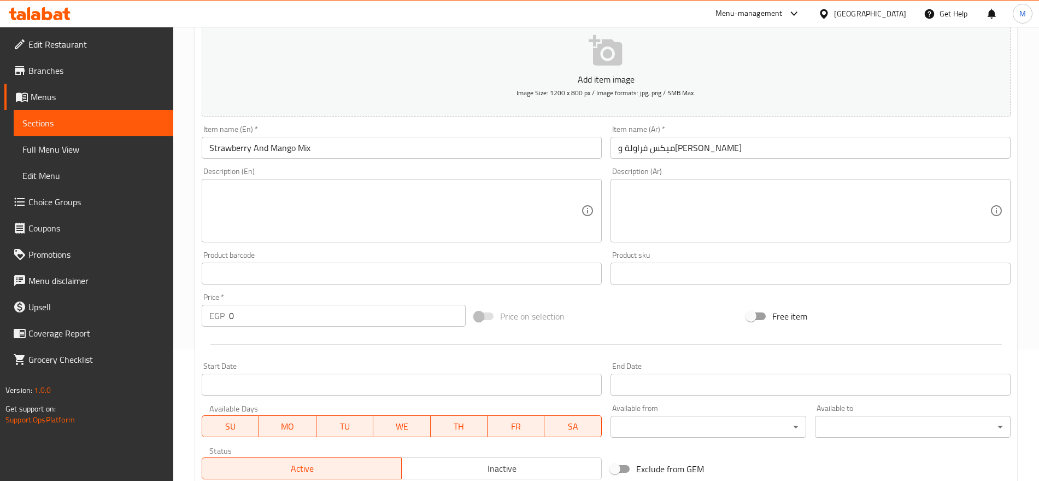
click at [270, 243] on div "Description (En) Description (En)" at bounding box center [401, 205] width 409 height 84
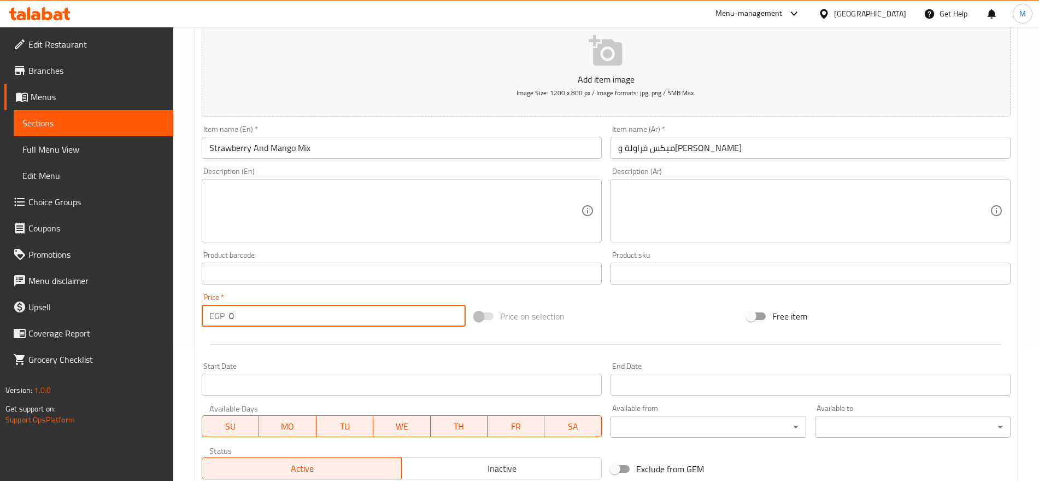
click at [337, 317] on input "0" at bounding box center [347, 316] width 237 height 22
paste input "7"
type input "70"
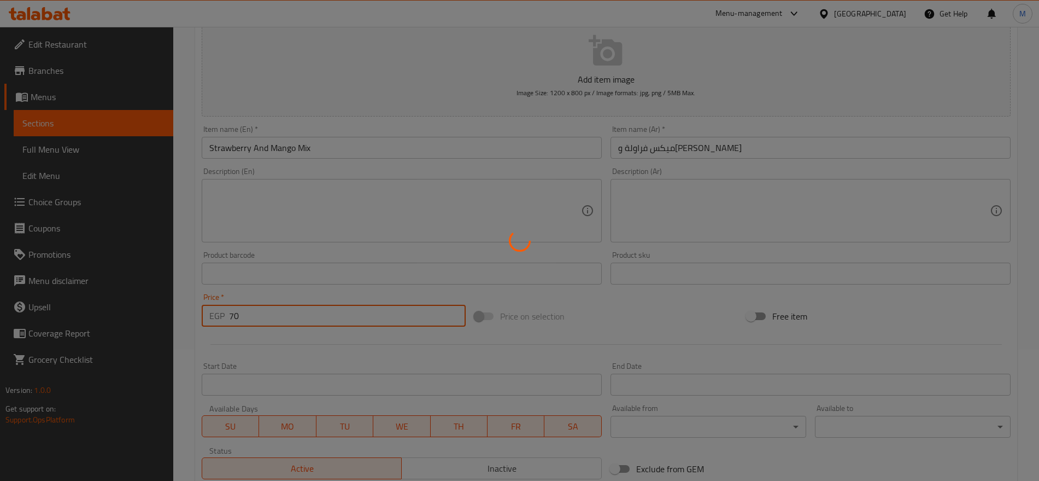
type input "0"
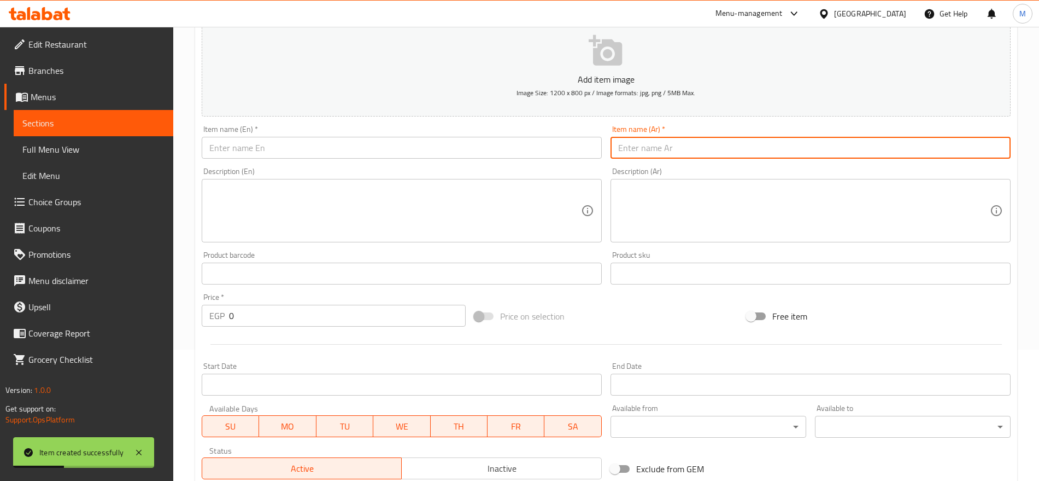
click at [910, 149] on input "text" at bounding box center [811, 148] width 400 height 22
paste input "موز باللبن"
type input "موز باللبن"
paste input "Banana with milk"
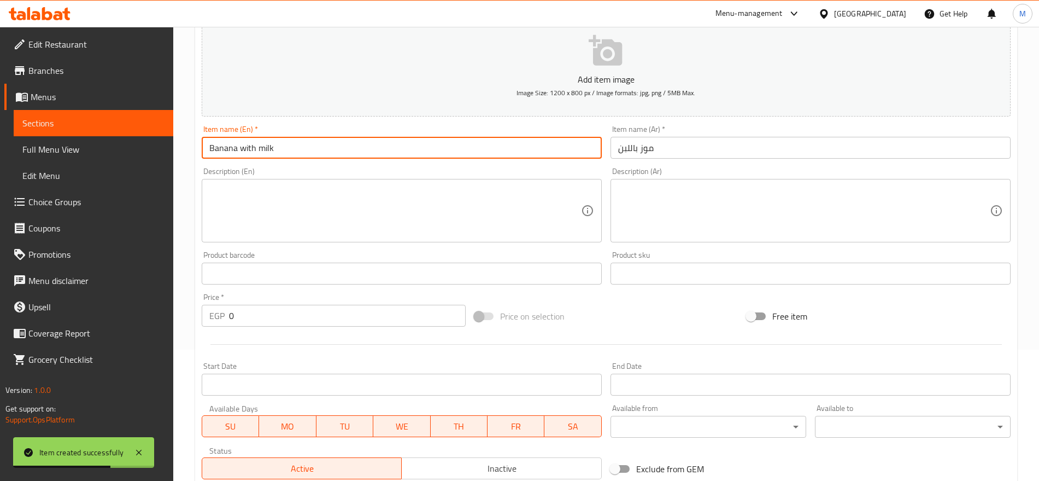
click at [411, 151] on input "Banana with milk" at bounding box center [402, 148] width 400 height 22
click at [250, 149] on input "Banana with Milk" at bounding box center [402, 148] width 400 height 22
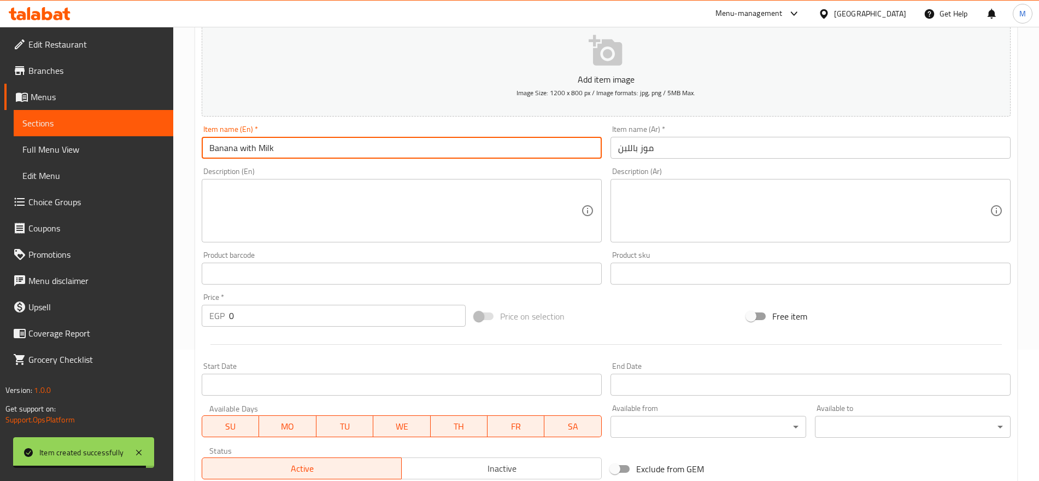
click at [250, 149] on input "Banana with Milk" at bounding box center [402, 148] width 400 height 22
type input "Banana With Milk"
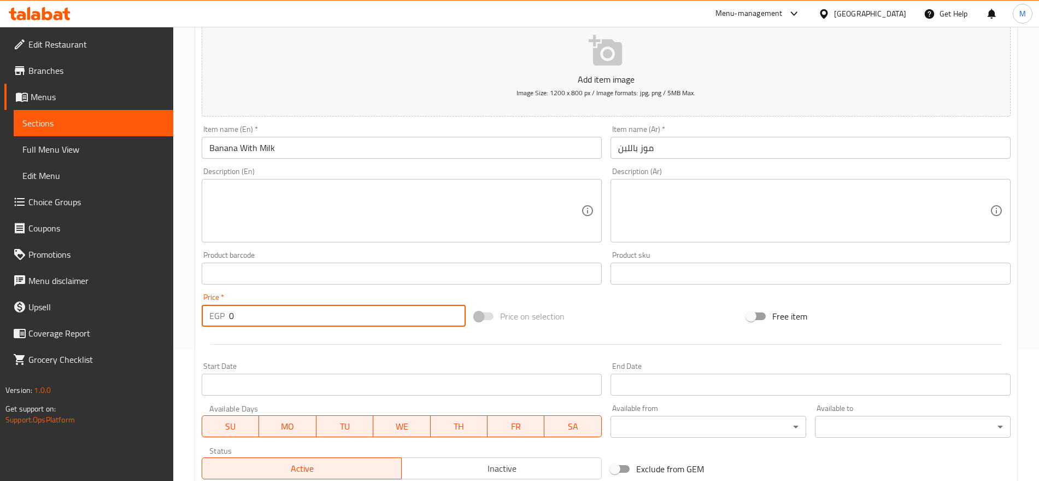
click at [338, 321] on input "0" at bounding box center [347, 316] width 237 height 22
paste input "7"
click at [338, 321] on input "0" at bounding box center [347, 316] width 237 height 22
type input "70"
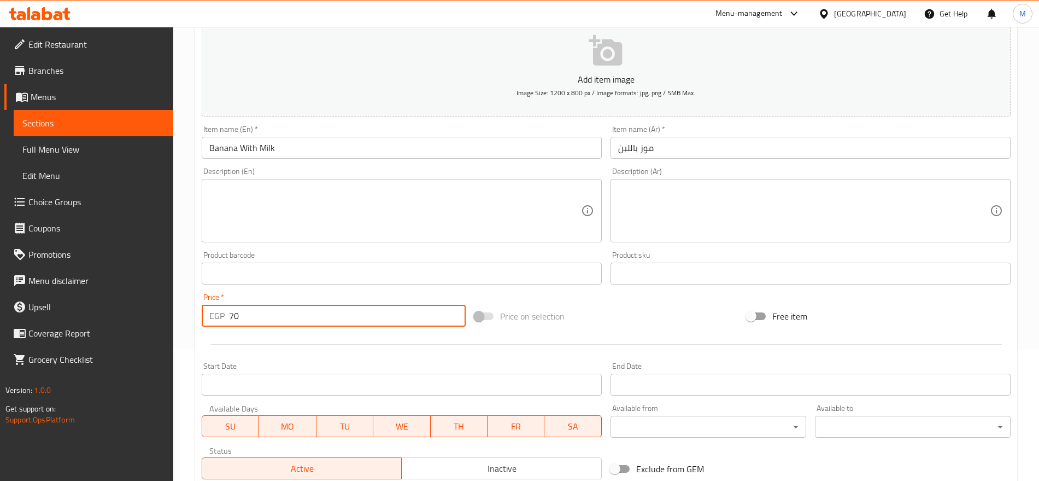
click at [909, 209] on textarea at bounding box center [804, 211] width 372 height 52
paste textarea "قطع من الفواكه الطبيعية"
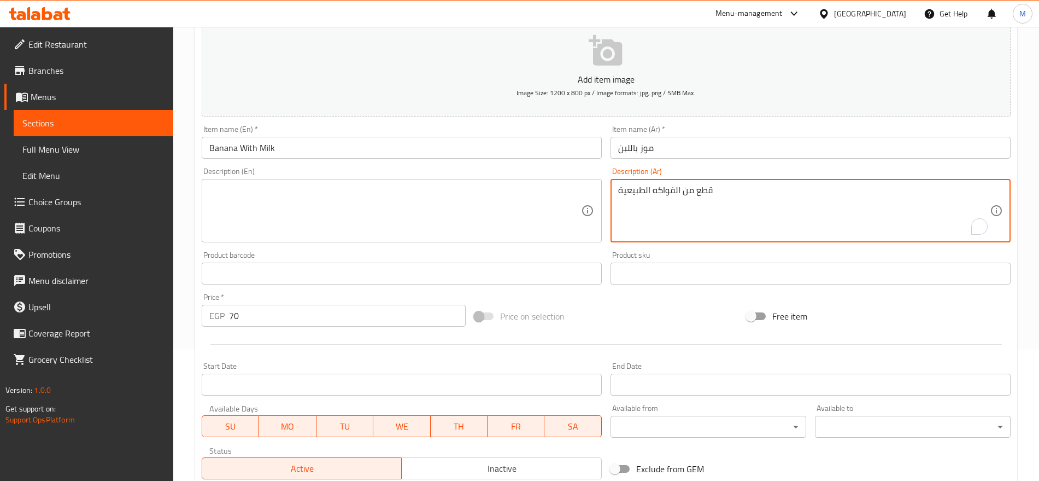
type textarea "قطع من الفواكه الطبيعية"
paste textarea "pieces of natural fruit"
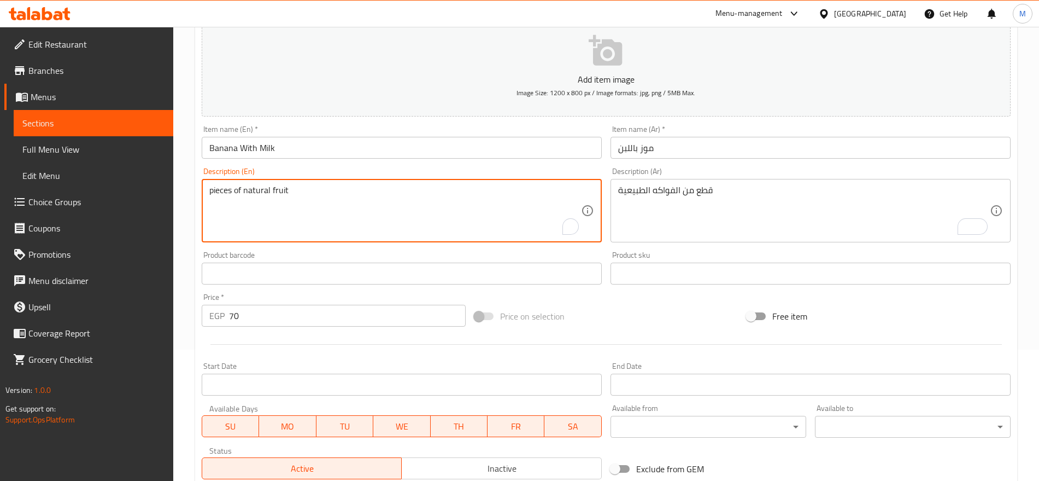
click at [282, 198] on textarea "pieces of natural fruit" at bounding box center [395, 211] width 372 height 52
click at [278, 195] on textarea "Pieces of natural fruit" at bounding box center [395, 211] width 372 height 52
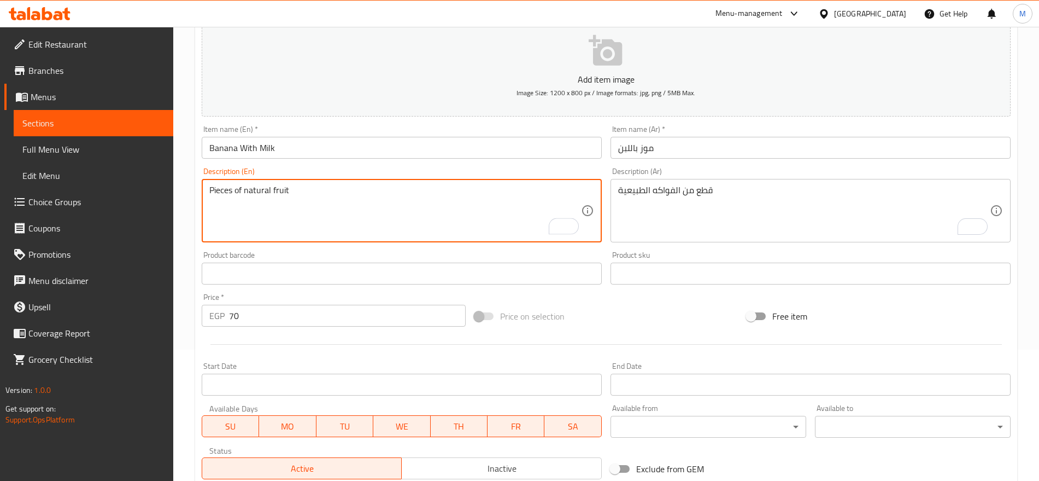
click at [278, 195] on textarea "Pieces of natural fruit" at bounding box center [395, 211] width 372 height 52
click at [301, 189] on textarea "Pieces of natural fruit" at bounding box center [395, 211] width 372 height 52
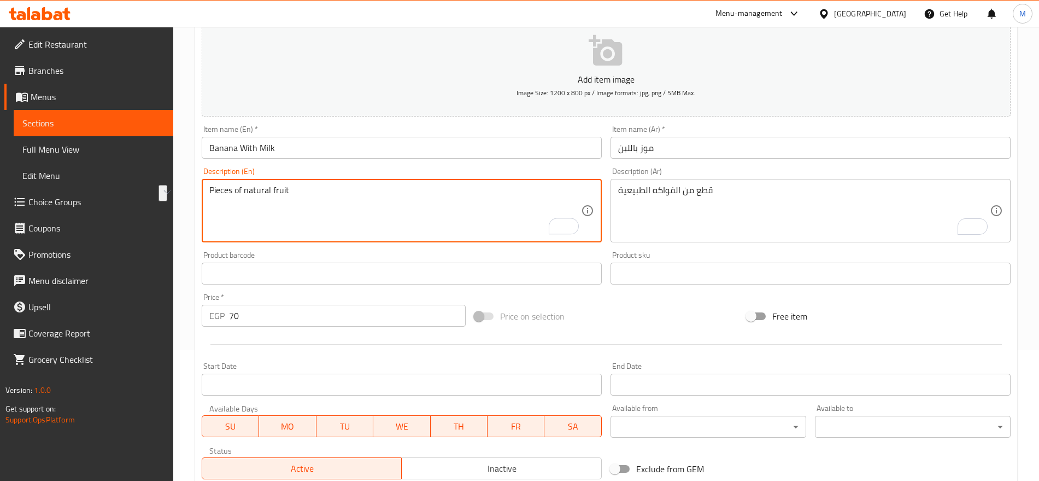
type textarea "Pieces of natural fruit"
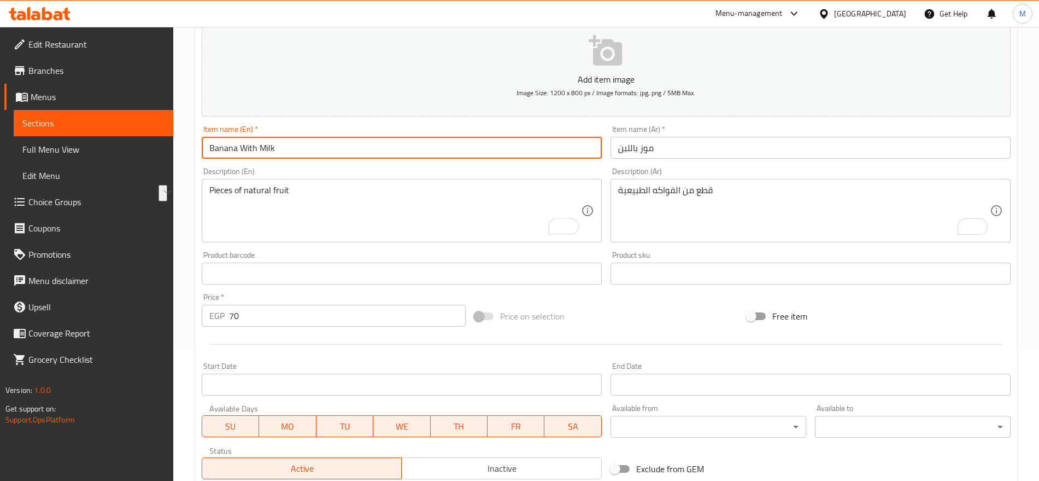
click at [284, 149] on input "Banana With Milk" at bounding box center [402, 148] width 400 height 22
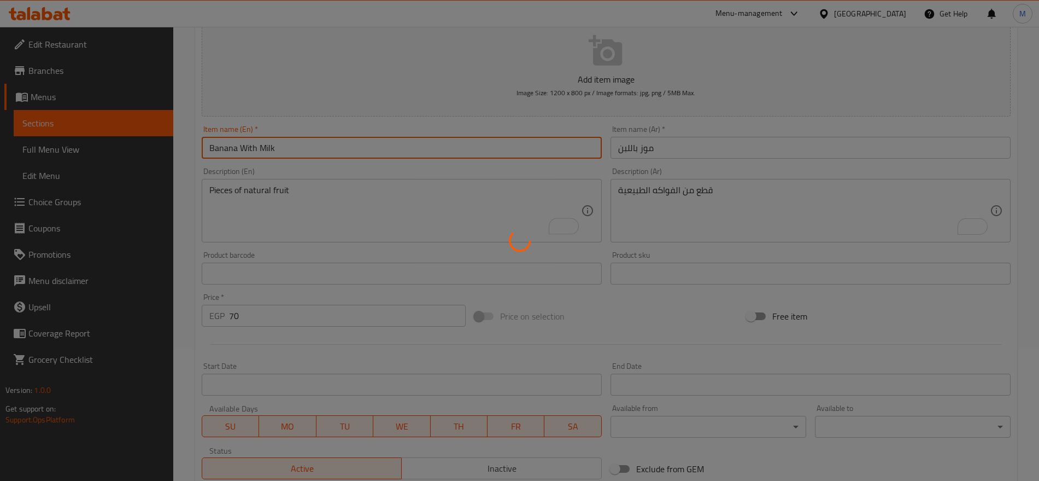
type input "0"
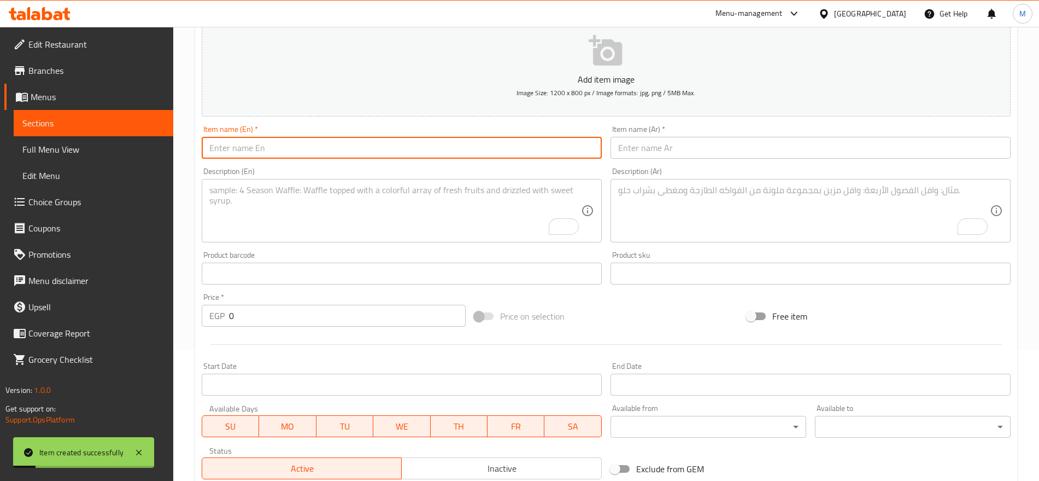
scroll to position [0, 0]
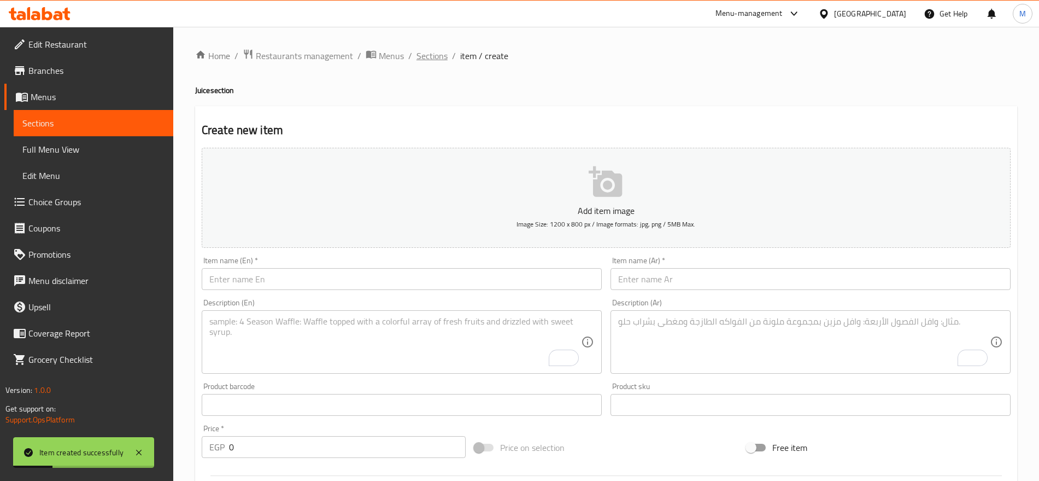
click at [436, 49] on span "Sections" at bounding box center [432, 55] width 31 height 13
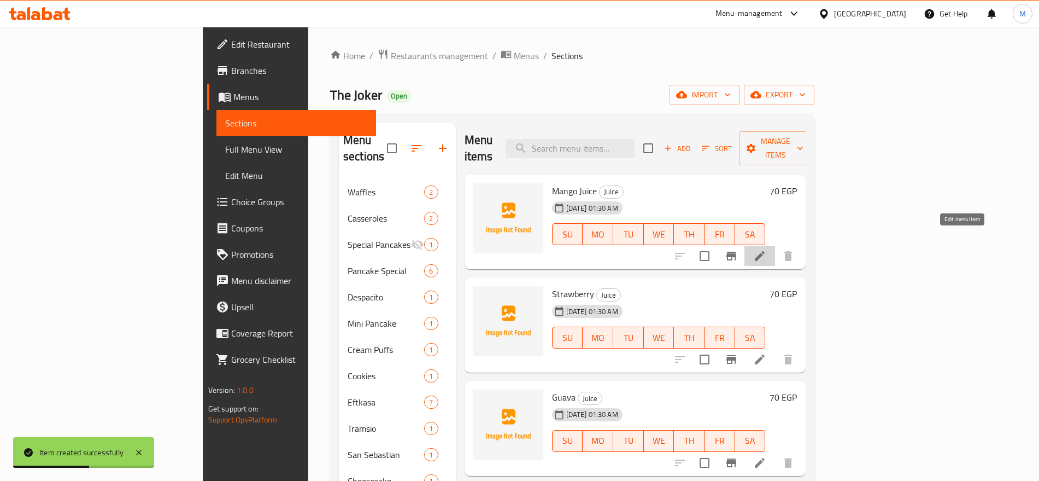
click at [765, 251] on icon at bounding box center [760, 256] width 10 height 10
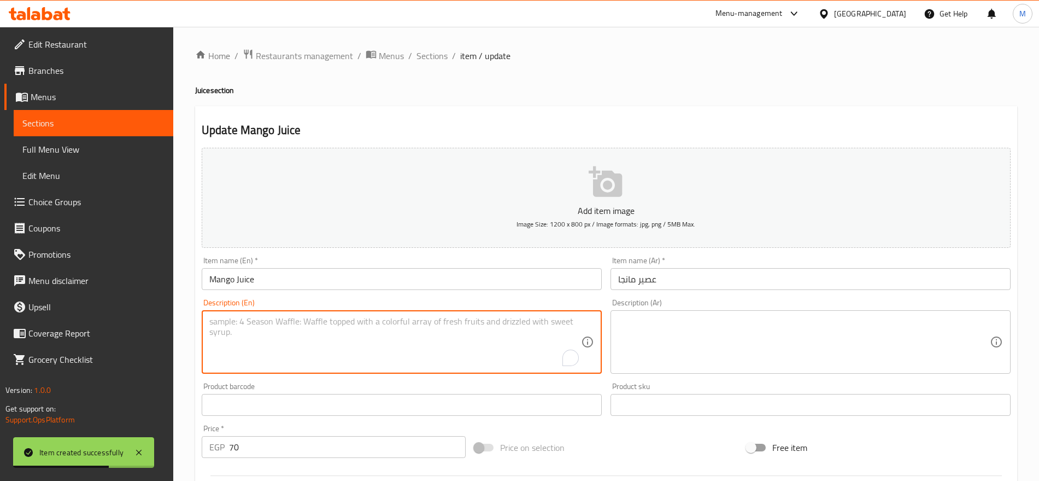
click at [468, 331] on textarea "To enrich screen reader interactions, please activate Accessibility in Grammarl…" at bounding box center [395, 342] width 372 height 52
paste textarea "Pieces of natural fruit"
type textarea "Pieces of natural fruit"
